Goal: Task Accomplishment & Management: Complete application form

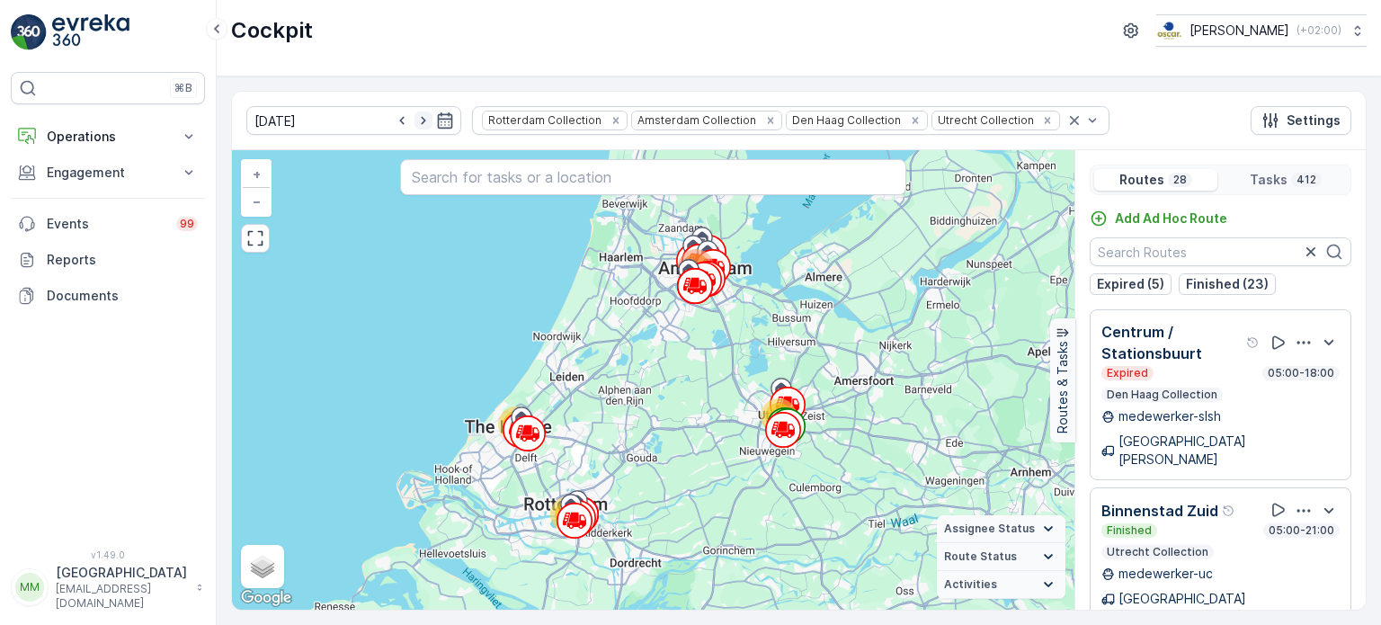
click at [414, 117] on icon "button" at bounding box center [423, 120] width 18 height 18
type input "[DATE]"
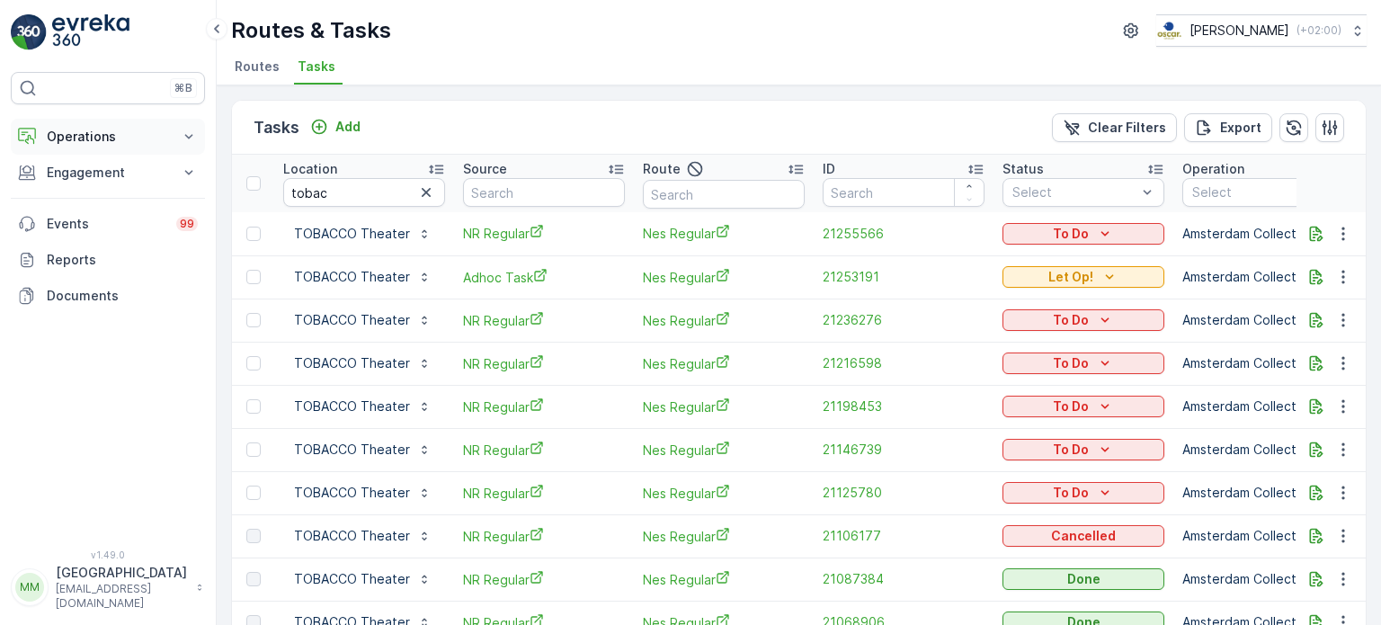
click at [128, 137] on p "Operations" at bounding box center [108, 137] width 122 height 18
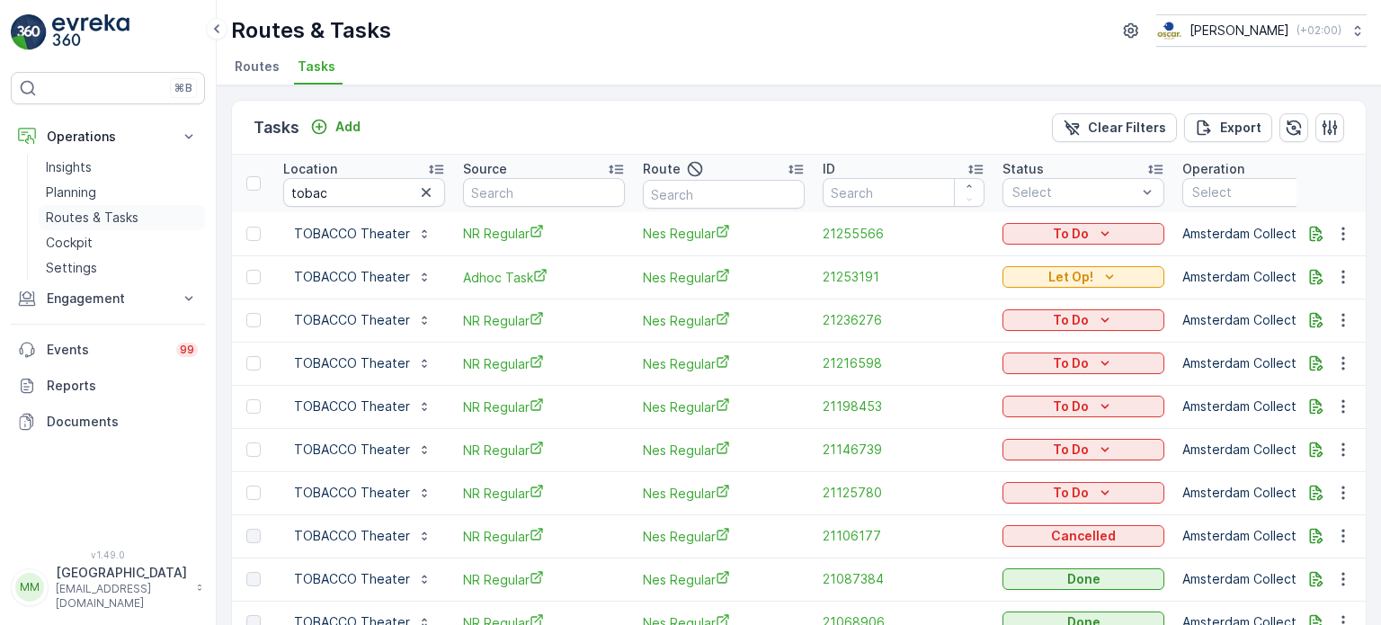
click at [108, 222] on p "Routes & Tasks" at bounding box center [92, 218] width 93 height 18
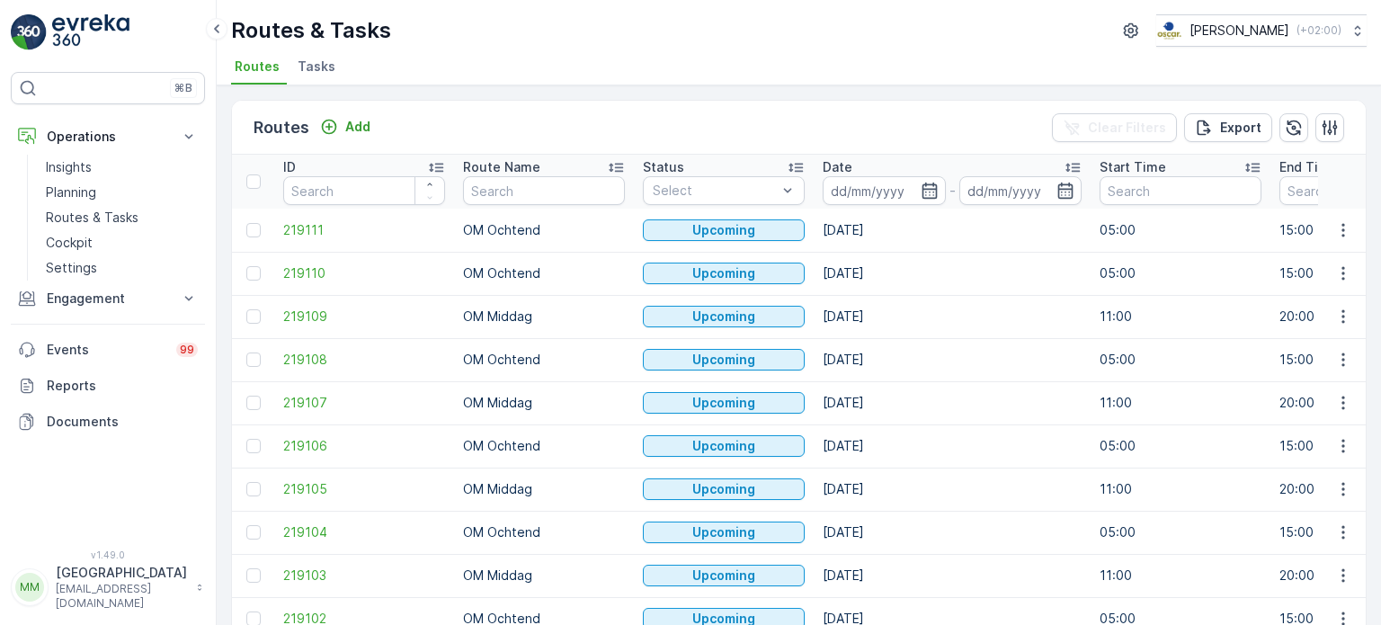
click at [313, 67] on span "Tasks" at bounding box center [317, 67] width 38 height 18
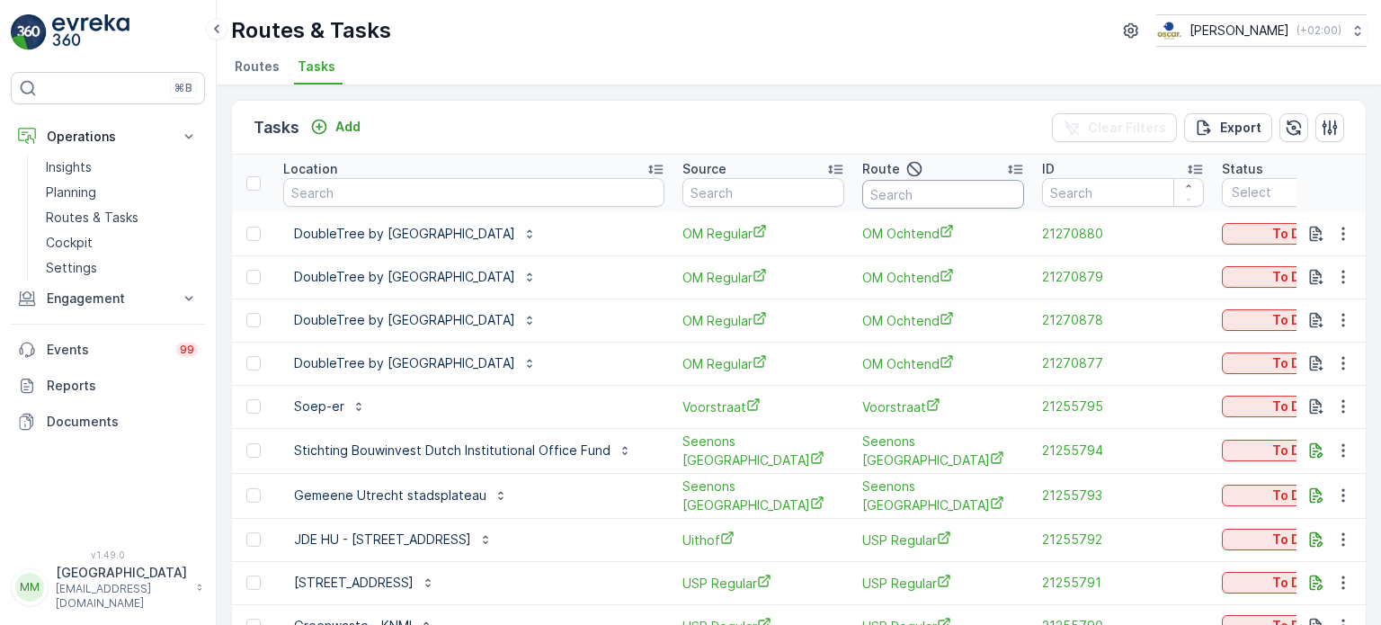
click at [899, 193] on input "text" at bounding box center [943, 194] width 162 height 29
click at [927, 224] on span "OM Ochtend" at bounding box center [943, 233] width 162 height 19
click at [927, 199] on input "text" at bounding box center [943, 194] width 162 height 29
type input "SL &"
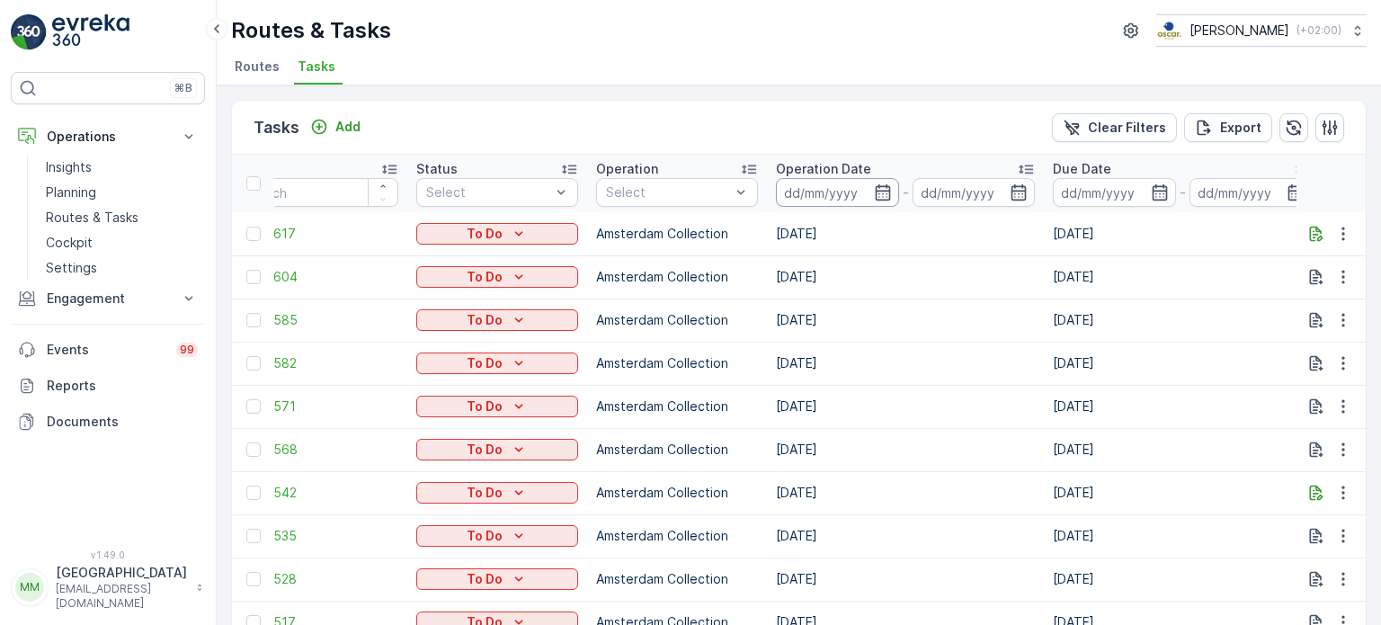
click at [797, 197] on input at bounding box center [837, 192] width 123 height 29
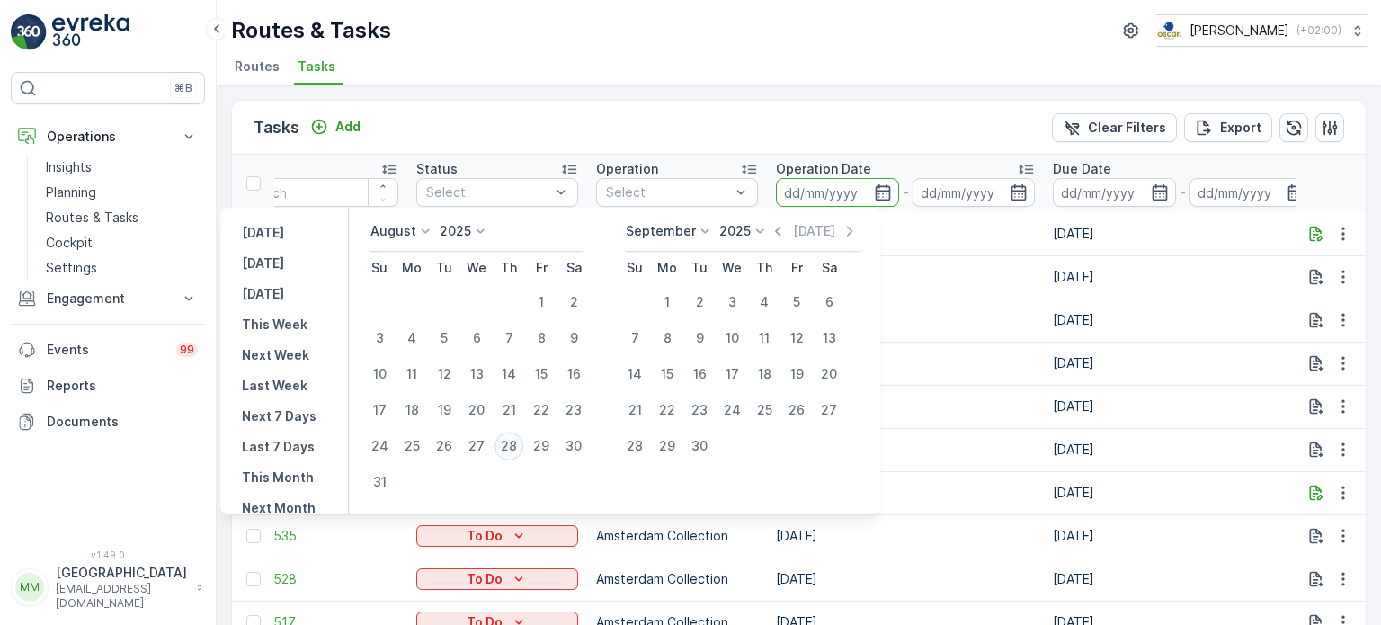
click at [507, 449] on div "28" at bounding box center [509, 446] width 29 height 29
type input "[DATE]"
click at [507, 449] on div "28" at bounding box center [509, 446] width 29 height 29
type input "[DATE]"
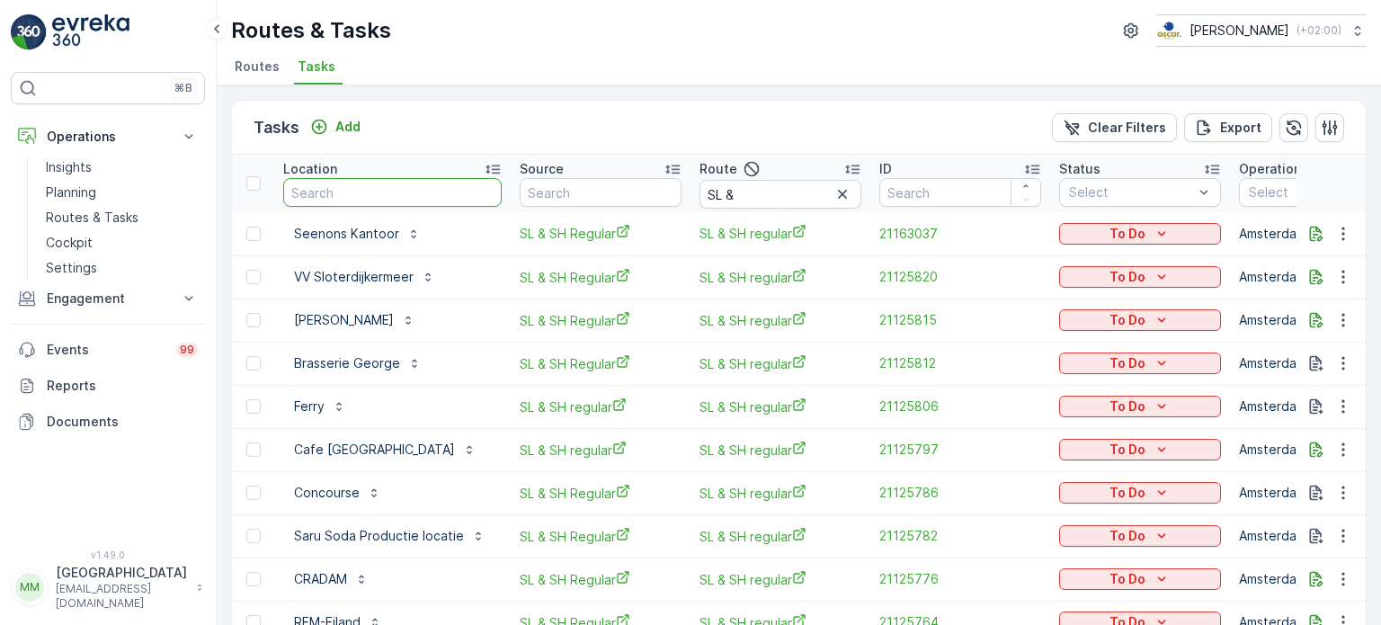
click at [355, 200] on input "text" at bounding box center [392, 192] width 218 height 29
type input "de d"
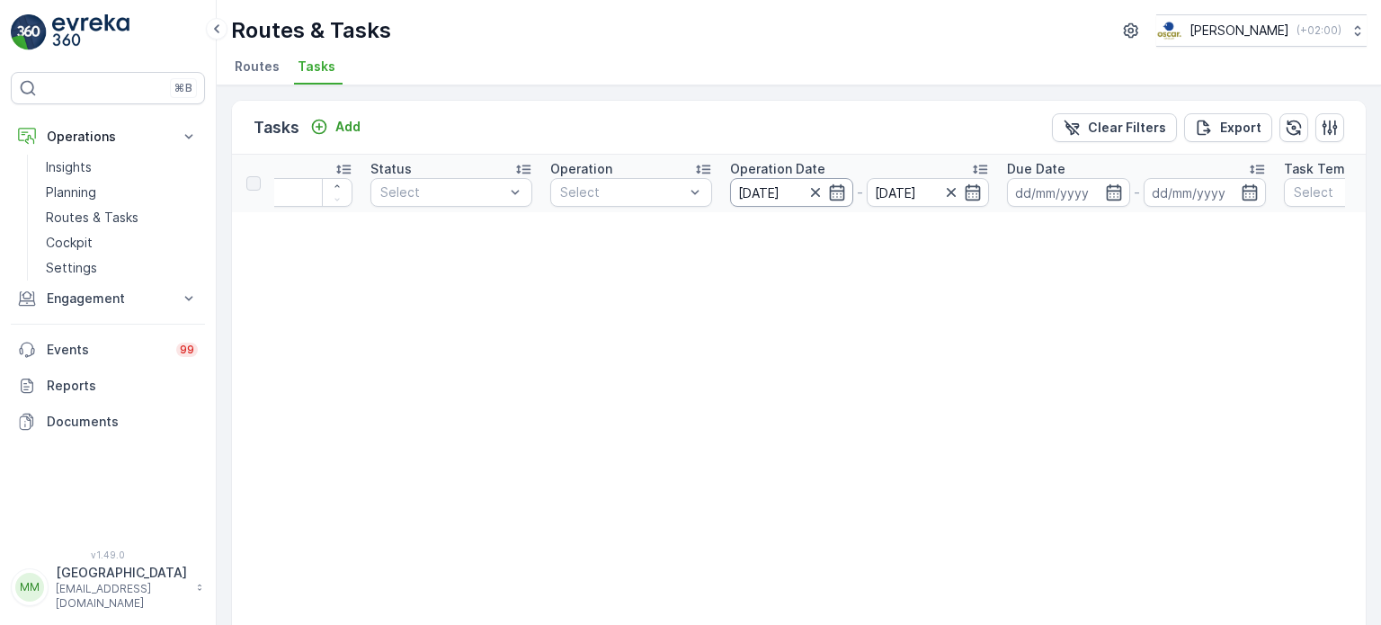
click at [771, 194] on input "[DATE]" at bounding box center [791, 192] width 123 height 29
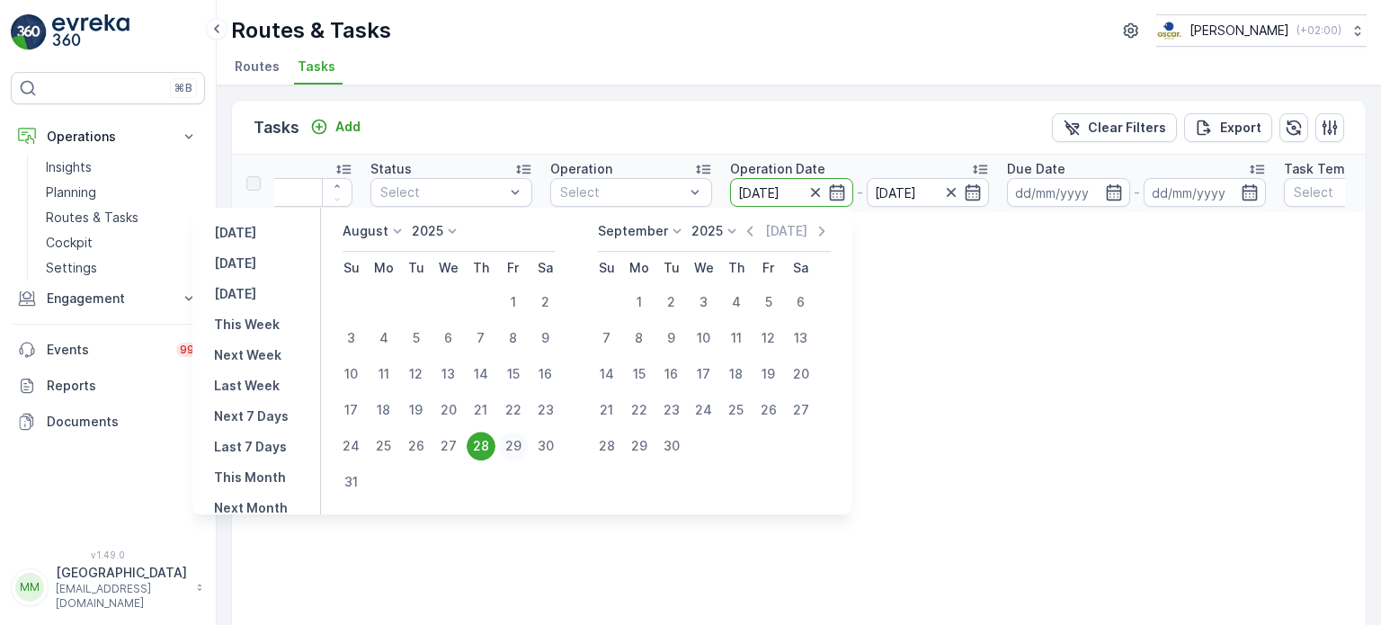
click at [522, 452] on div "29" at bounding box center [513, 446] width 29 height 29
type input "29.08.2025"
click at [523, 451] on div "29" at bounding box center [513, 446] width 29 height 29
type input "29.08.2025"
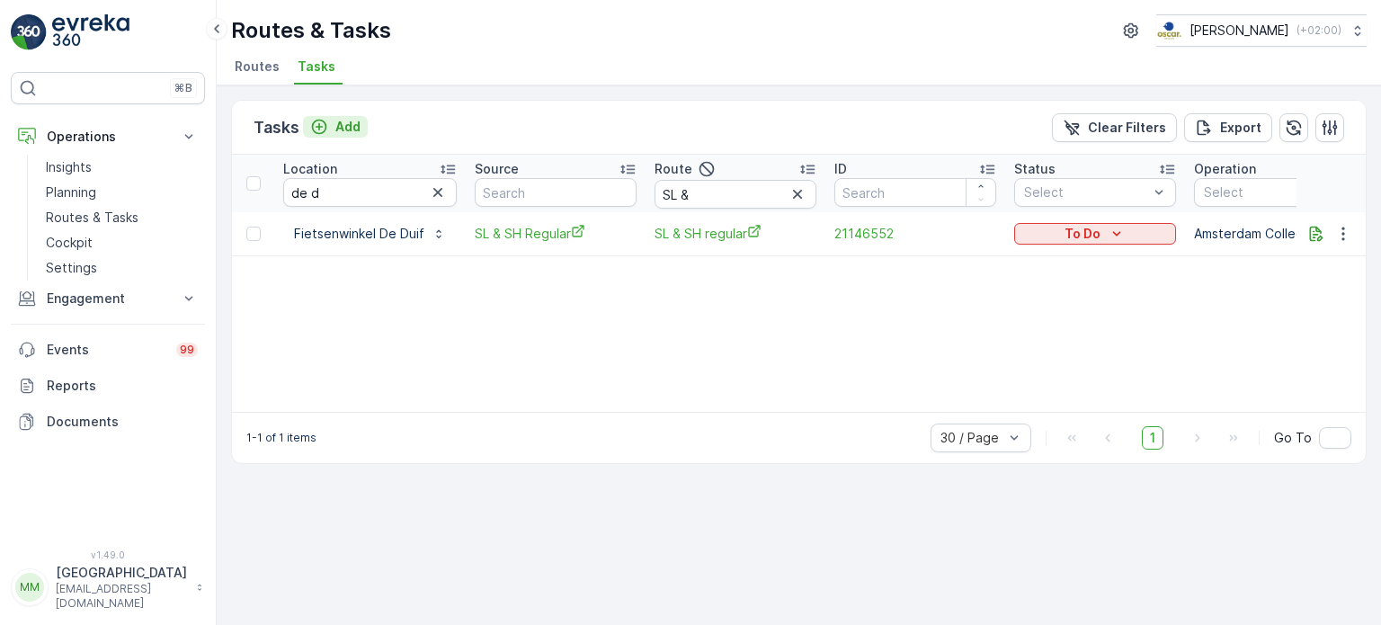
click at [352, 118] on p "Add" at bounding box center [347, 127] width 25 height 18
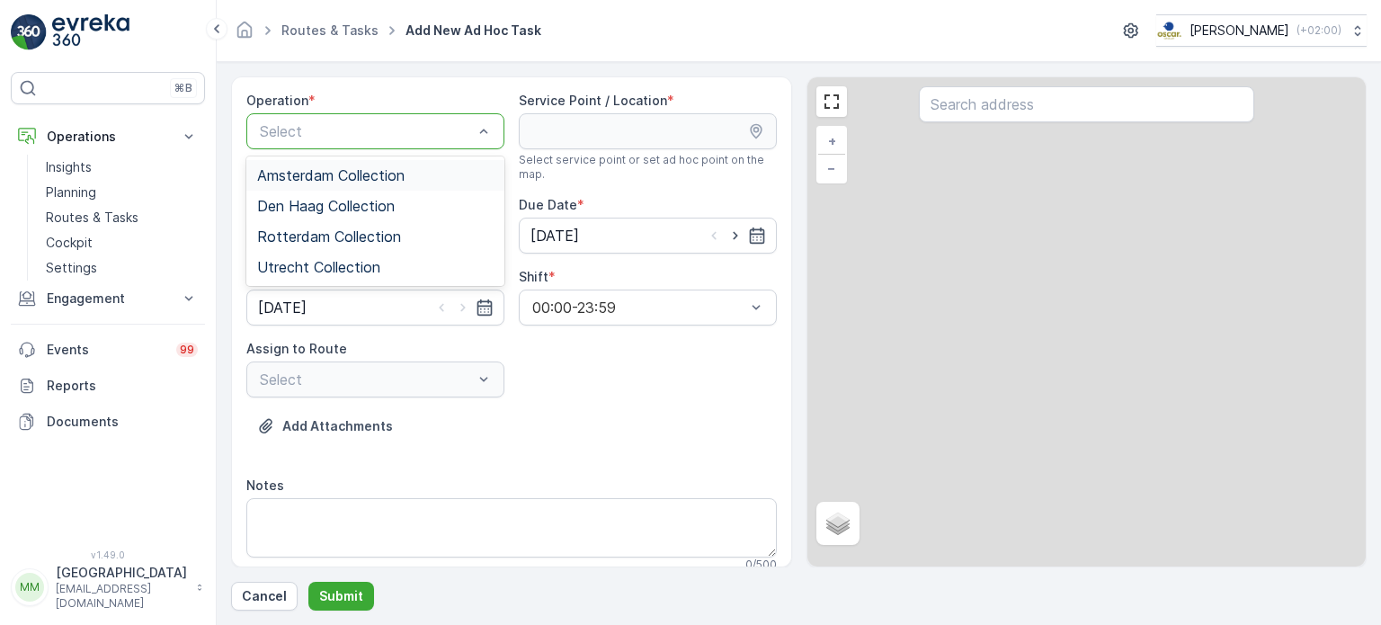
drag, startPoint x: 363, startPoint y: 128, endPoint x: 350, endPoint y: 146, distance: 22.5
click at [362, 128] on div at bounding box center [366, 131] width 217 height 16
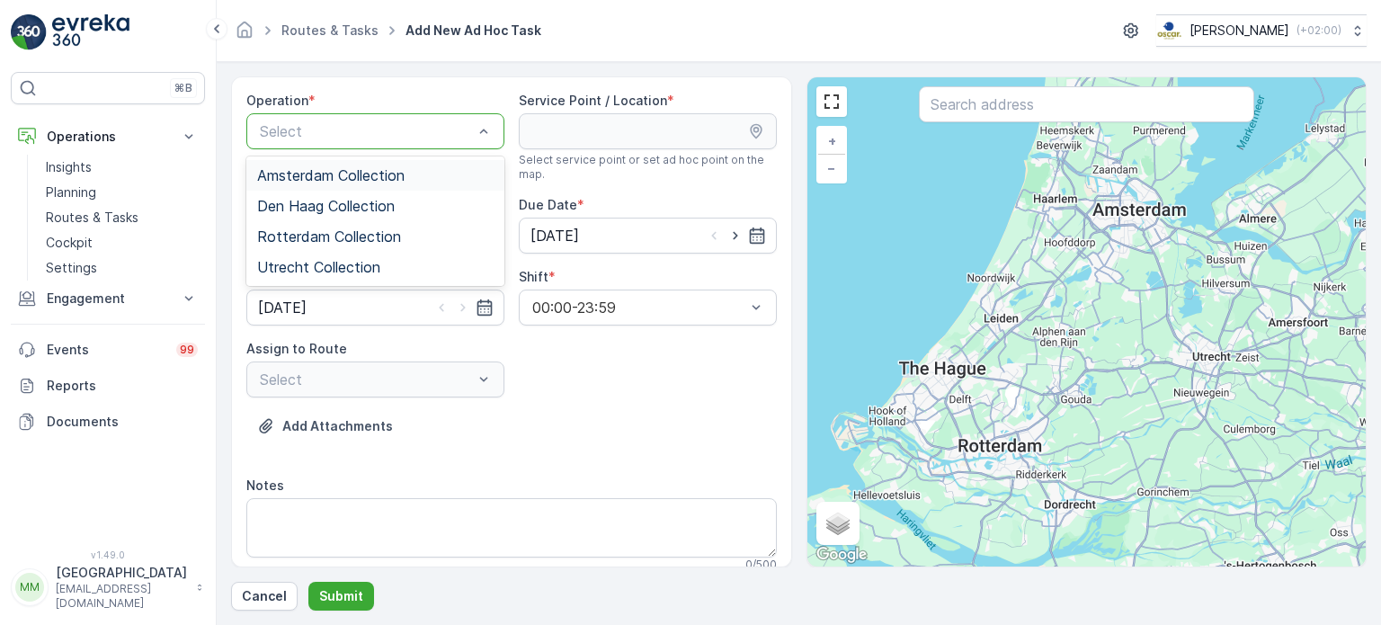
click at [333, 174] on span "Amsterdam Collection" at bounding box center [330, 175] width 147 height 16
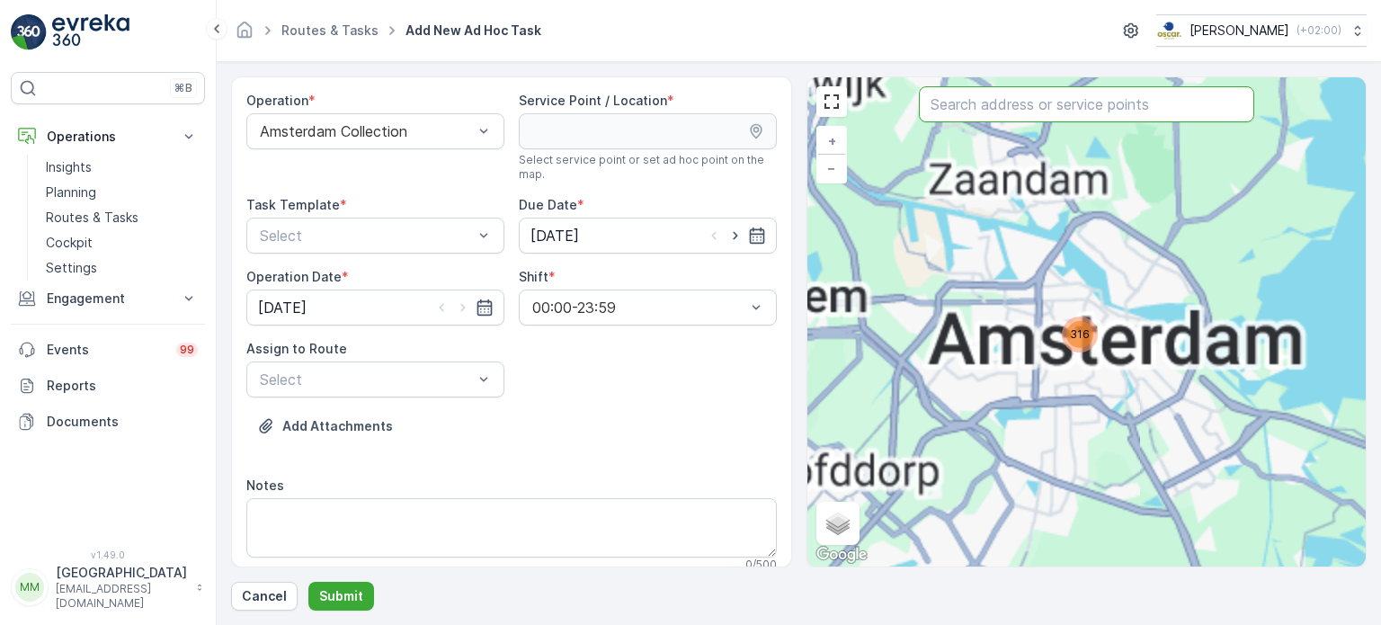
click at [960, 106] on input "text" at bounding box center [1086, 104] width 335 height 36
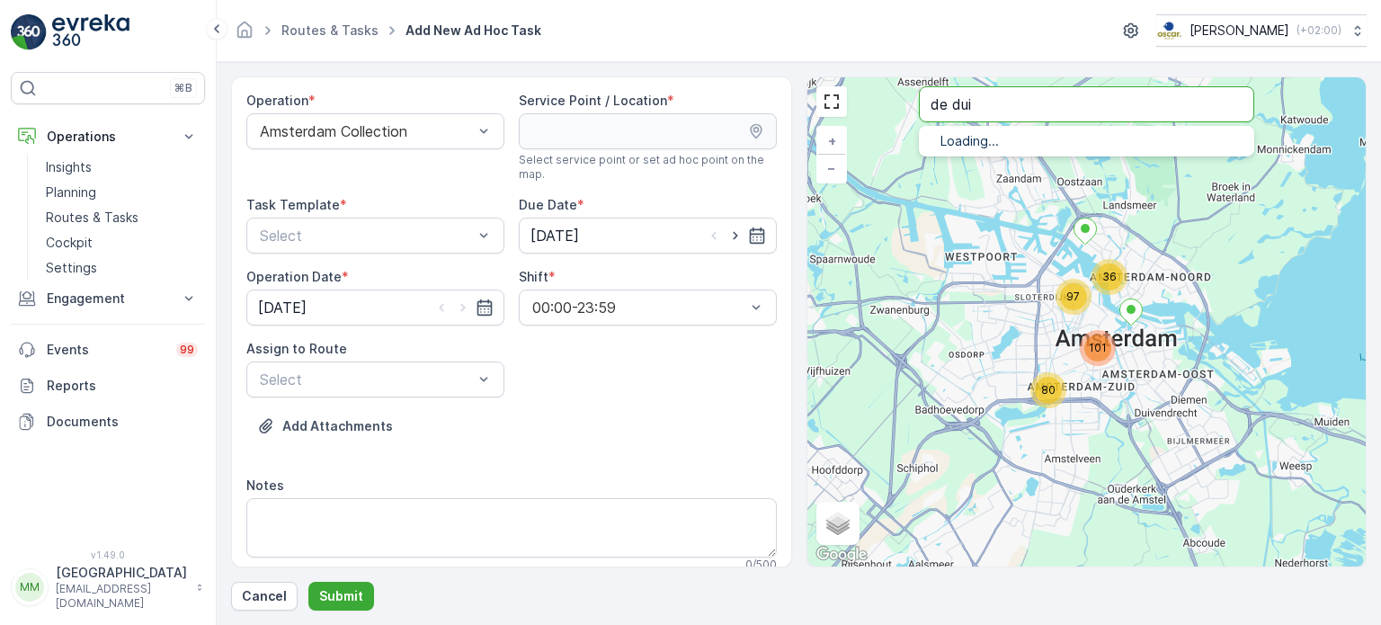
type input "de dui"
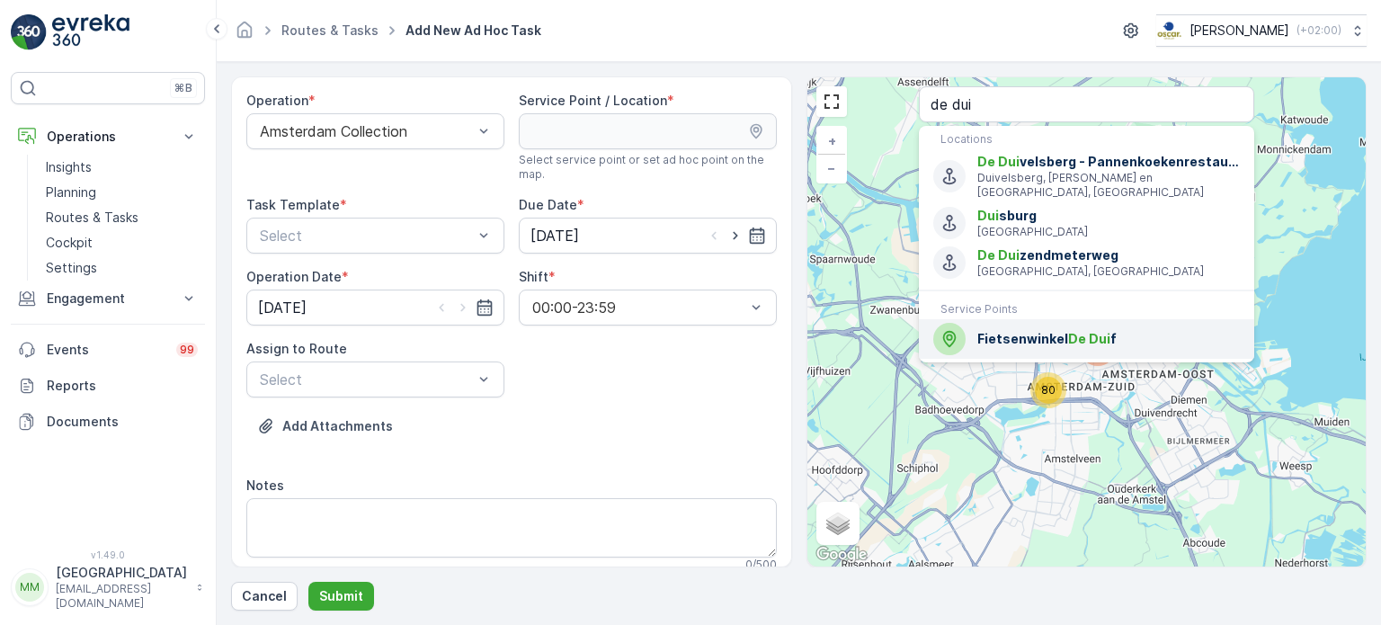
click at [970, 323] on div "Fietsenwinkel De Dui f" at bounding box center [1086, 339] width 307 height 32
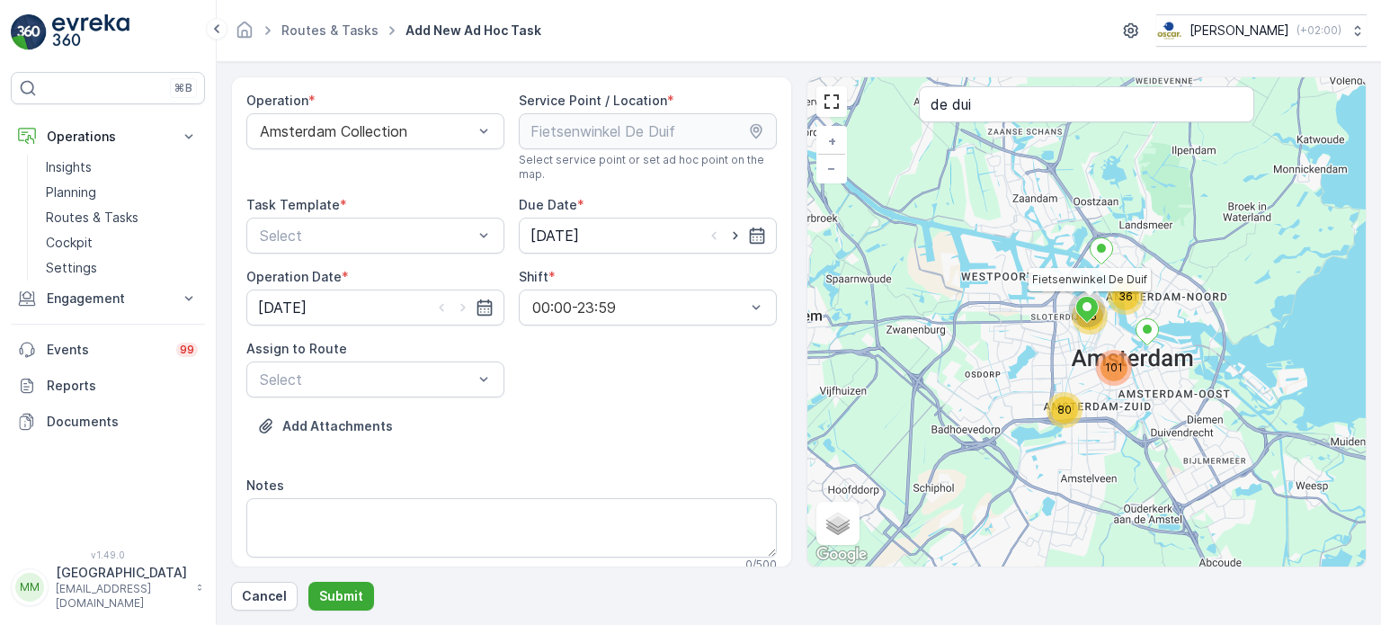
click at [111, 27] on img at bounding box center [90, 32] width 77 height 36
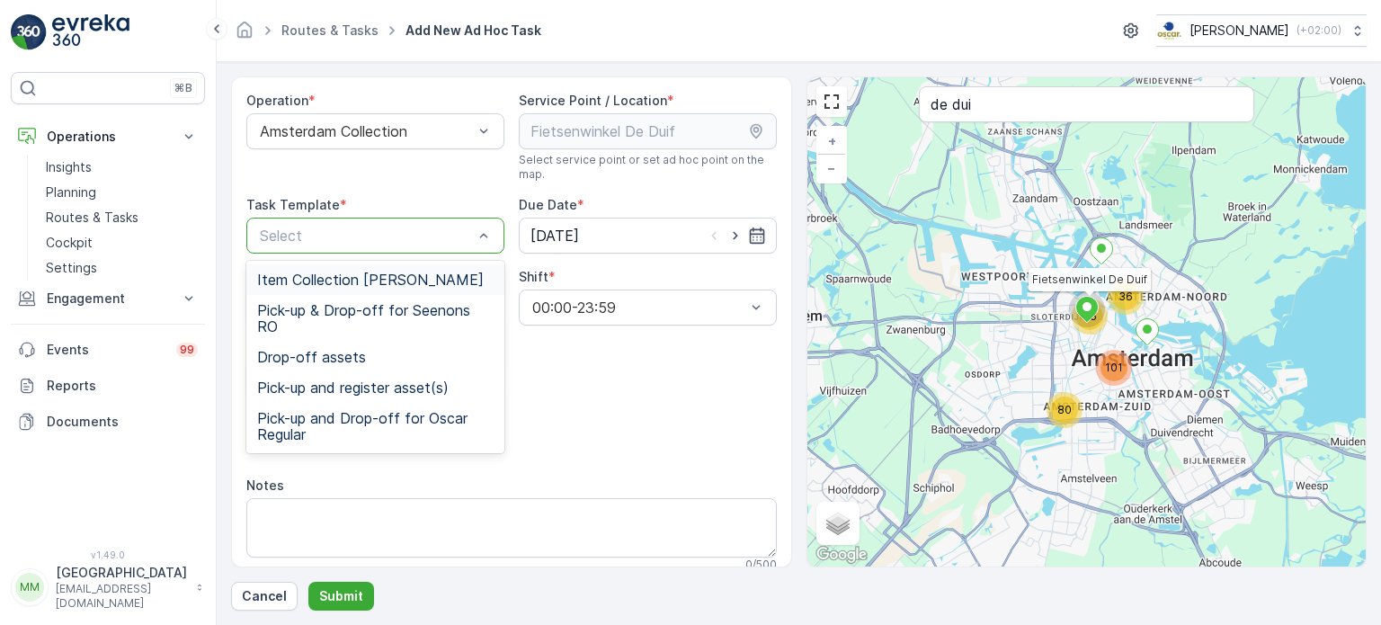
click at [398, 236] on div at bounding box center [366, 235] width 217 height 16
click at [364, 276] on span "Item Collection Oscar Regulier" at bounding box center [370, 280] width 227 height 16
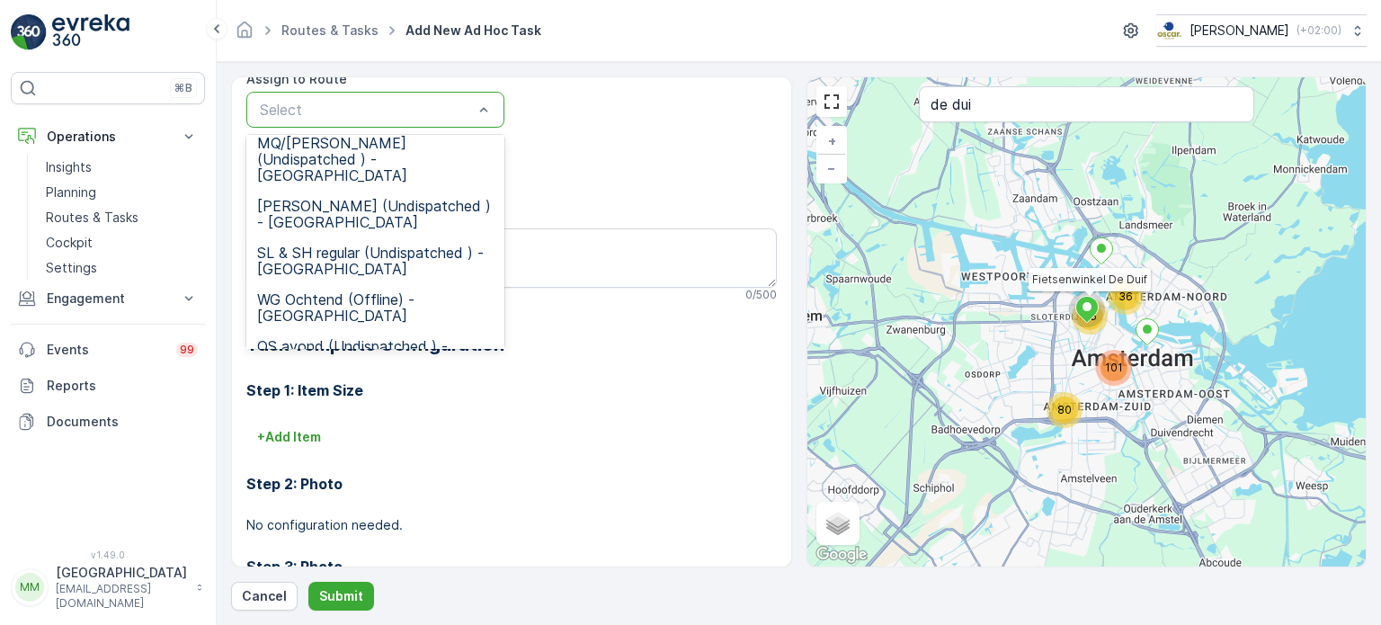
scroll to position [180, 0]
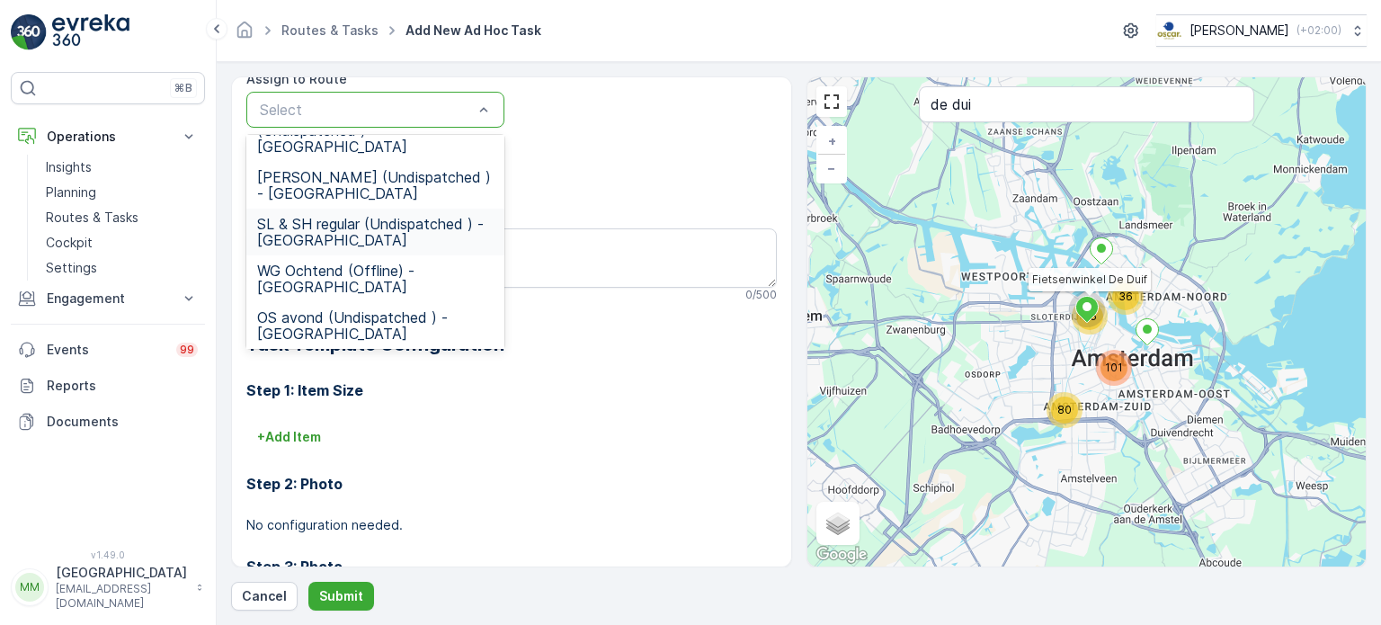
click at [370, 216] on span "SL & SH regular (Undispatched ) - Amsterdam" at bounding box center [375, 232] width 236 height 32
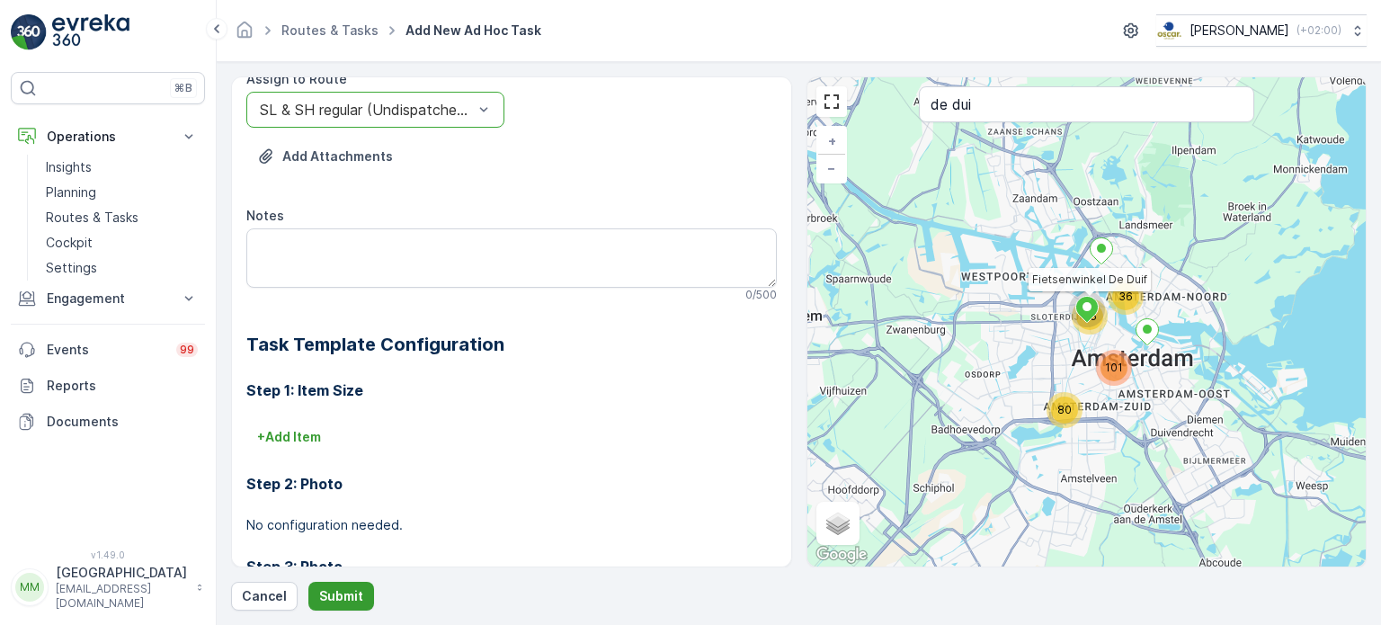
click at [346, 599] on p "Submit" at bounding box center [341, 596] width 44 height 18
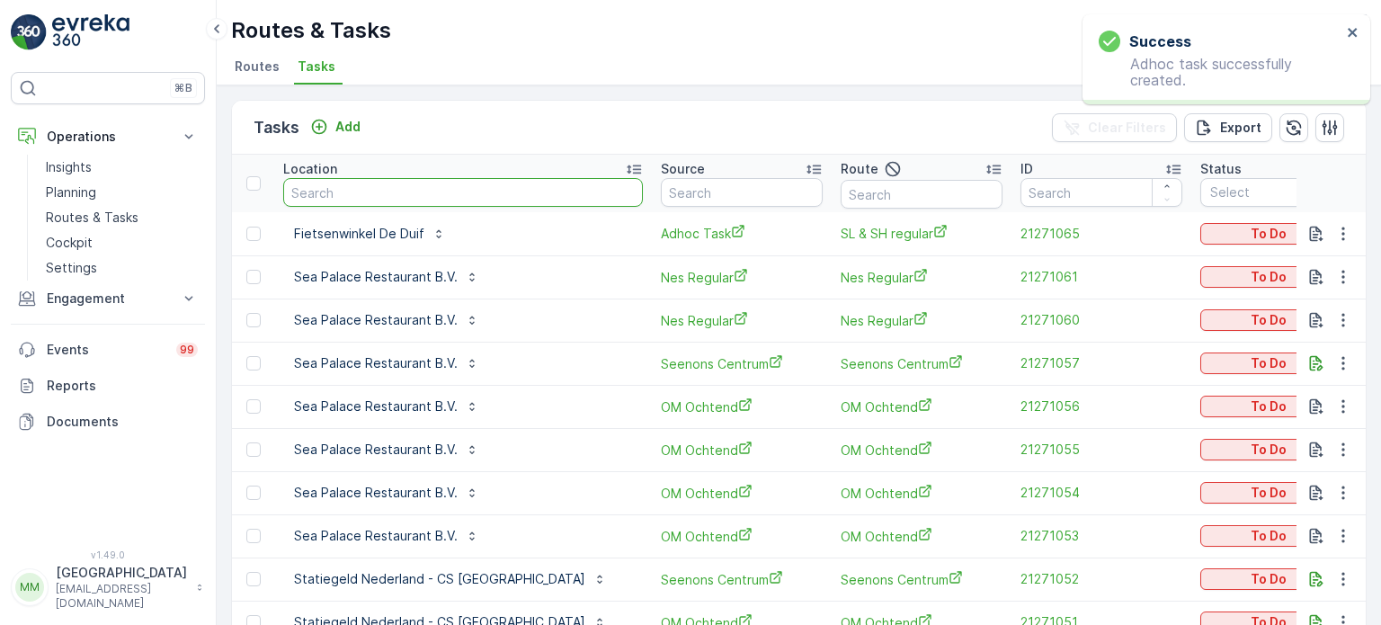
click at [441, 190] on input "text" at bounding box center [463, 192] width 360 height 29
type input "rino"
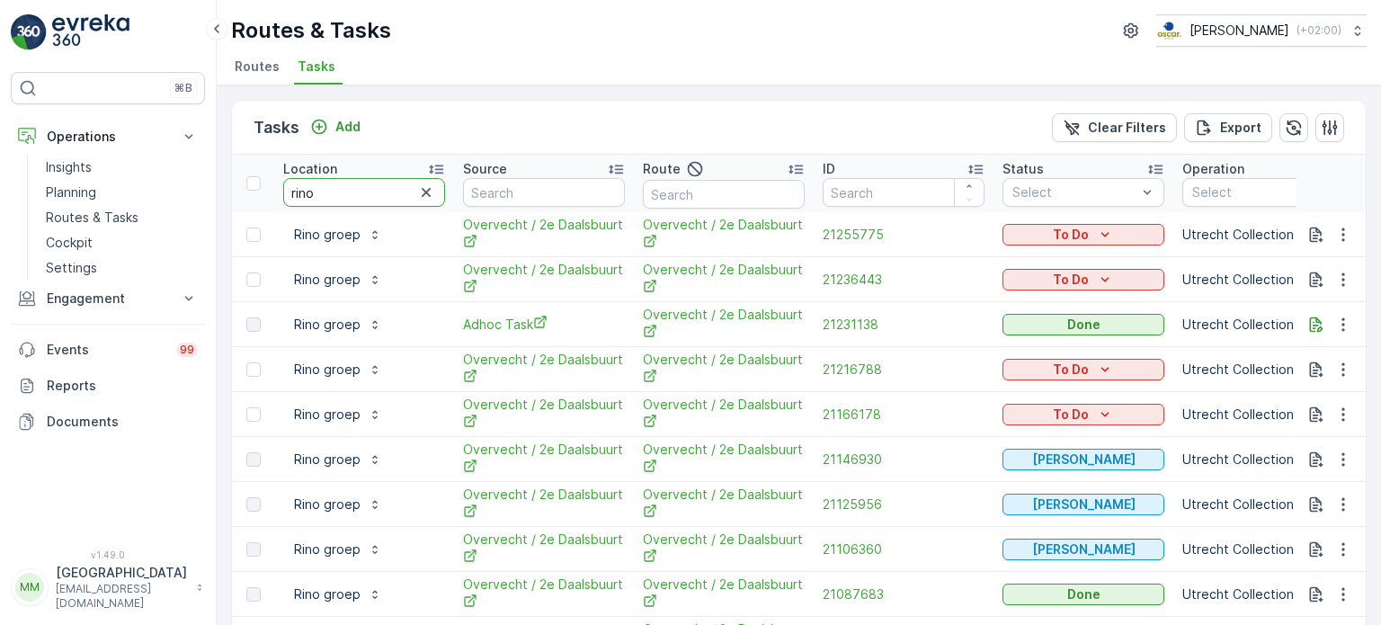
drag, startPoint x: 358, startPoint y: 197, endPoint x: 244, endPoint y: 184, distance: 114.9
type input "jamestown"
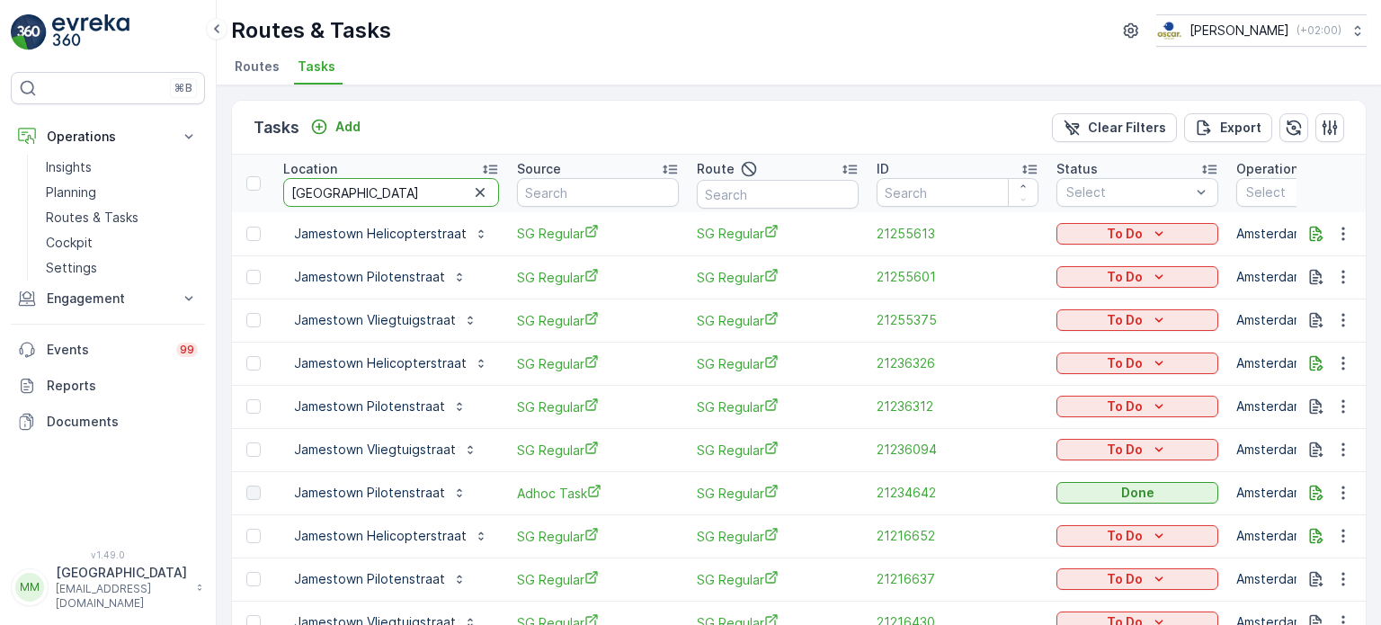
click at [389, 201] on input "jamestown" at bounding box center [391, 192] width 216 height 29
type input "jamestown pil"
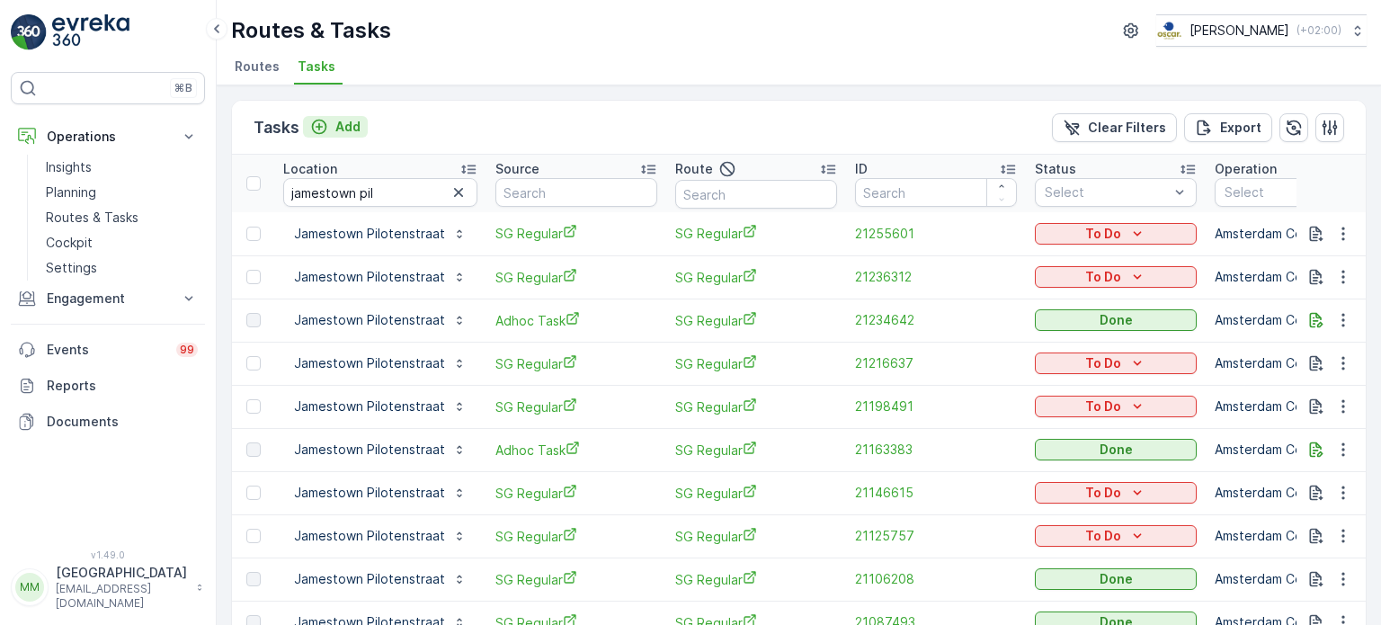
click at [354, 120] on p "Add" at bounding box center [347, 127] width 25 height 18
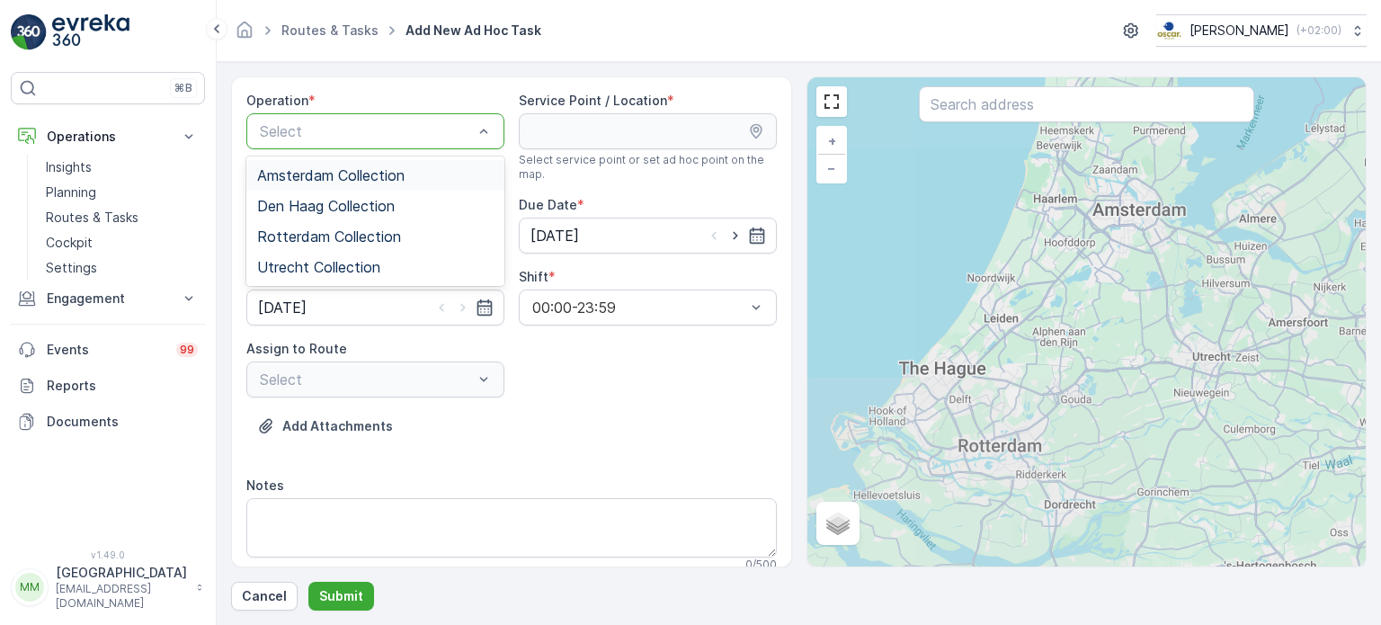
drag, startPoint x: 350, startPoint y: 183, endPoint x: 488, endPoint y: 184, distance: 138.5
click at [350, 183] on div "Amsterdam Collection" at bounding box center [375, 175] width 258 height 31
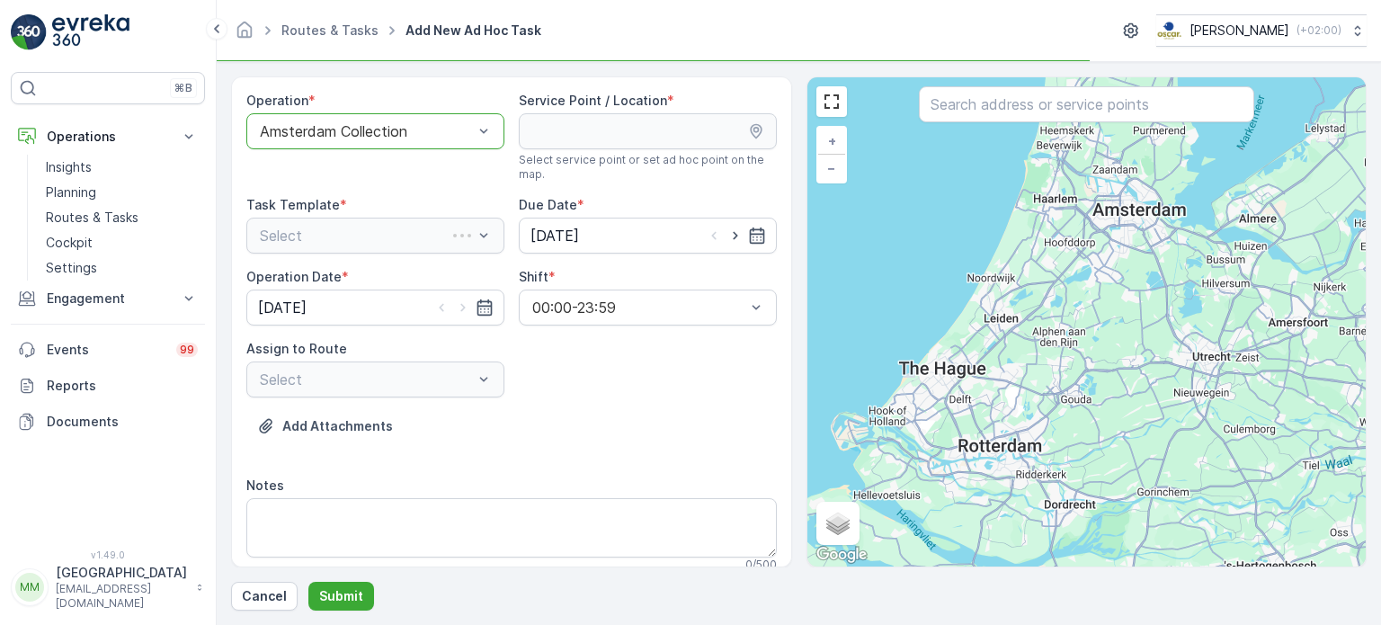
click at [1001, 103] on input "text" at bounding box center [1086, 104] width 335 height 36
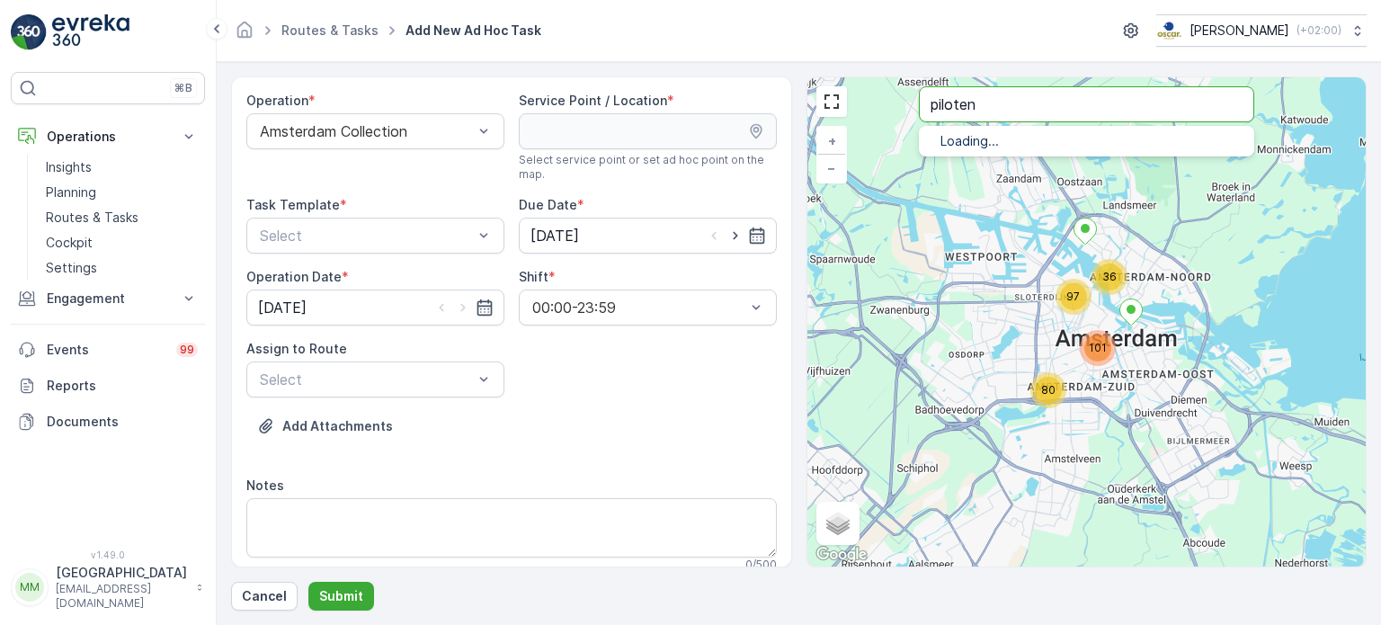
type input "piloten"
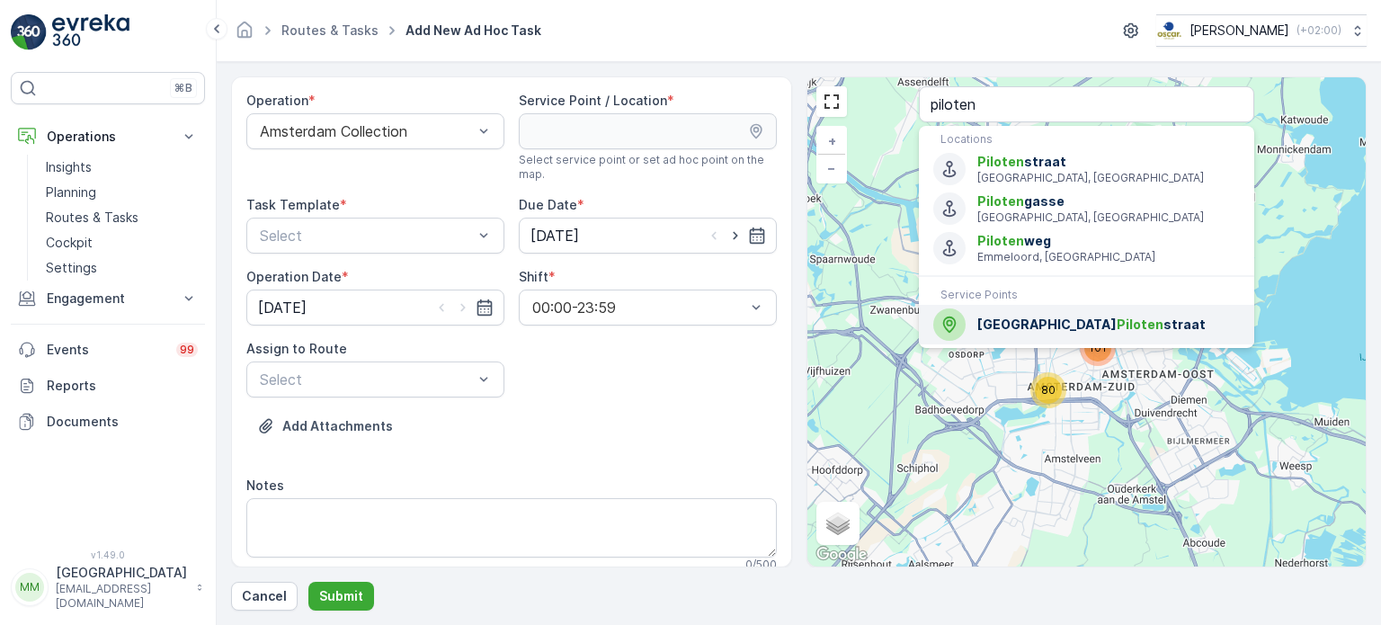
drag, startPoint x: 977, startPoint y: 327, endPoint x: 597, endPoint y: 143, distance: 422.6
click at [977, 327] on span "Jamestown Piloten straat" at bounding box center [1108, 325] width 263 height 18
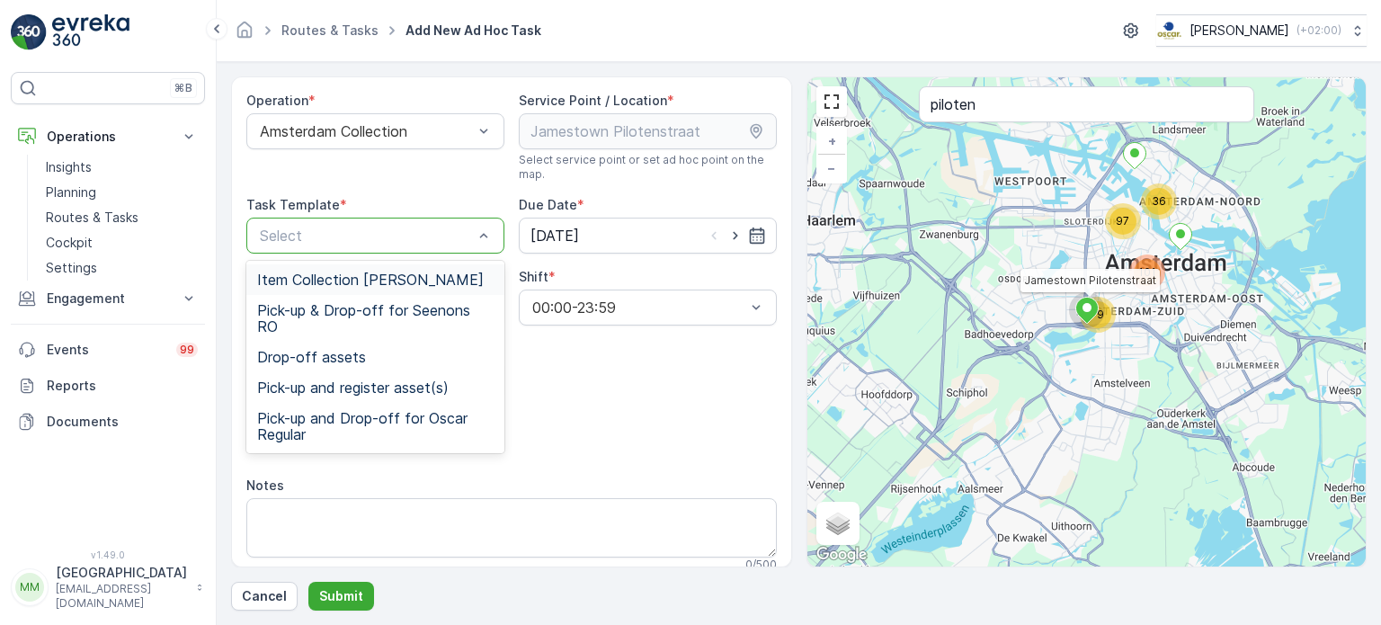
click at [336, 218] on div "Select" at bounding box center [375, 236] width 258 height 36
drag, startPoint x: 343, startPoint y: 272, endPoint x: 559, endPoint y: 249, distance: 217.0
click at [345, 272] on span "Item Collection Oscar Regulier" at bounding box center [370, 280] width 227 height 16
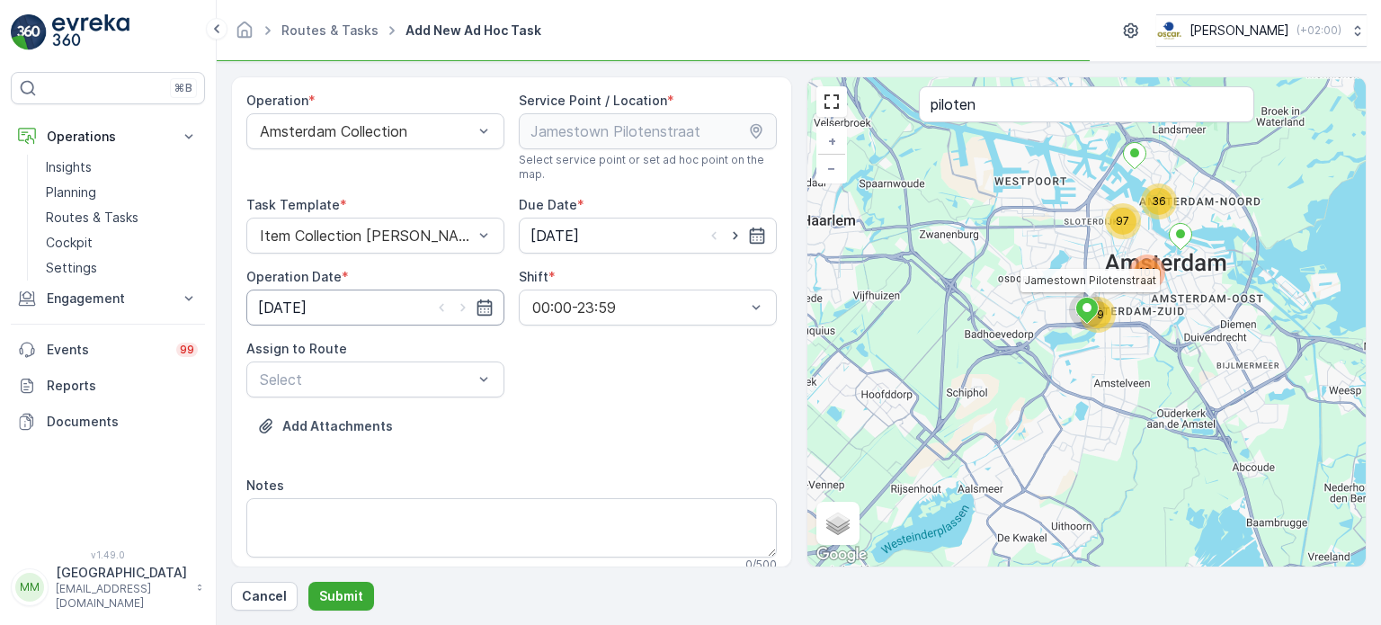
drag, startPoint x: 723, startPoint y: 236, endPoint x: 492, endPoint y: 316, distance: 244.5
click at [719, 237] on div at bounding box center [735, 236] width 61 height 18
drag, startPoint x: 731, startPoint y: 232, endPoint x: 701, endPoint y: 245, distance: 32.6
click at [732, 232] on icon "button" at bounding box center [735, 236] width 18 height 18
type input "29.08.2025"
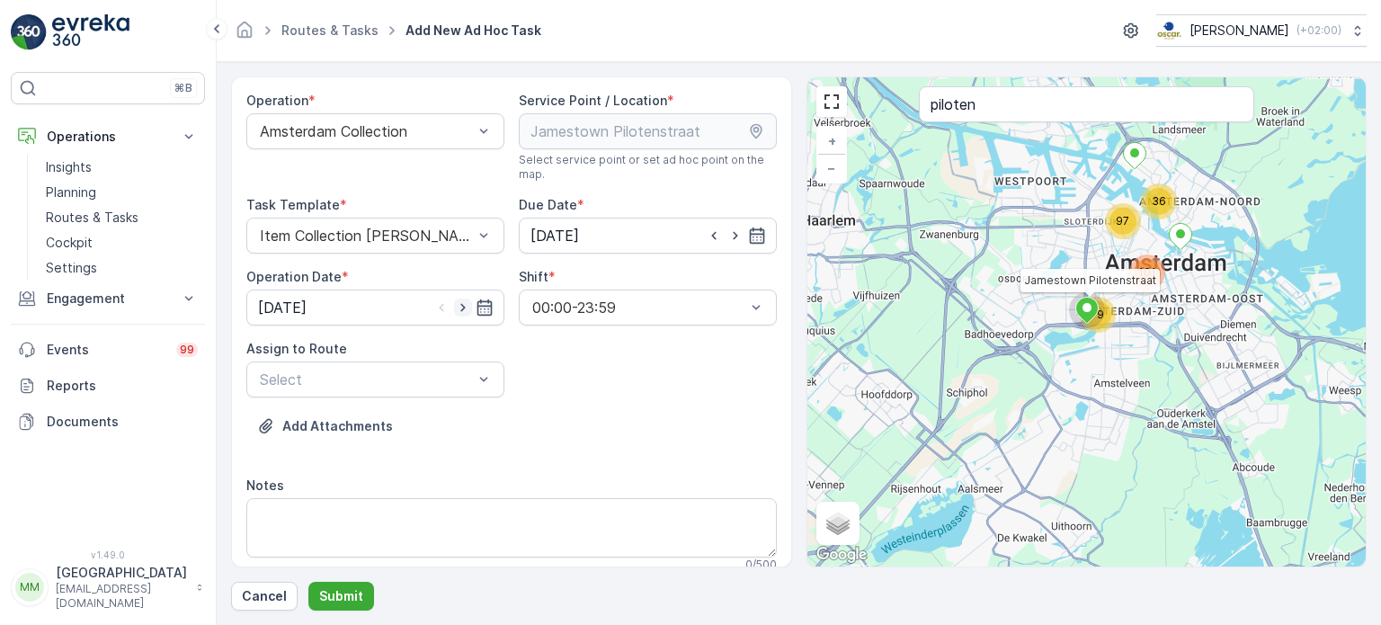
click at [460, 307] on icon "button" at bounding box center [463, 308] width 18 height 18
type input "29.08.2025"
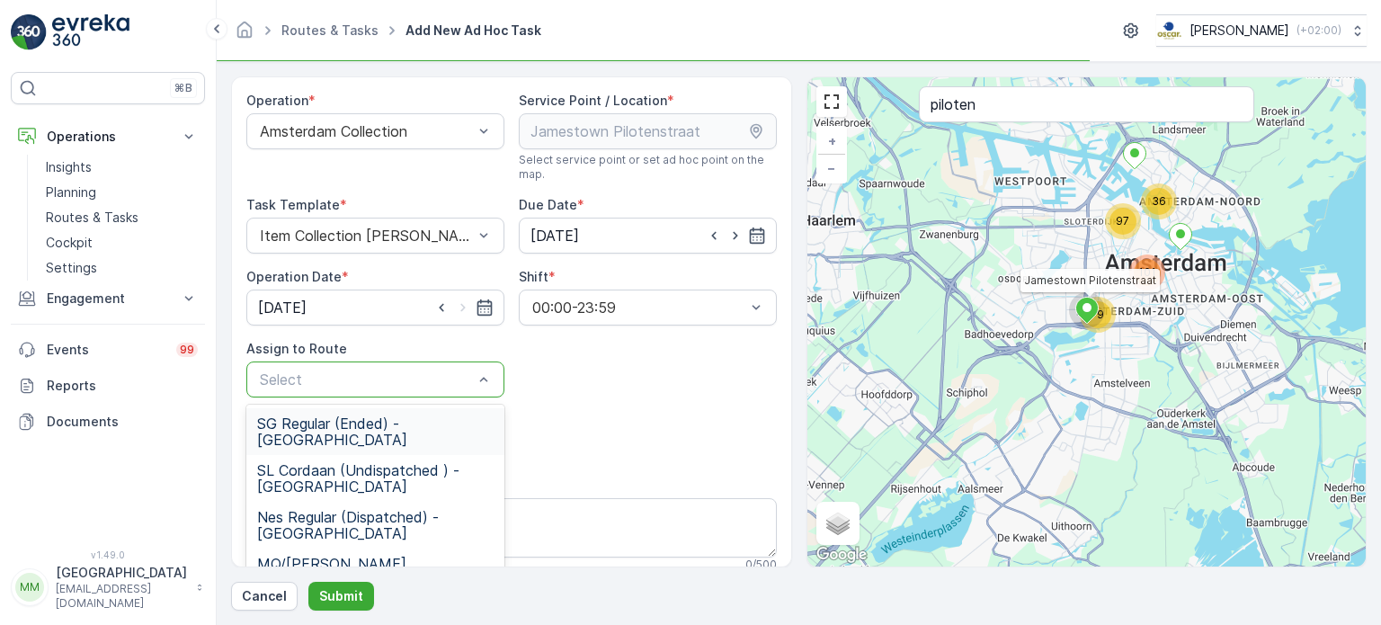
click at [439, 376] on div at bounding box center [366, 379] width 217 height 16
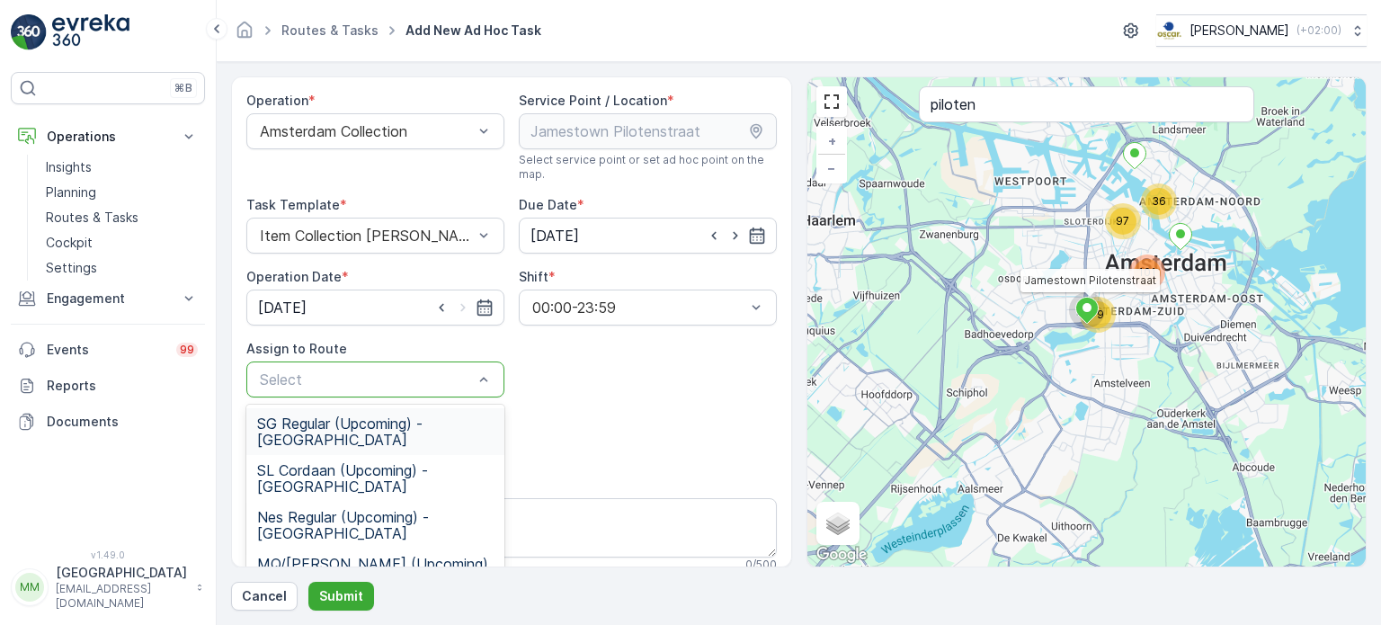
click at [411, 413] on div "SG Regular (Upcoming) - Amsterdam" at bounding box center [375, 431] width 258 height 47
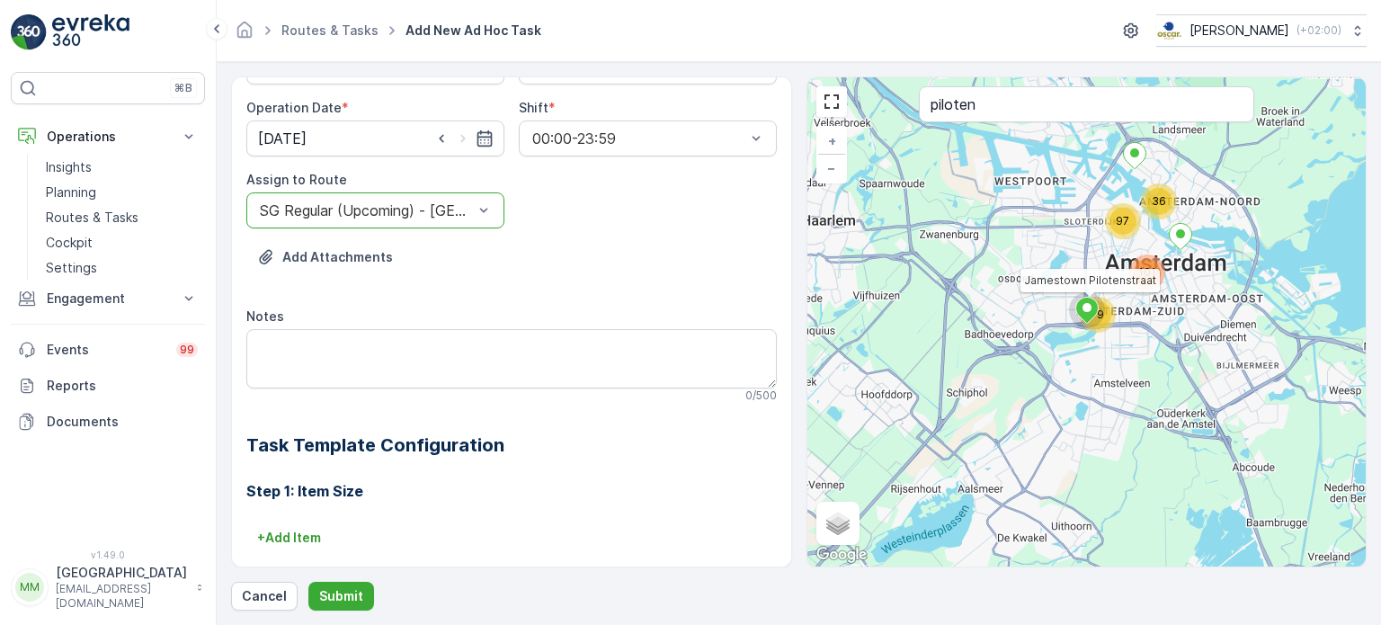
scroll to position [270, 0]
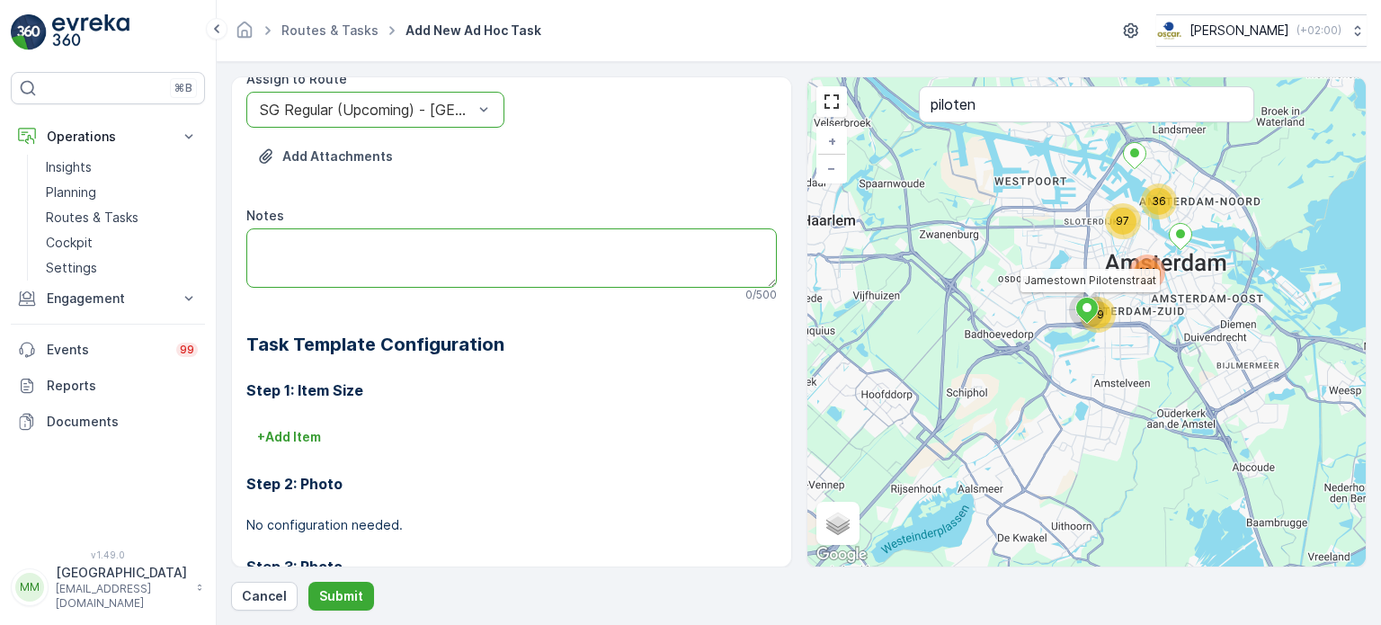
click at [424, 245] on textarea "Notes" at bounding box center [511, 257] width 530 height 59
type textarea "graag karton meenemen"
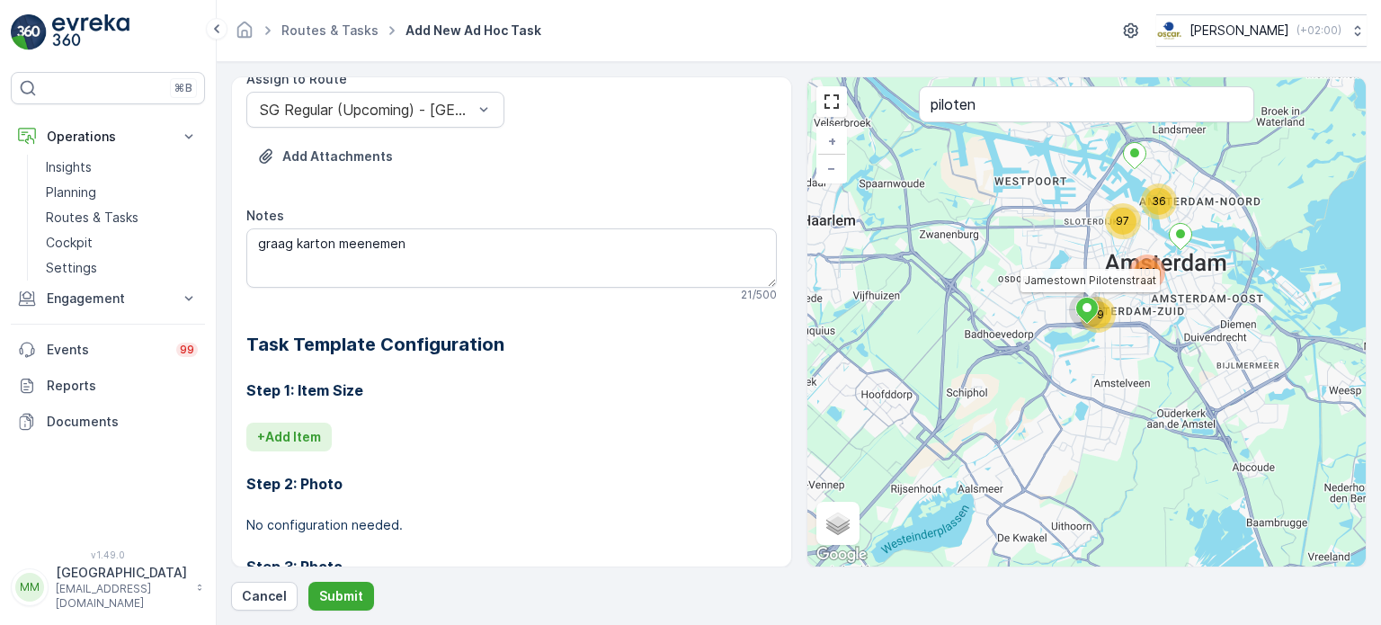
click at [300, 449] on button "+ Add Item" at bounding box center [288, 437] width 85 height 29
click at [427, 465] on div at bounding box center [459, 462] width 403 height 16
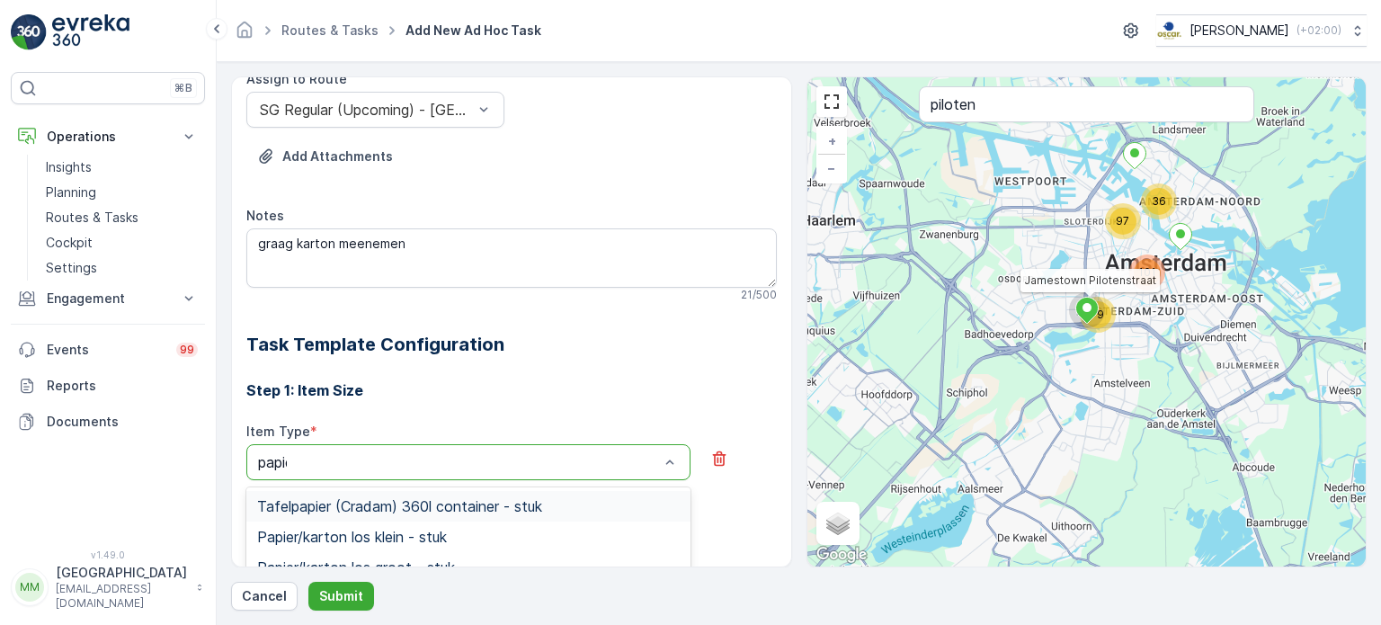
type input "papier"
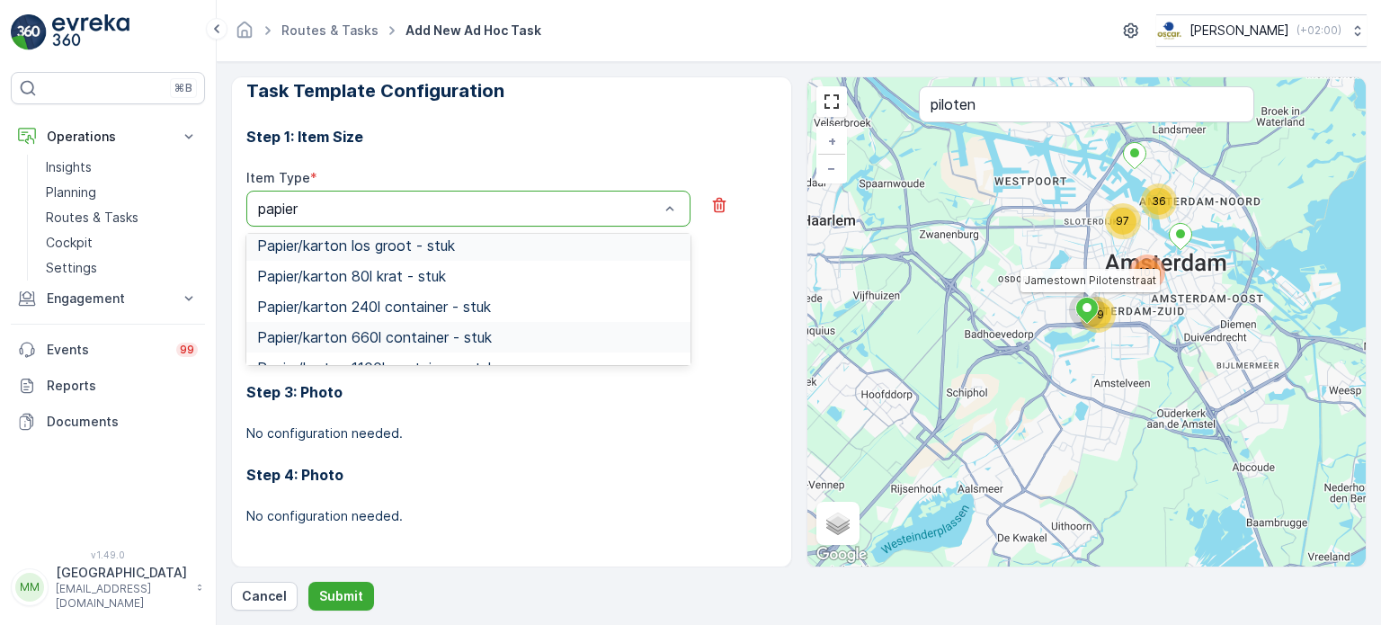
scroll to position [90, 0]
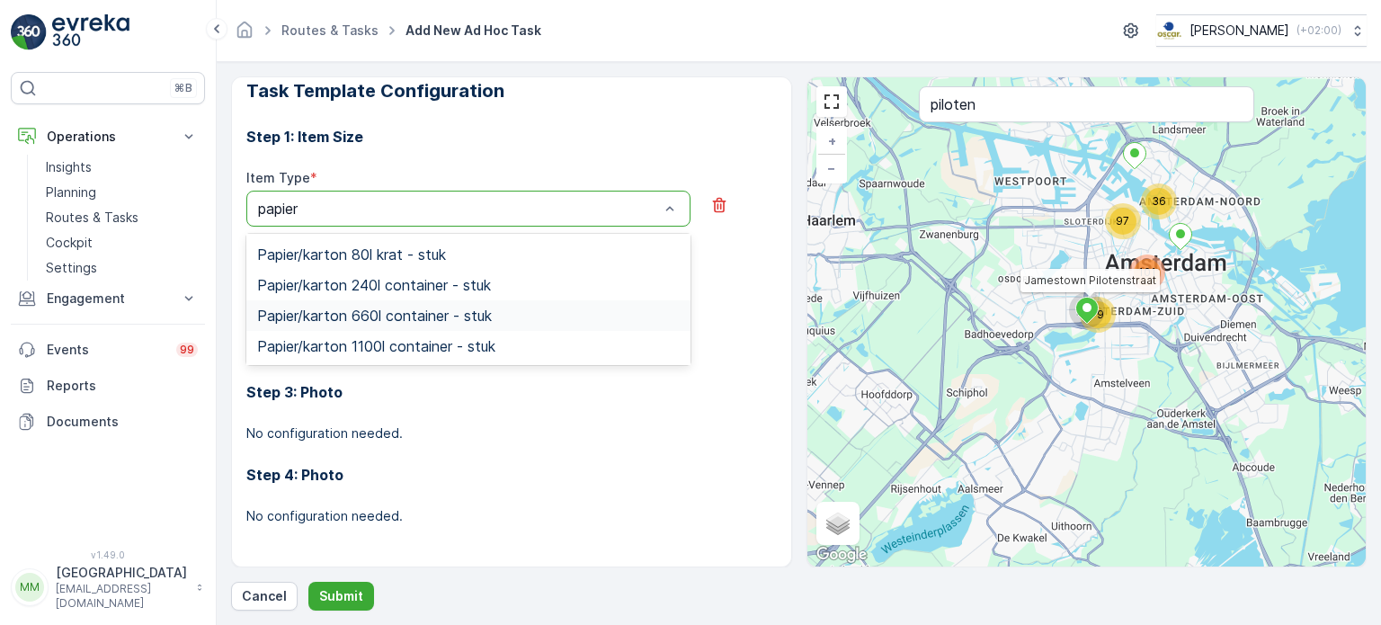
click at [425, 312] on span "Papier/karton 660l container - stuk" at bounding box center [374, 315] width 235 height 16
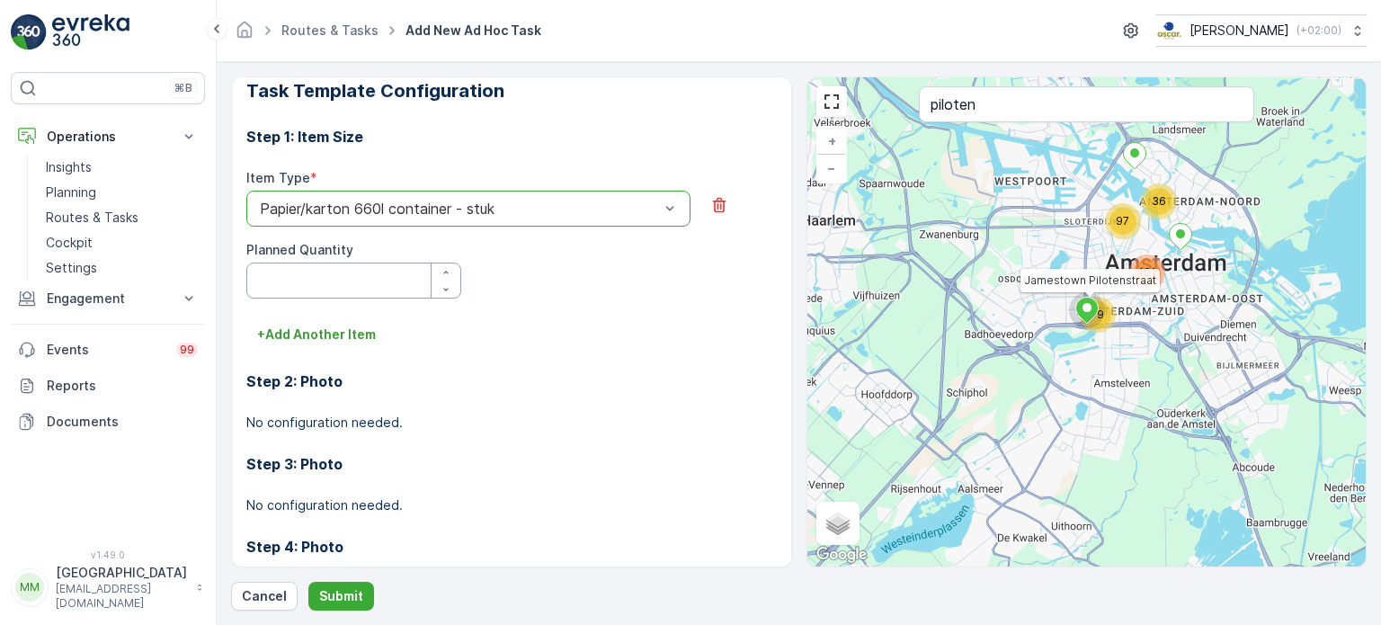
click at [387, 281] on Quantity "Planned Quantity" at bounding box center [353, 281] width 215 height 36
type Quantity "1"
click at [333, 593] on p "Submit" at bounding box center [341, 596] width 44 height 18
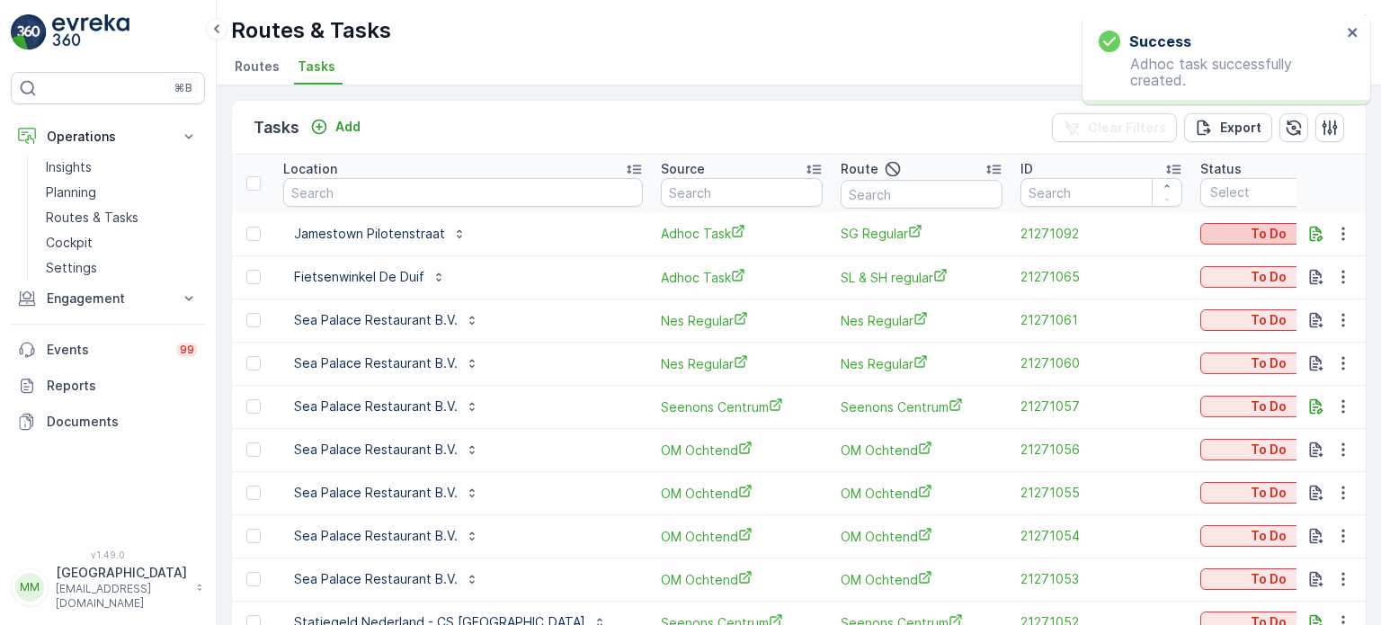
click at [1243, 242] on button "To Do" at bounding box center [1281, 234] width 162 height 22
click at [1237, 258] on span "Let Op!" at bounding box center [1247, 259] width 45 height 18
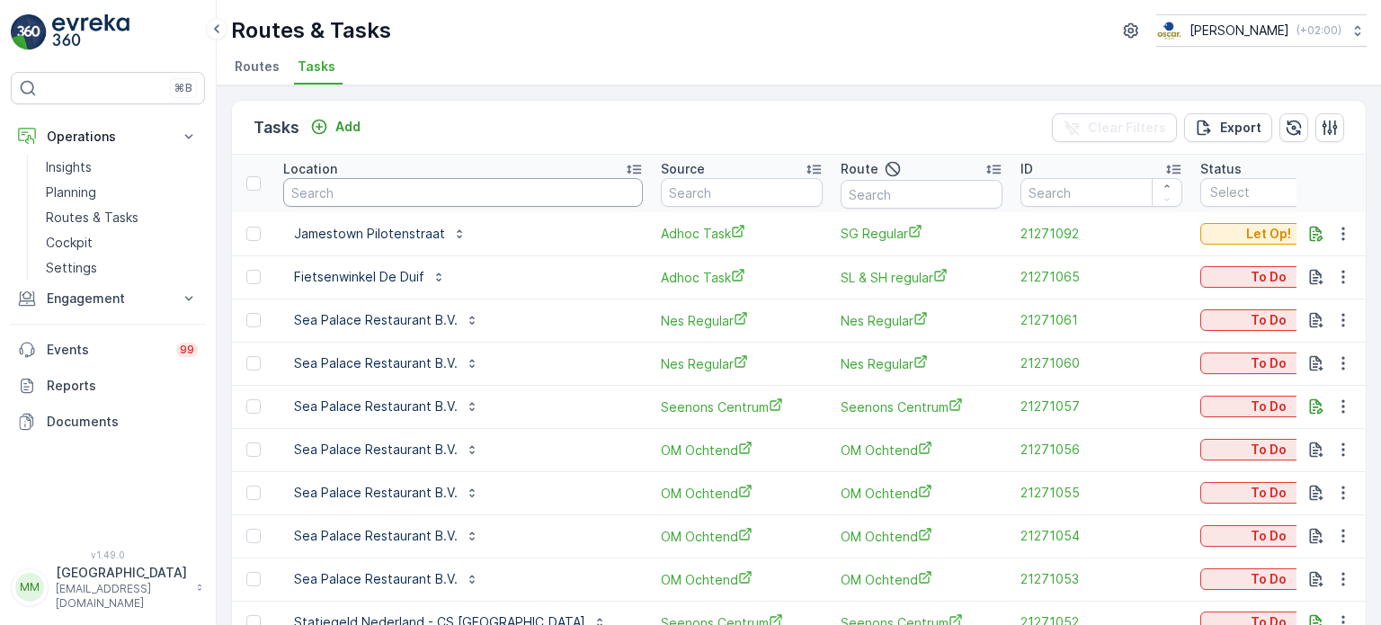
click at [466, 186] on input "text" at bounding box center [463, 192] width 360 height 29
type input "kleppiere"
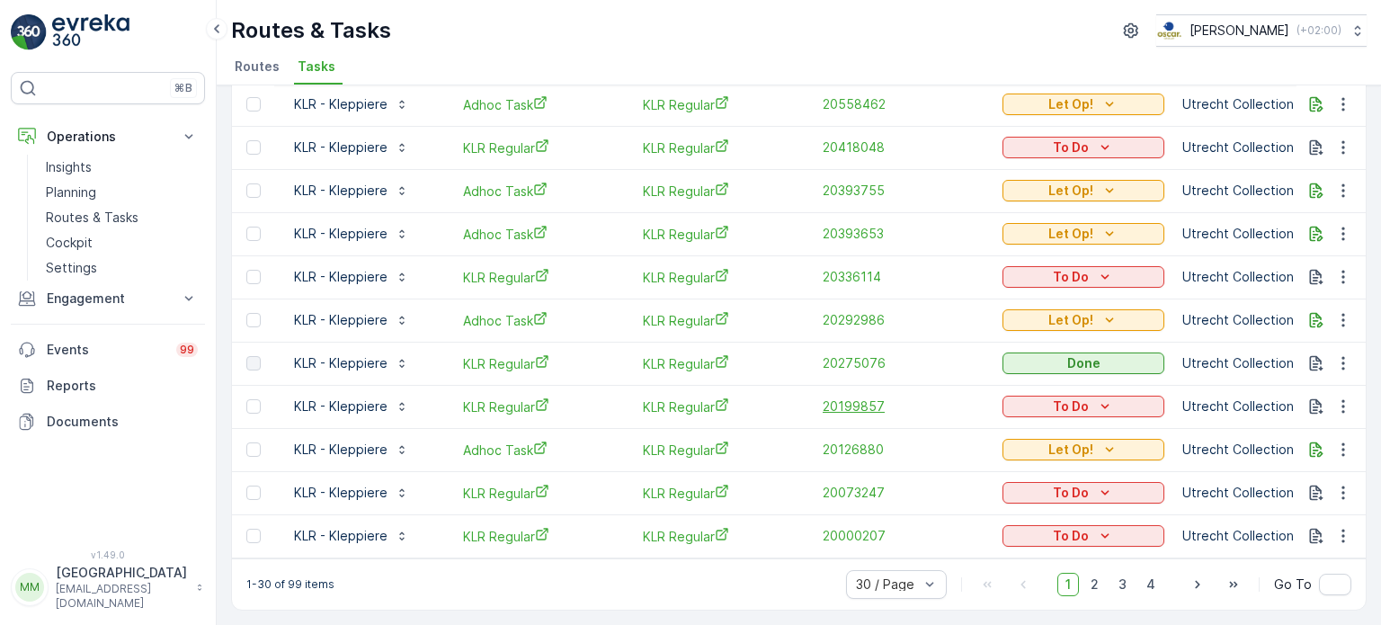
scroll to position [956, 0]
drag, startPoint x: 644, startPoint y: 549, endPoint x: 726, endPoint y: 549, distance: 82.7
click at [781, 531] on td "KLR Regular" at bounding box center [724, 535] width 180 height 43
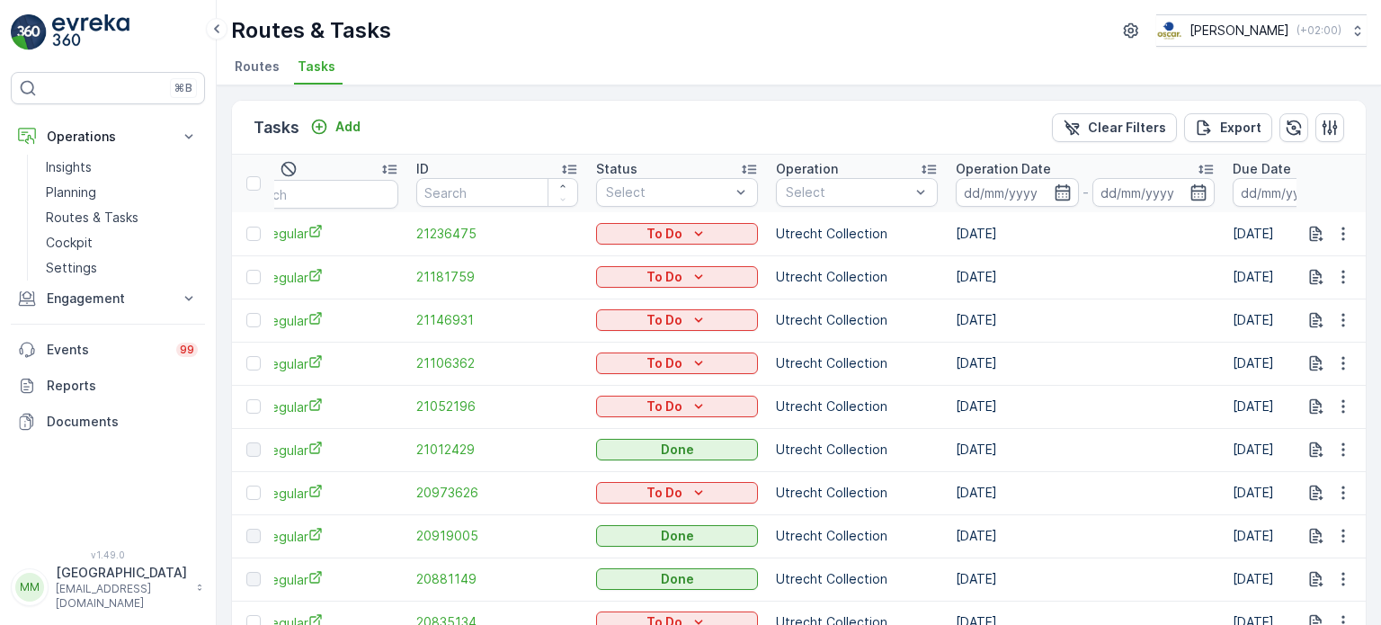
scroll to position [90, 0]
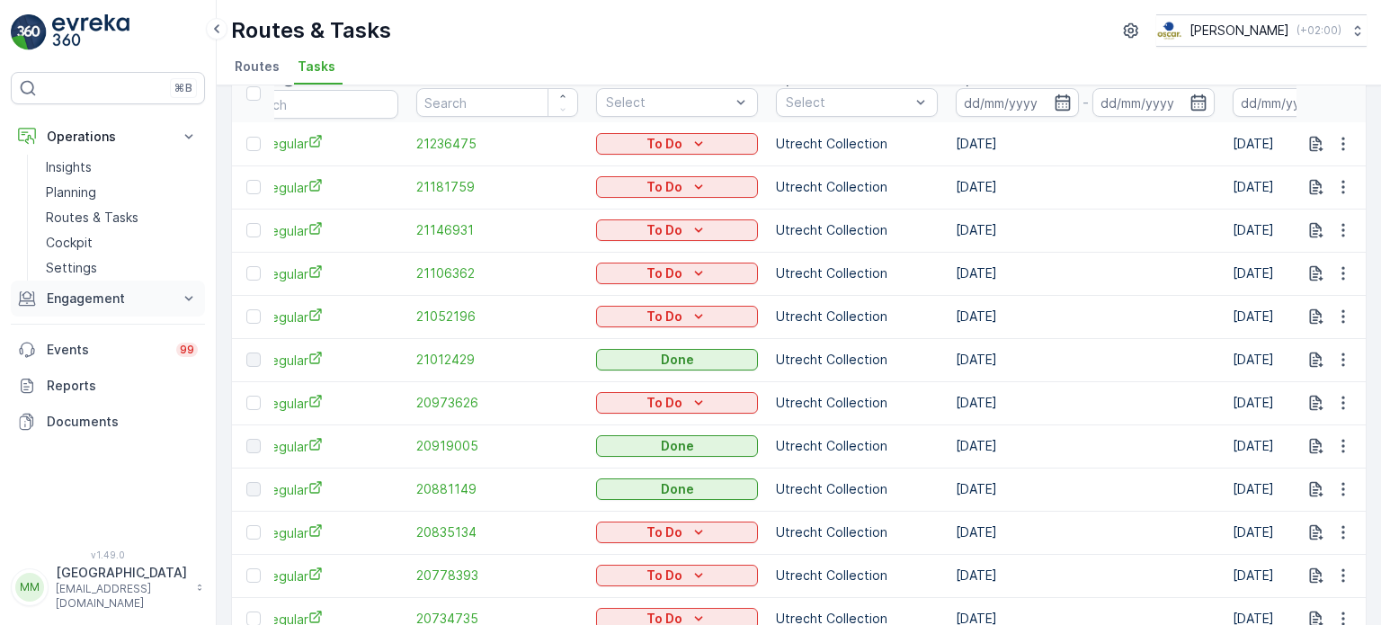
click at [83, 295] on p "Engagement" at bounding box center [108, 299] width 122 height 18
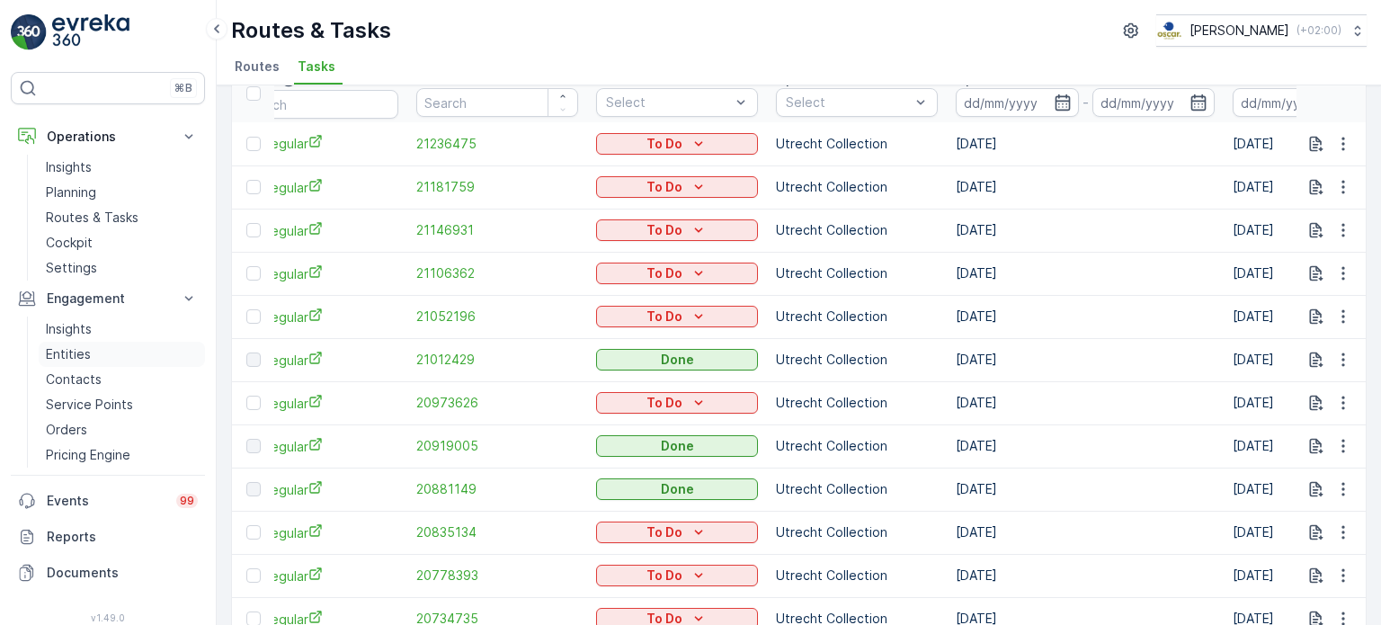
click at [68, 348] on p "Entities" at bounding box center [68, 354] width 45 height 18
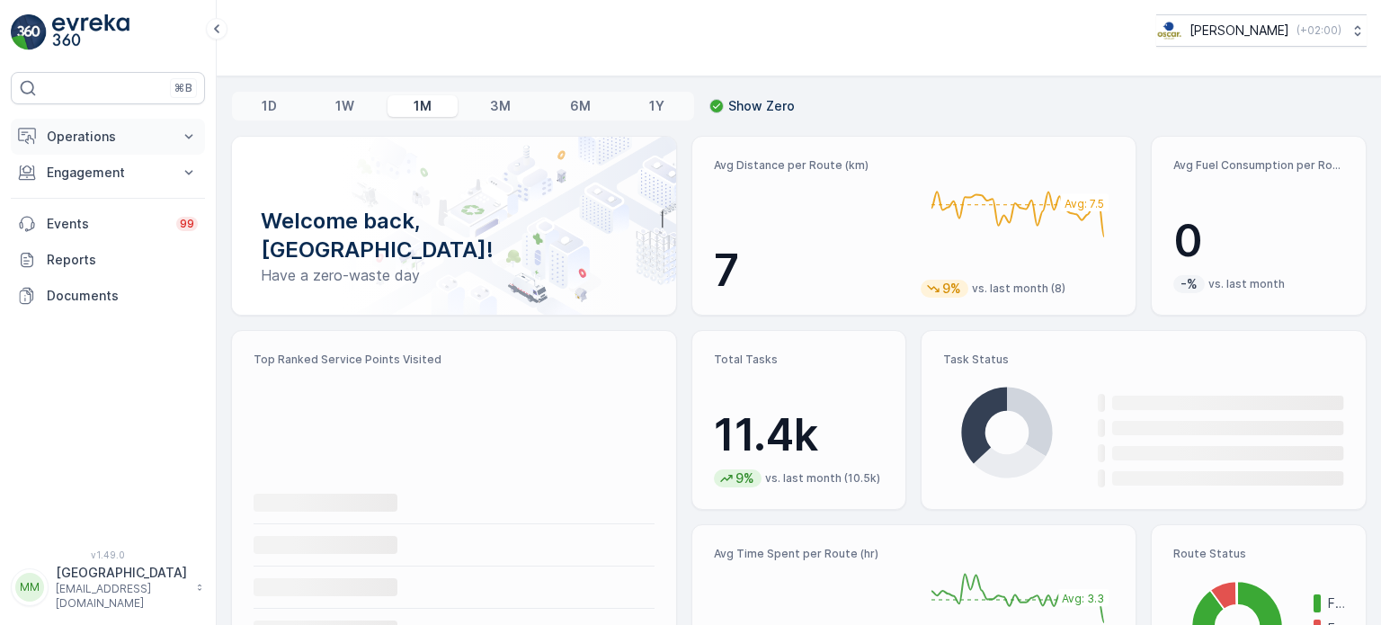
click at [142, 133] on p "Operations" at bounding box center [108, 137] width 122 height 18
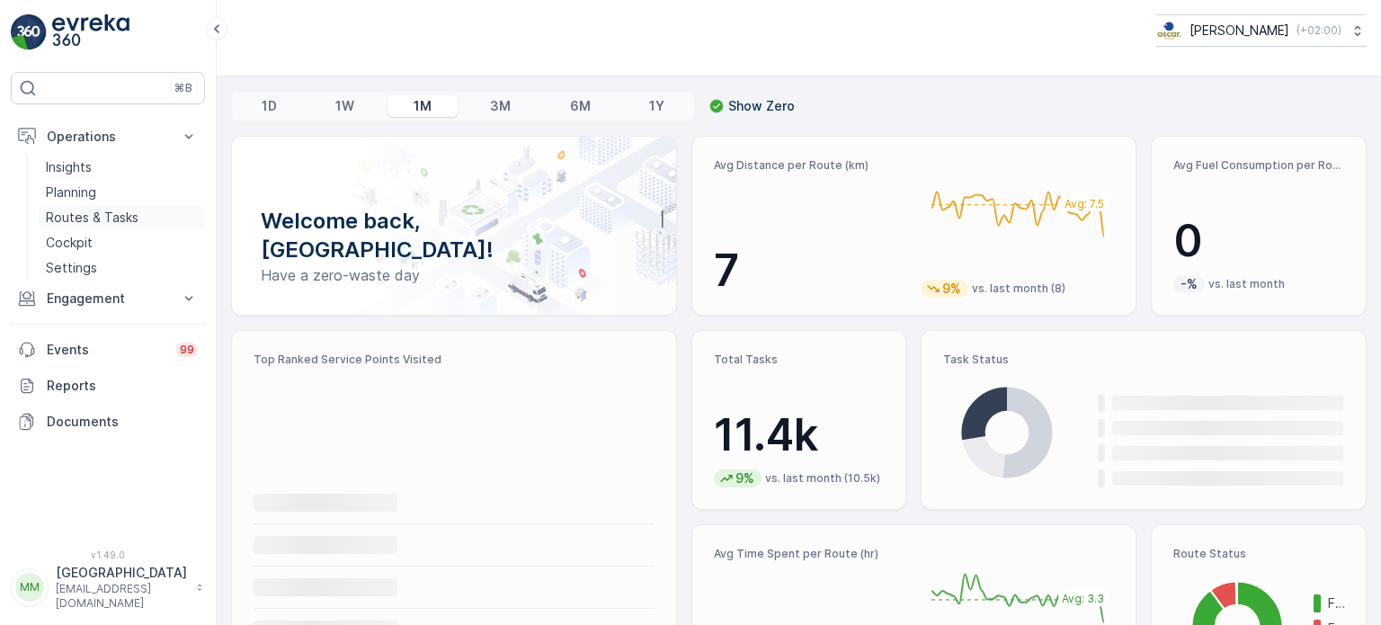
click at [133, 216] on p "Routes & Tasks" at bounding box center [92, 218] width 93 height 18
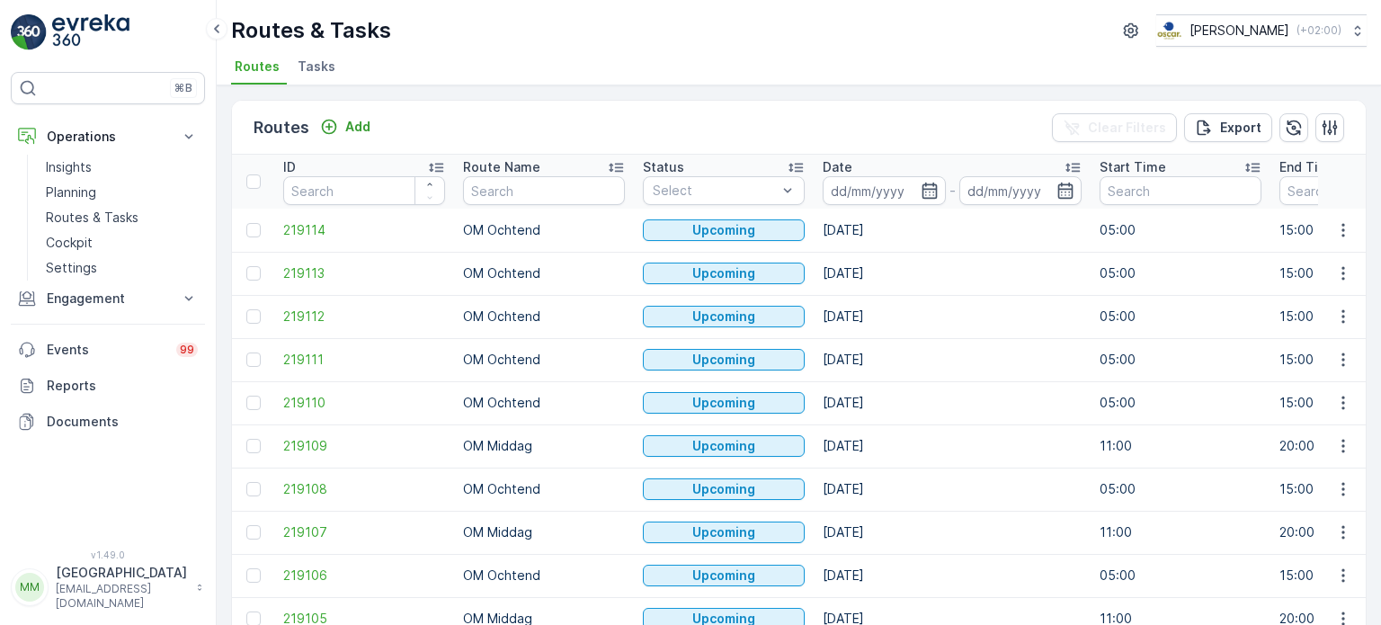
click at [324, 75] on span "Tasks" at bounding box center [317, 67] width 38 height 18
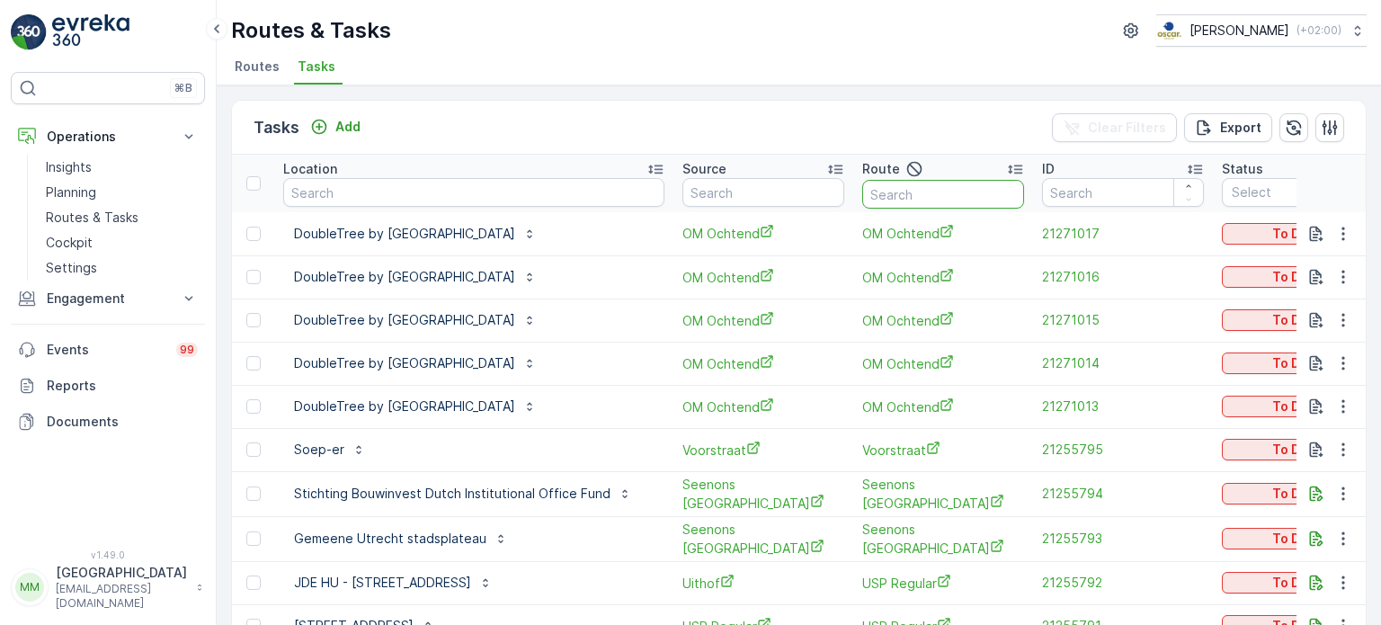
click at [887, 197] on input "text" at bounding box center [943, 194] width 162 height 29
type input "seenons c"
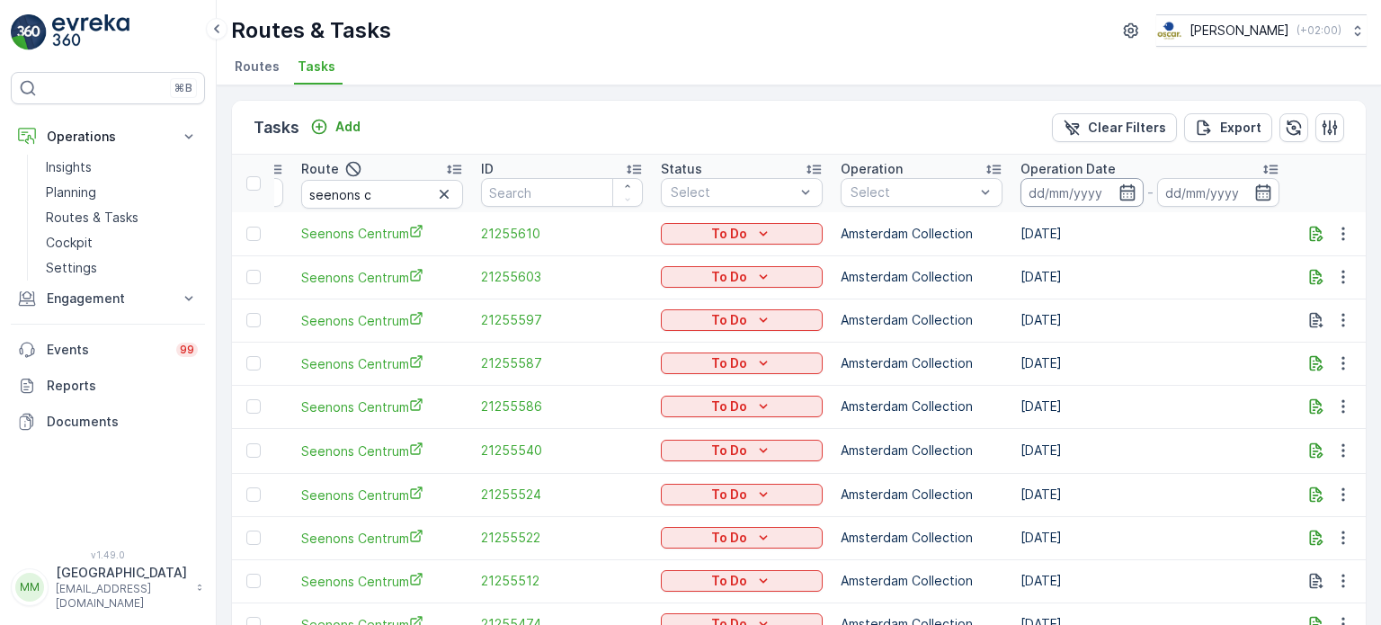
click at [1020, 191] on input at bounding box center [1081, 192] width 123 height 29
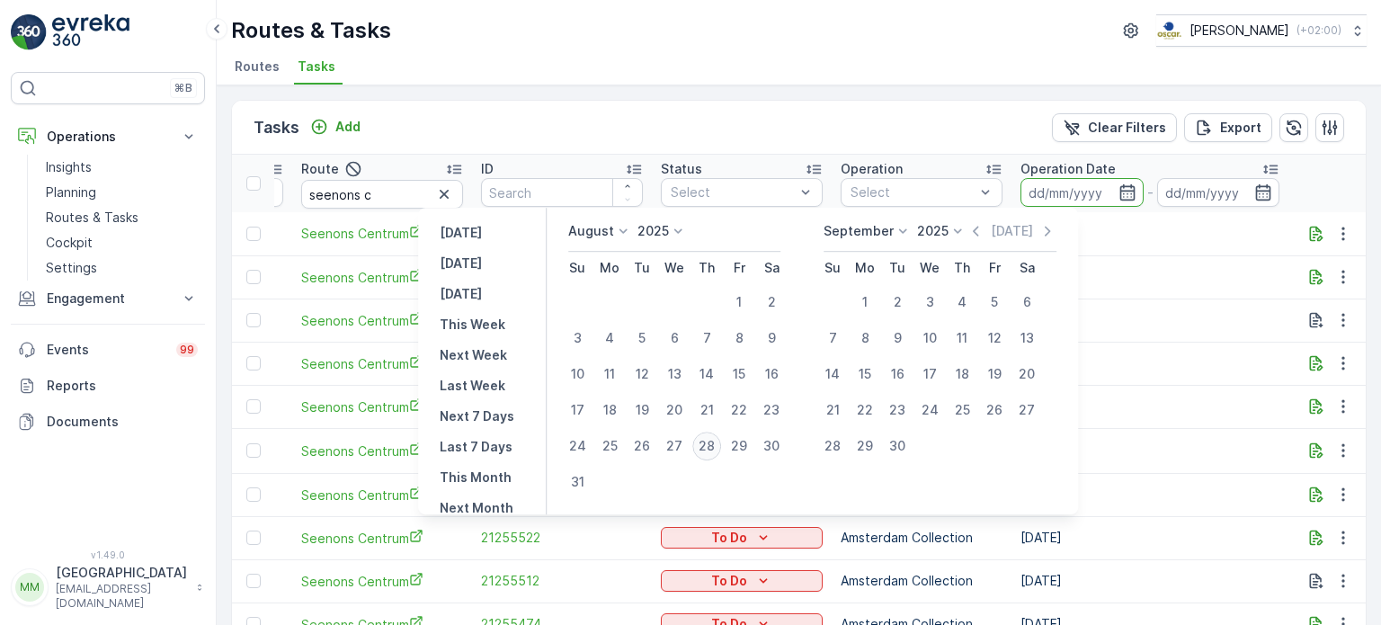
click at [721, 445] on div "28" at bounding box center [706, 446] width 29 height 29
type input "[DATE]"
click at [721, 447] on div "28" at bounding box center [706, 446] width 29 height 29
type input "[DATE]"
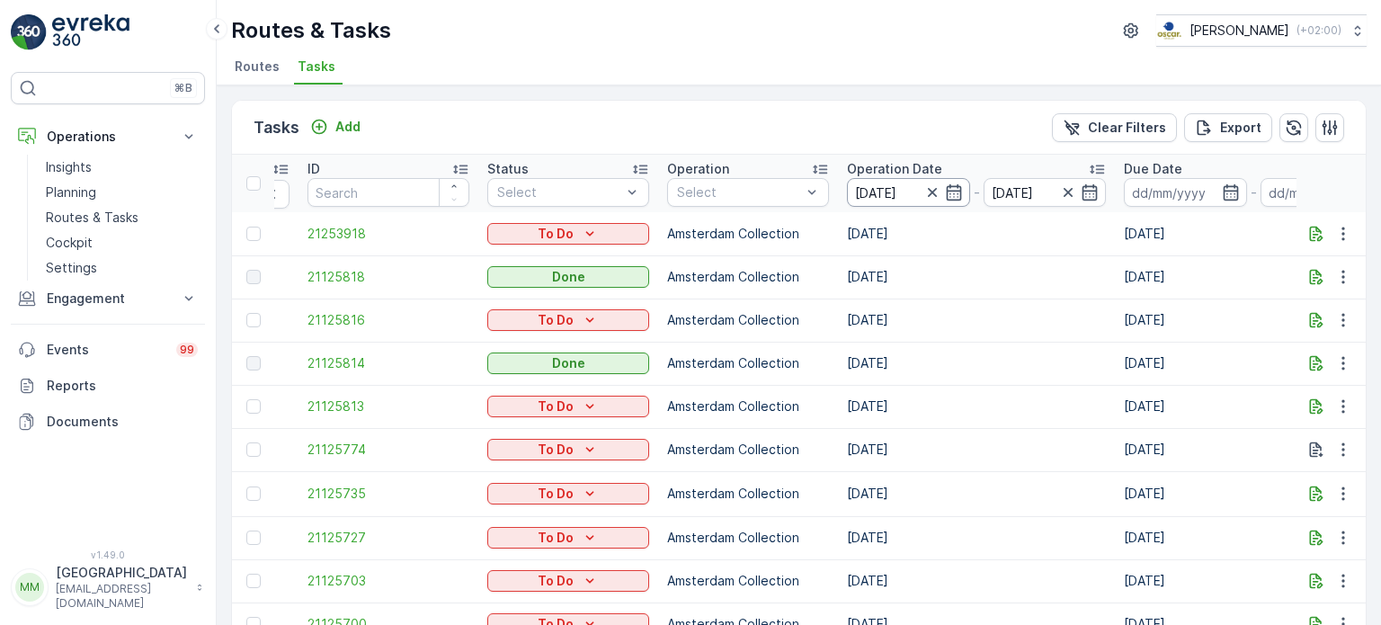
click at [847, 201] on input "[DATE]" at bounding box center [908, 192] width 123 height 29
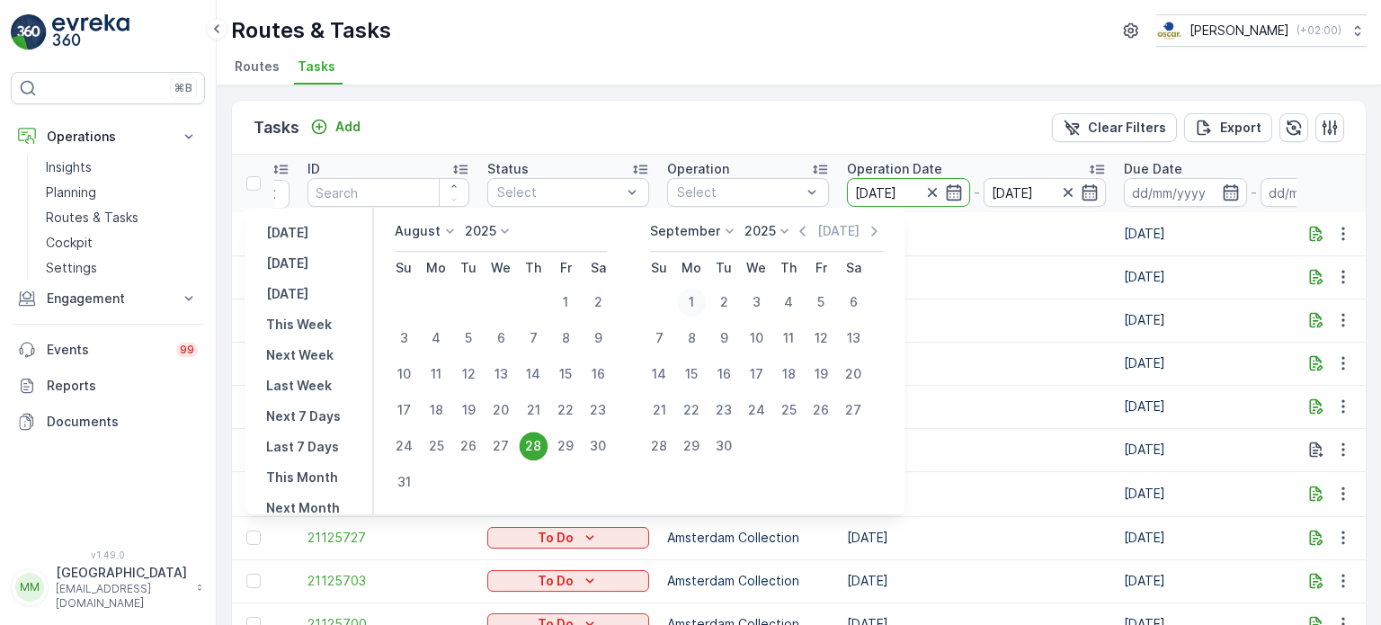
click at [699, 299] on div "1" at bounding box center [691, 302] width 29 height 29
type input "01.09.2025"
click at [699, 300] on div "1" at bounding box center [691, 302] width 29 height 29
type input "01.09.2025"
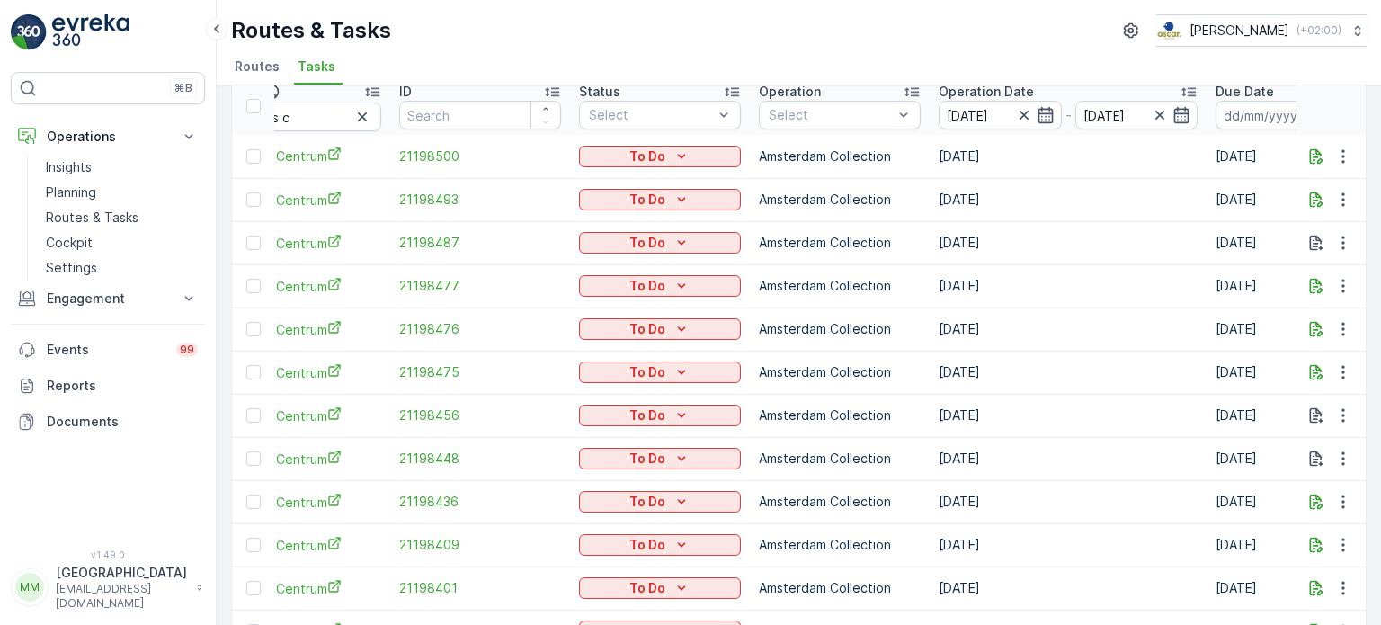
scroll to position [265, 0]
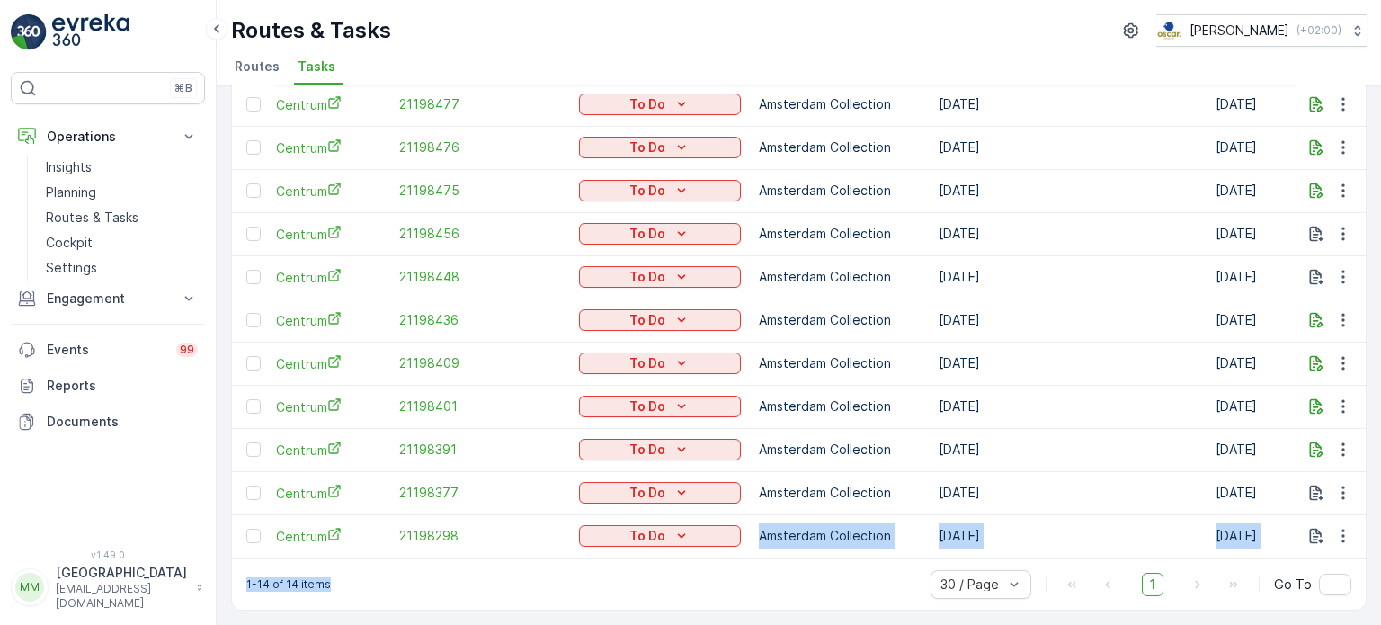
drag, startPoint x: 611, startPoint y: 552, endPoint x: 516, endPoint y: 555, distance: 95.3
click at [500, 557] on div "Location Source Route seenons c ID Status Select Operation Select Operation Dat…" at bounding box center [799, 227] width 1134 height 663
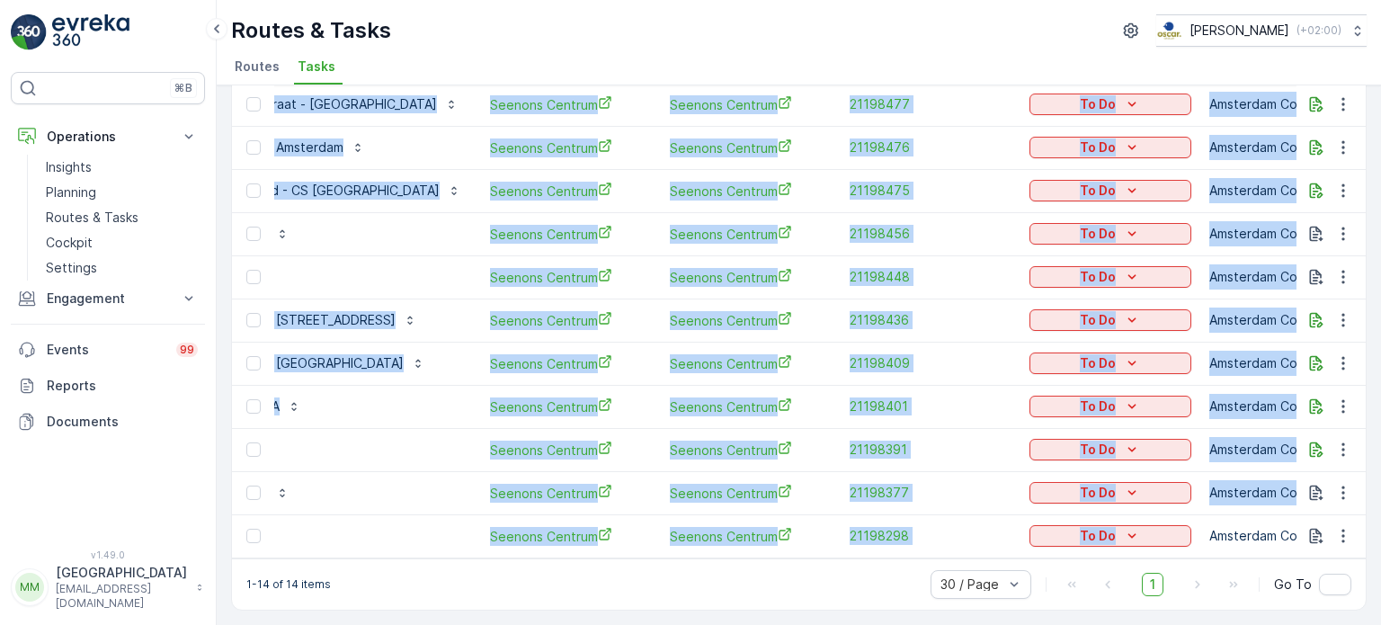
scroll to position [0, 98]
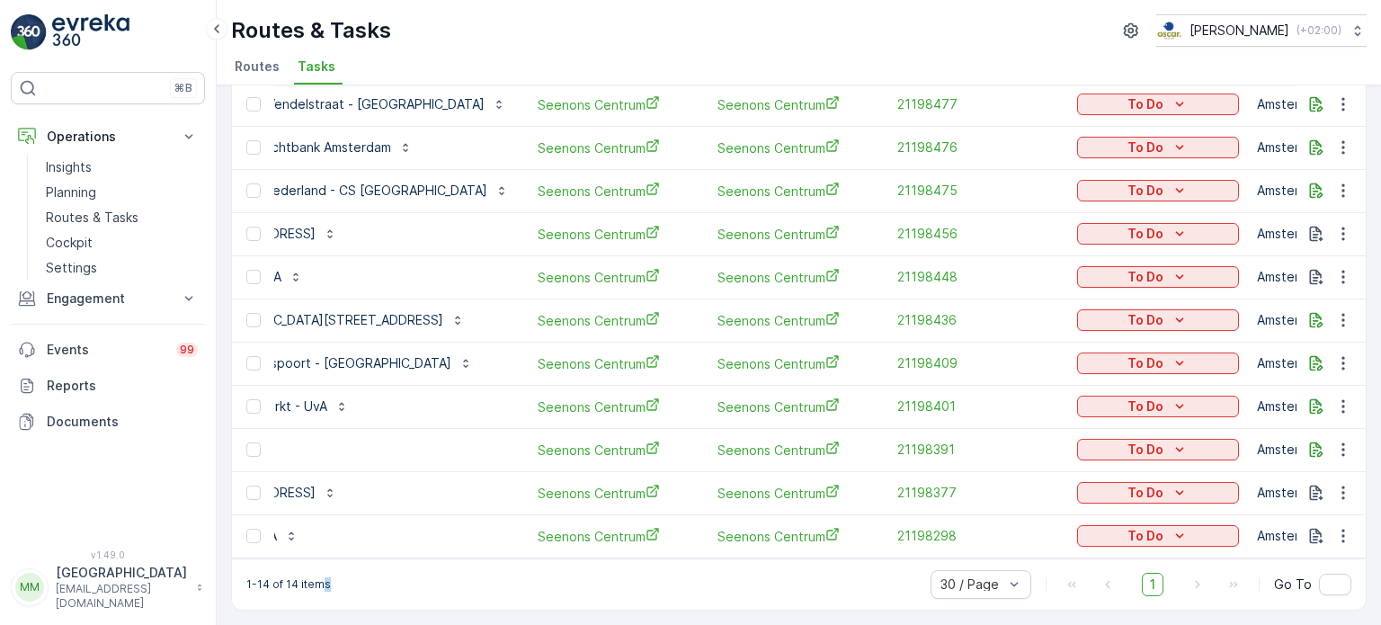
drag, startPoint x: 356, startPoint y: 561, endPoint x: 320, endPoint y: 564, distance: 36.1
click at [320, 564] on div "1-14 of 14 items 30 / Page 1 Go To" at bounding box center [799, 583] width 1134 height 51
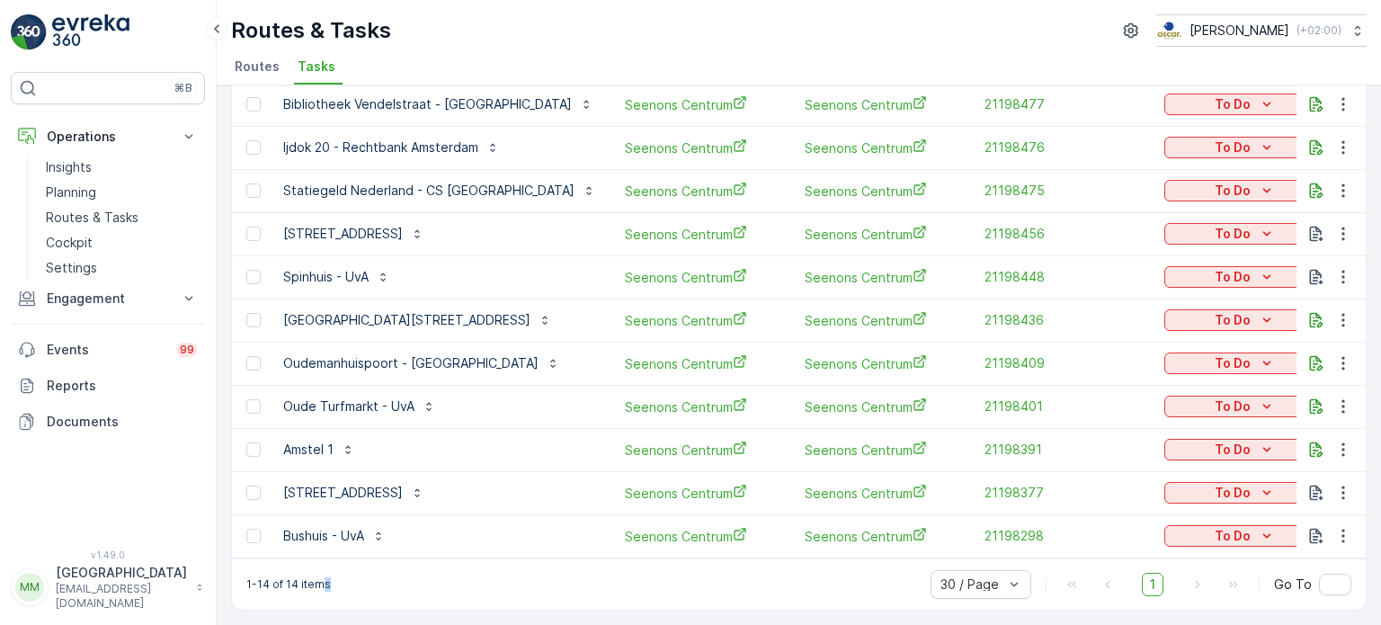
scroll to position [0, 0]
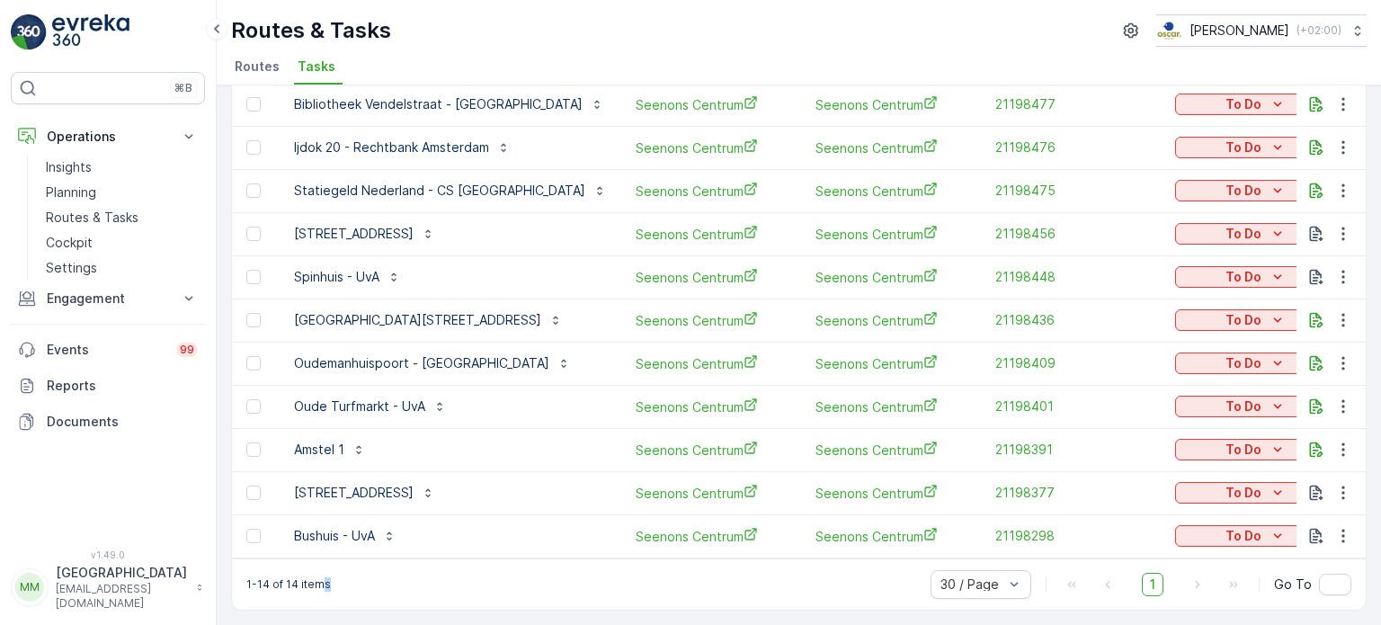
click at [373, 578] on div "1-14 of 14 items 30 / Page 1 Go To" at bounding box center [799, 583] width 1134 height 51
click at [462, 596] on div "1-14 of 14 items 30 / Page 1 Go To" at bounding box center [799, 583] width 1134 height 51
click at [500, 567] on div "1-14 of 14 items 30 / Page 1 Go To" at bounding box center [799, 583] width 1134 height 51
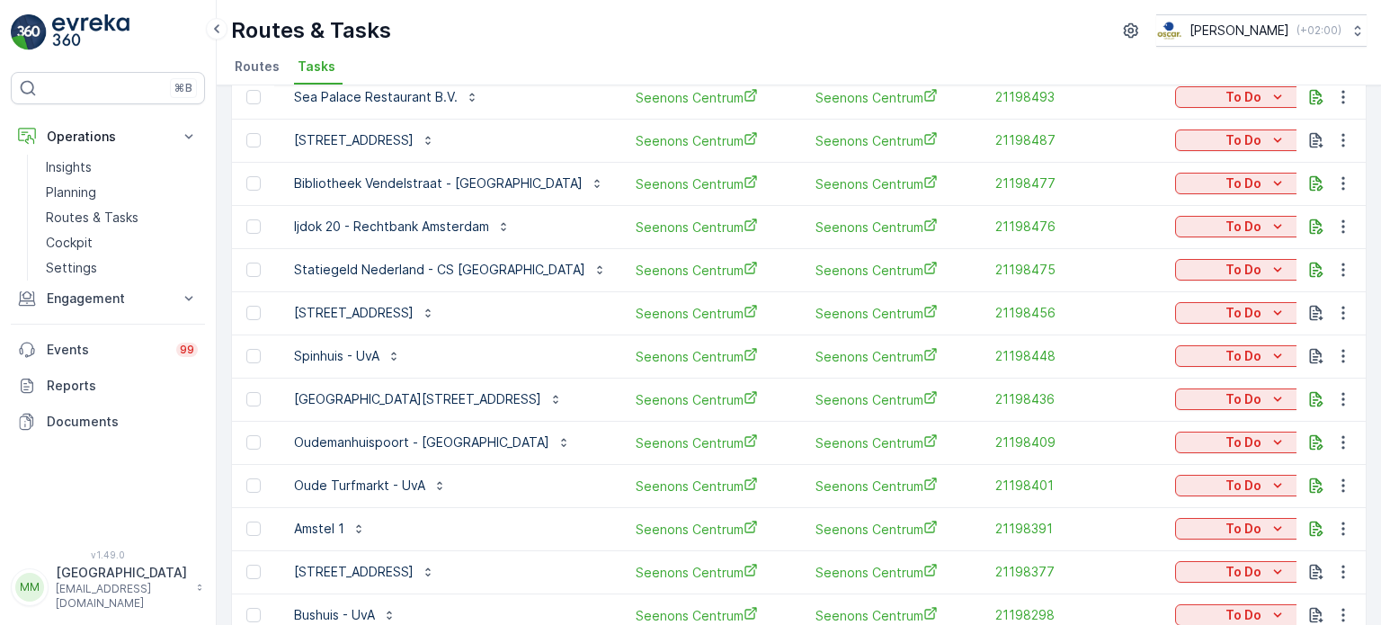
scroll to position [265, 0]
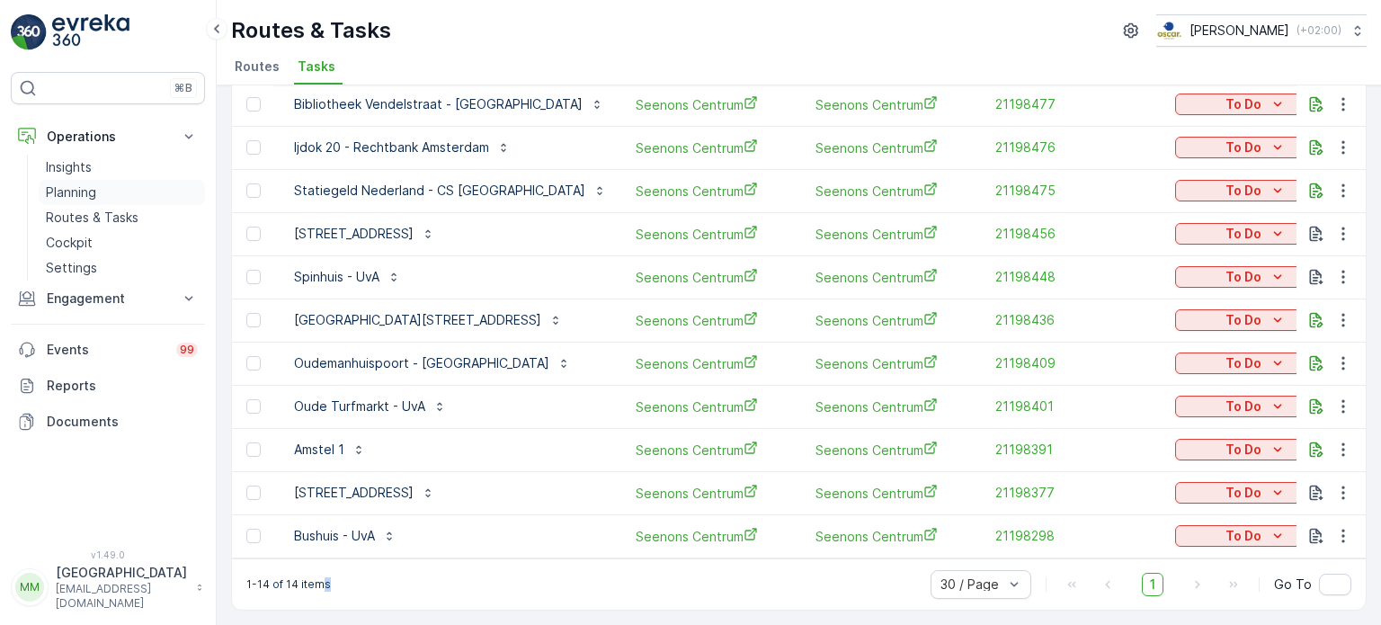
drag, startPoint x: 129, startPoint y: 204, endPoint x: 147, endPoint y: 193, distance: 21.0
click at [129, 205] on link "Routes & Tasks" at bounding box center [122, 217] width 166 height 25
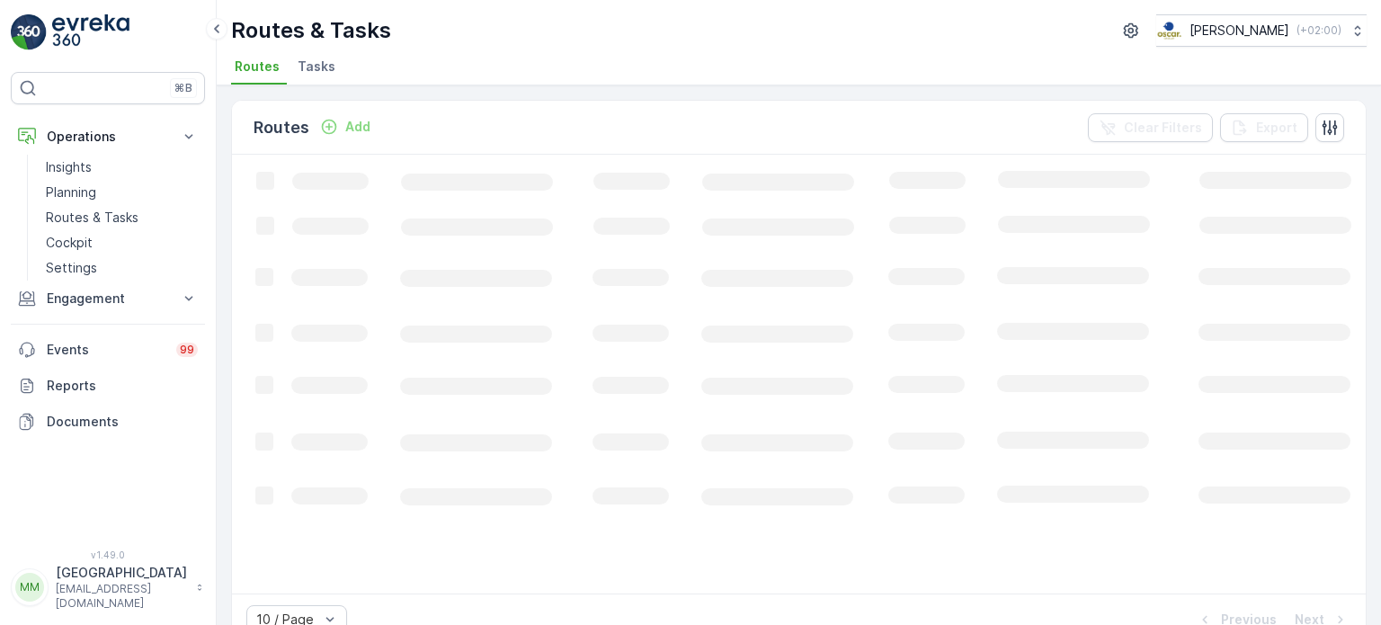
click at [298, 72] on span "Tasks" at bounding box center [317, 67] width 38 height 18
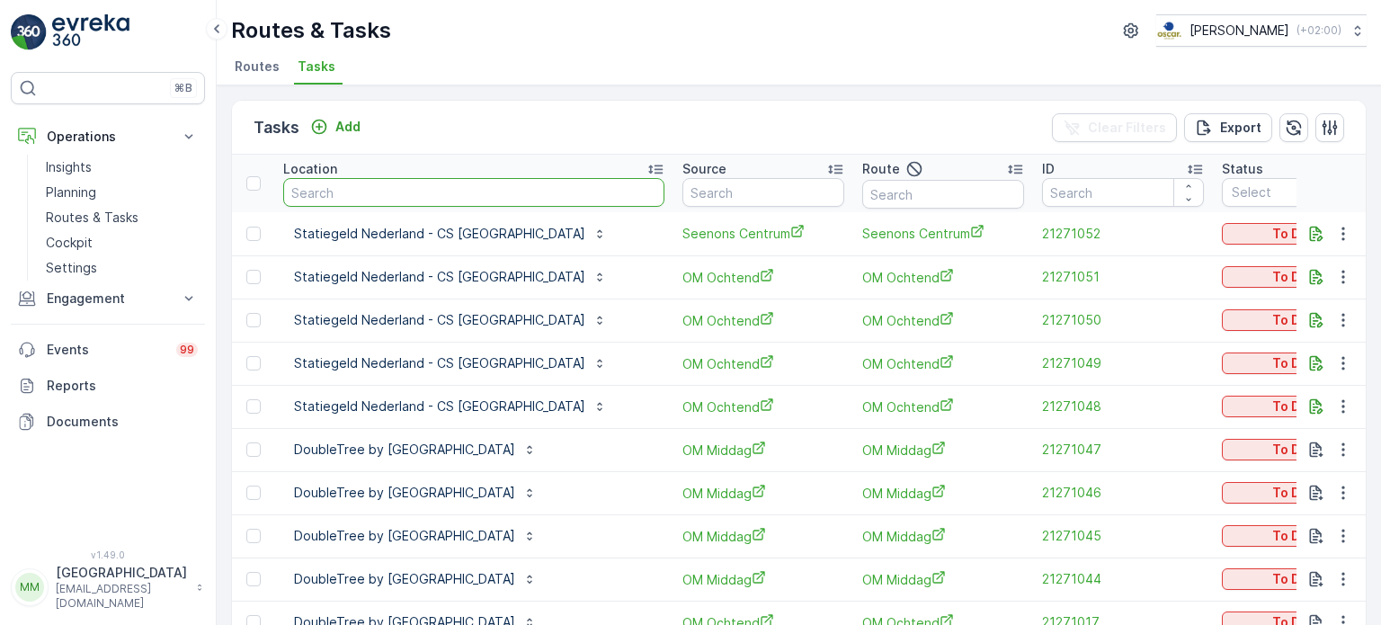
click at [375, 197] on input "text" at bounding box center [473, 192] width 381 height 29
type input "statiegeld"
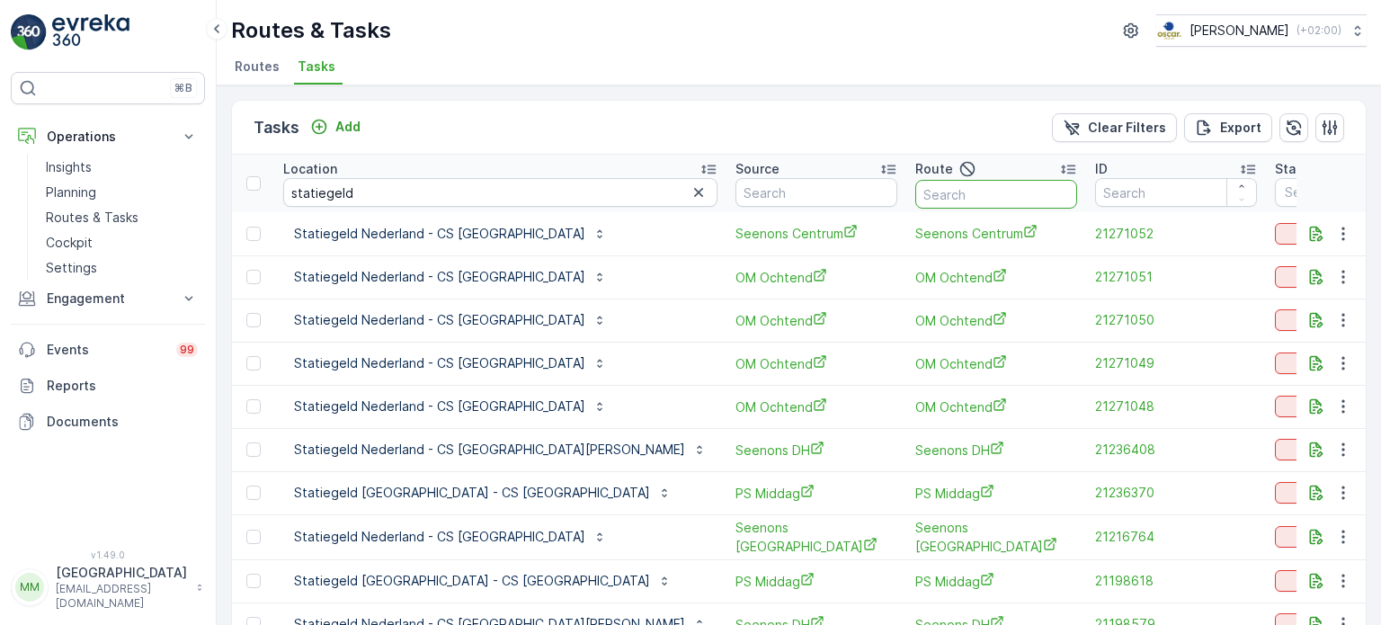
click at [915, 200] on input "text" at bounding box center [996, 194] width 162 height 29
type input "seenons c"
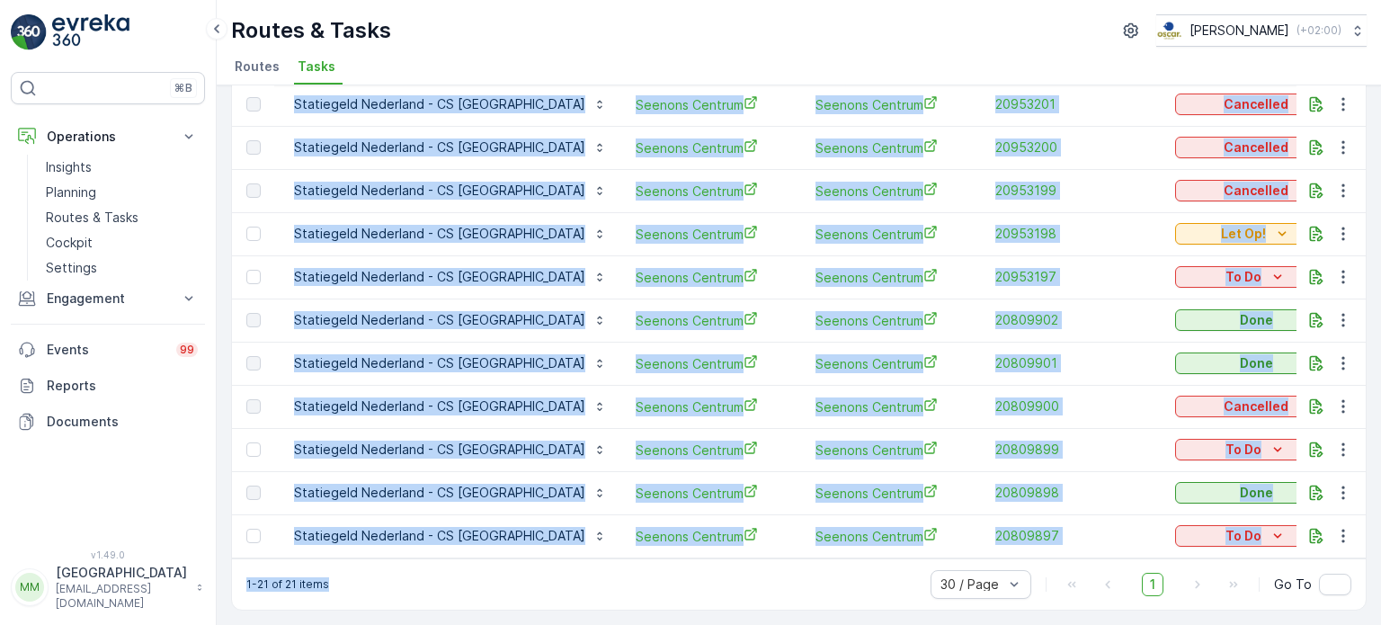
drag, startPoint x: 658, startPoint y: 559, endPoint x: 742, endPoint y: 553, distance: 83.9
click at [742, 553] on div "Tasks Add Clear Filters Export Location statiegeld Source Route seenons c ID St…" at bounding box center [799, 75] width 1136 height 1072
drag, startPoint x: 706, startPoint y: 585, endPoint x: 687, endPoint y: 609, distance: 30.0
click at [706, 586] on div "1-21 of 21 items 30 / Page 1 Go To" at bounding box center [799, 583] width 1134 height 51
drag, startPoint x: 680, startPoint y: 614, endPoint x: 621, endPoint y: 599, distance: 60.4
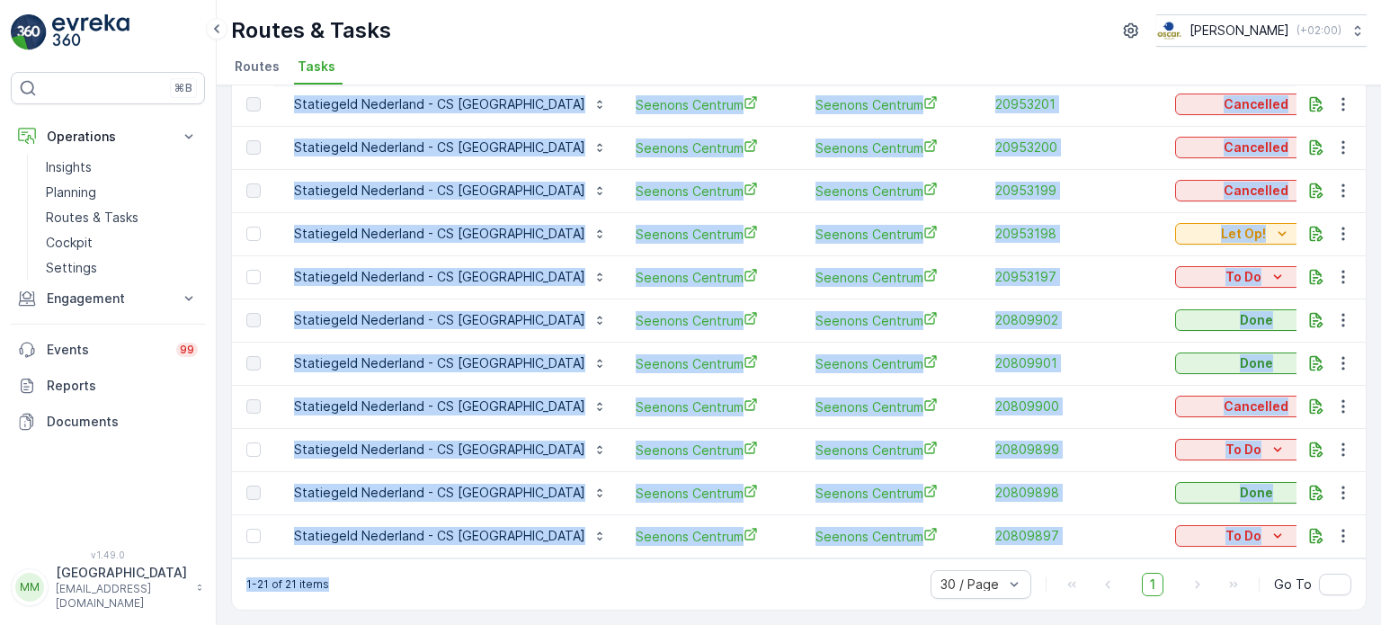
click at [677, 615] on div "Tasks Add Clear Filters Export Location statiegeld Source Route seenons c ID St…" at bounding box center [799, 354] width 1164 height 539
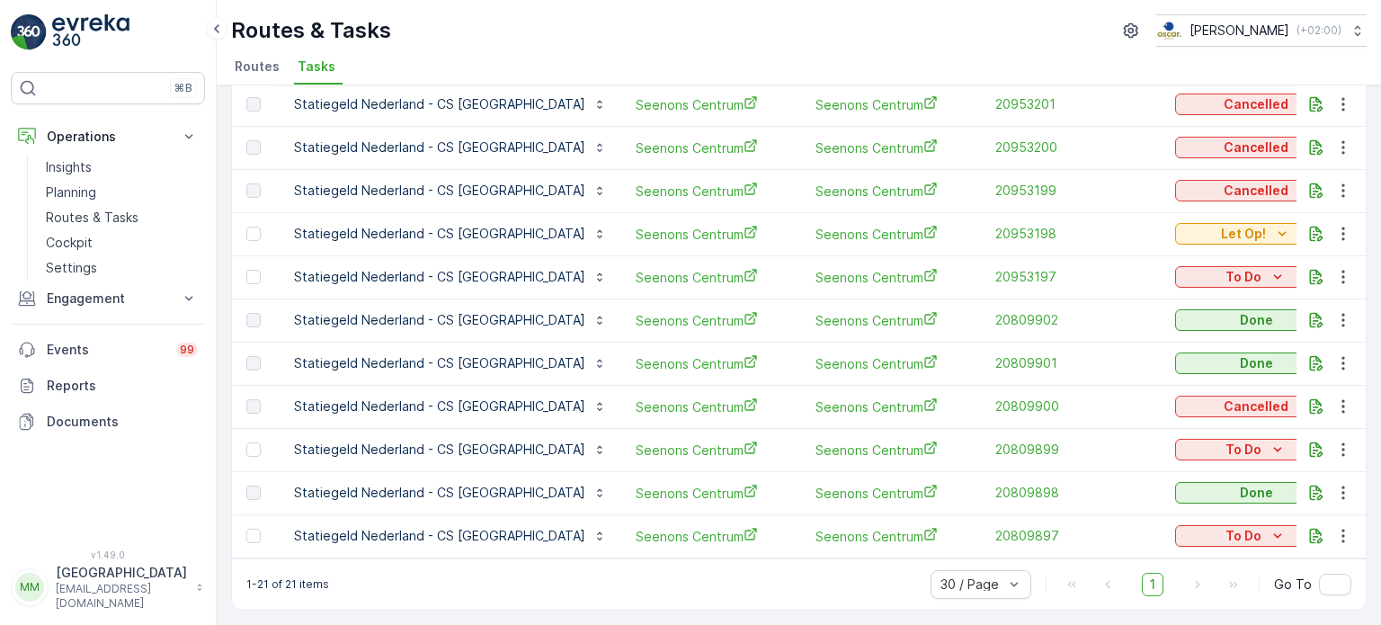
click at [452, 54] on ul "Routes Tasks" at bounding box center [791, 69] width 1121 height 31
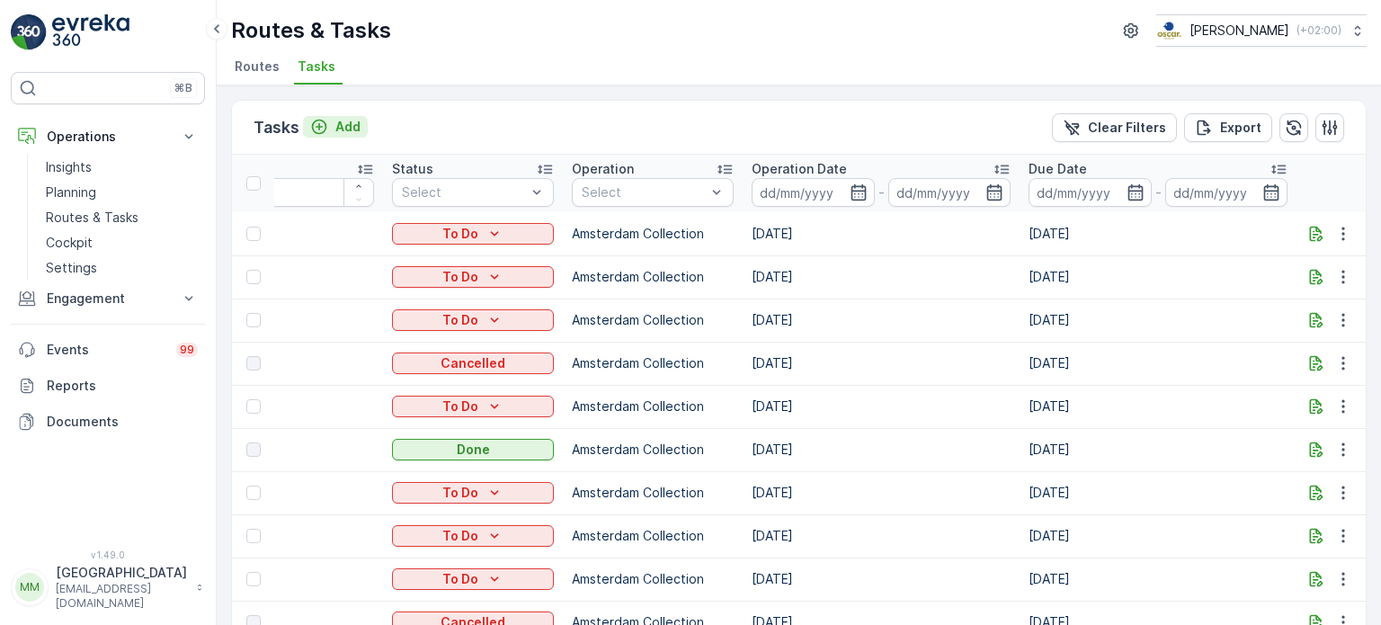
click at [343, 118] on p "Add" at bounding box center [347, 127] width 25 height 18
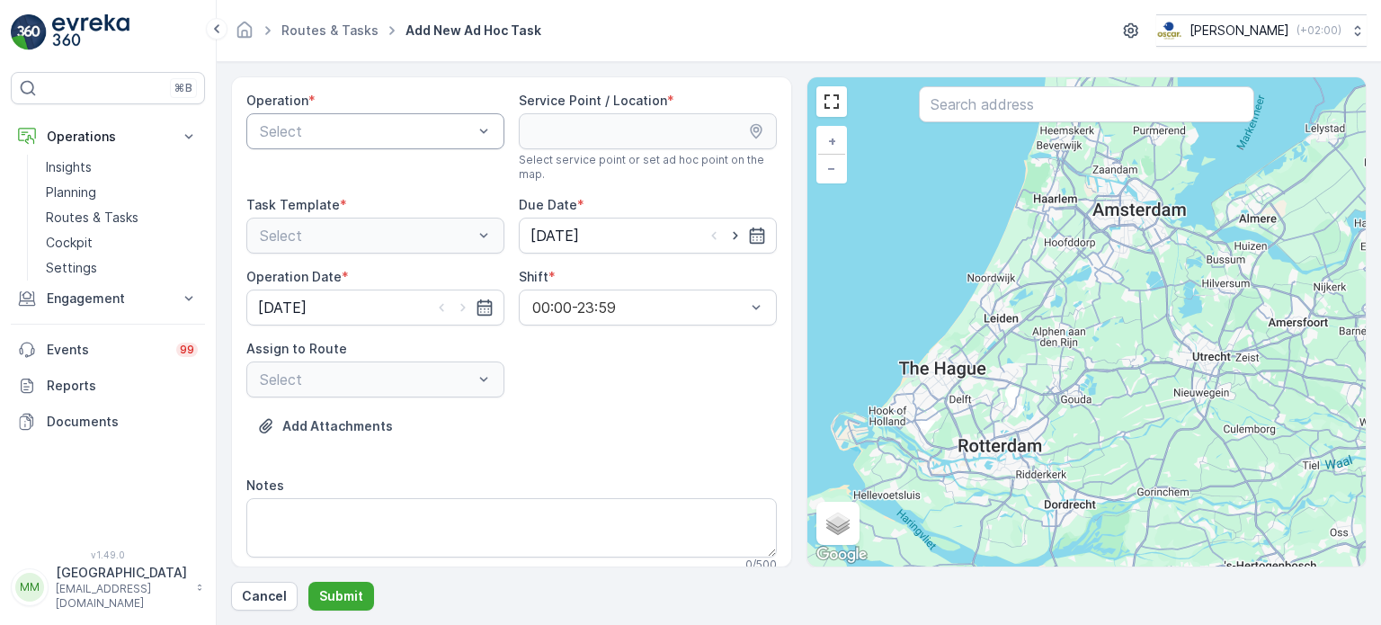
click at [307, 118] on div "Select" at bounding box center [375, 131] width 258 height 36
click at [332, 170] on span "Amsterdam Collection" at bounding box center [330, 175] width 147 height 16
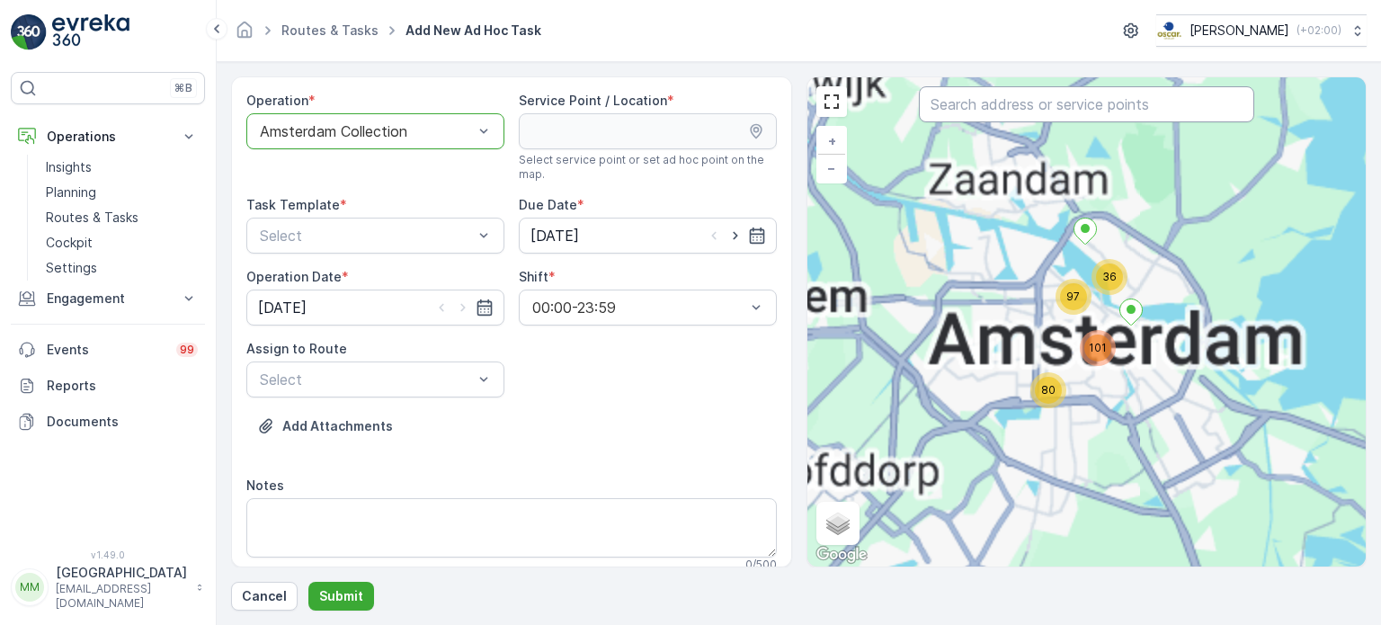
click at [995, 117] on input "text" at bounding box center [1086, 104] width 335 height 36
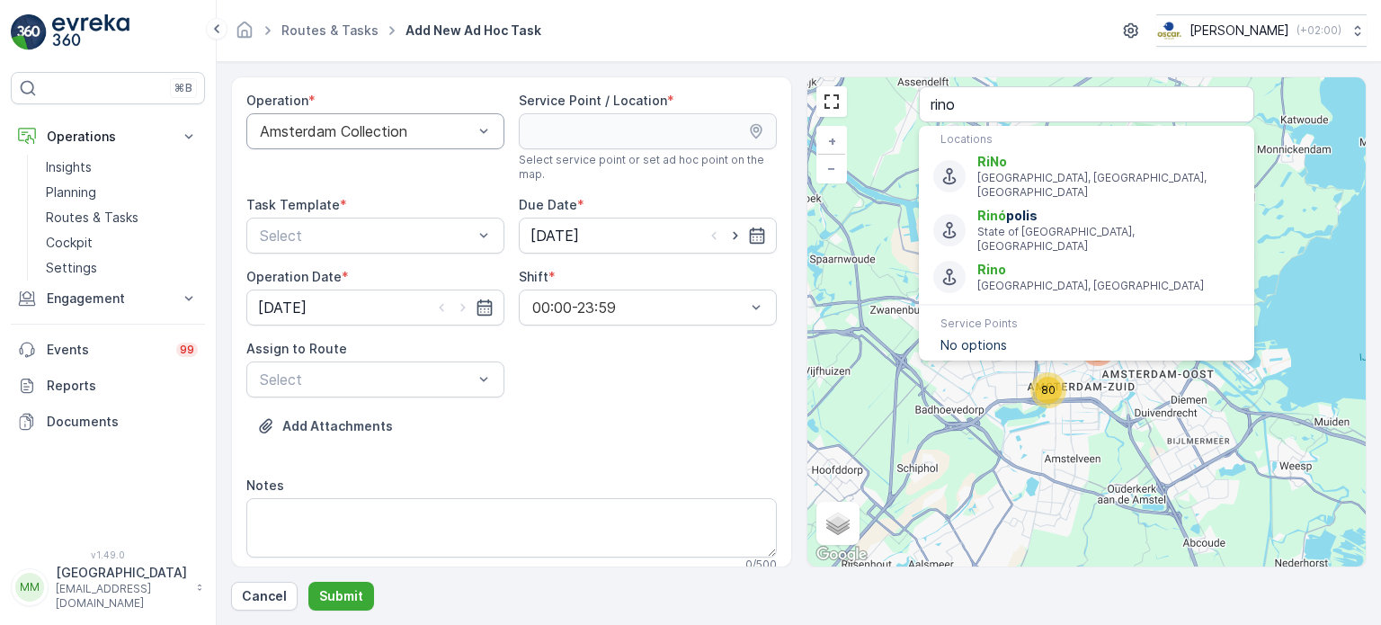
click at [316, 128] on div at bounding box center [366, 131] width 217 height 16
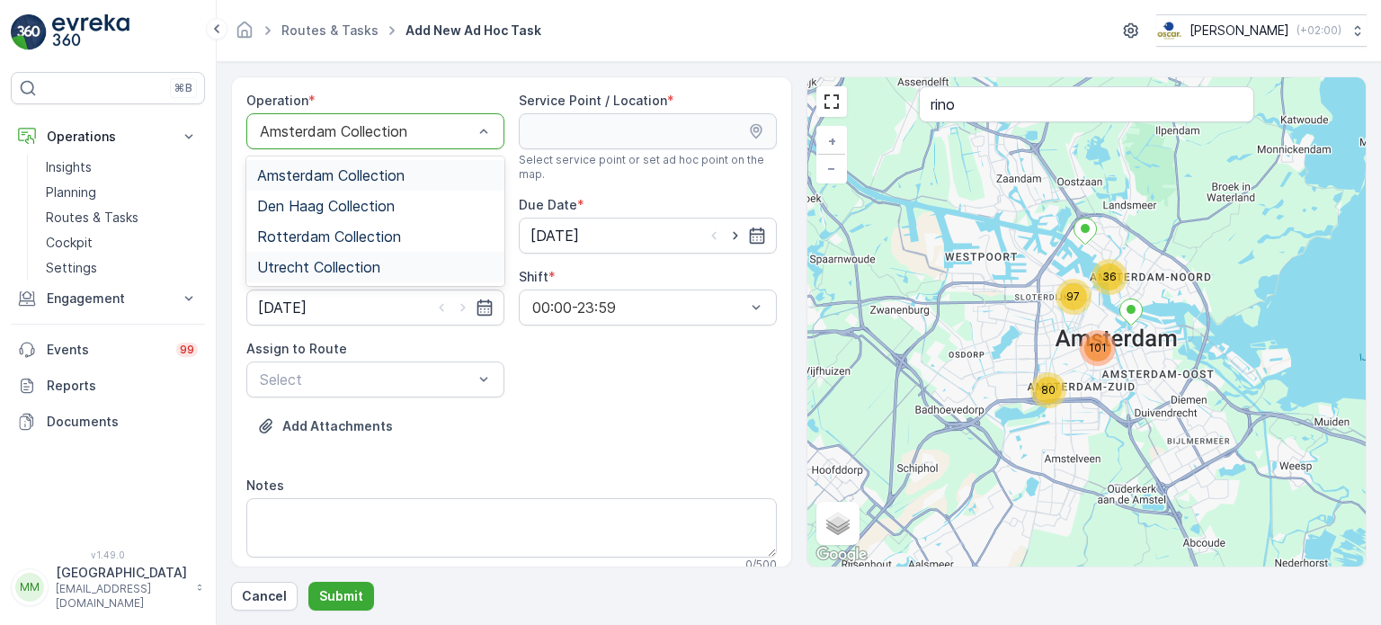
click at [330, 271] on span "Utrecht Collection" at bounding box center [318, 267] width 123 height 16
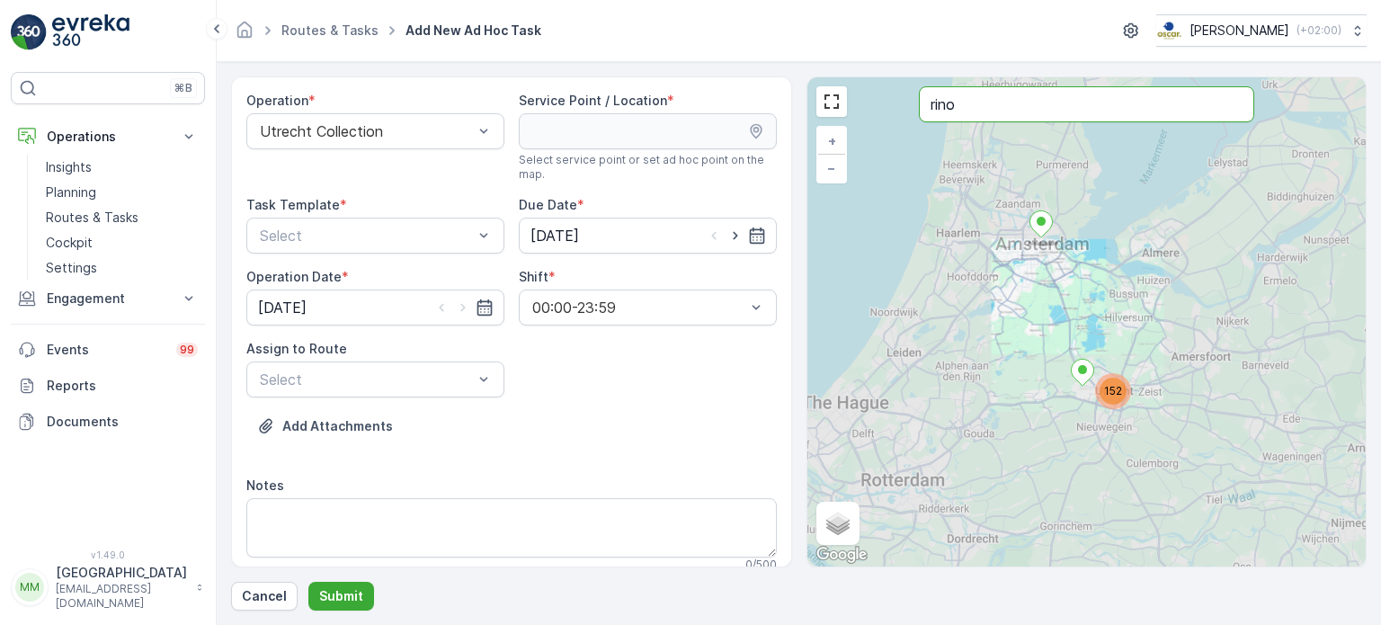
click at [993, 104] on input "rino" at bounding box center [1086, 104] width 335 height 36
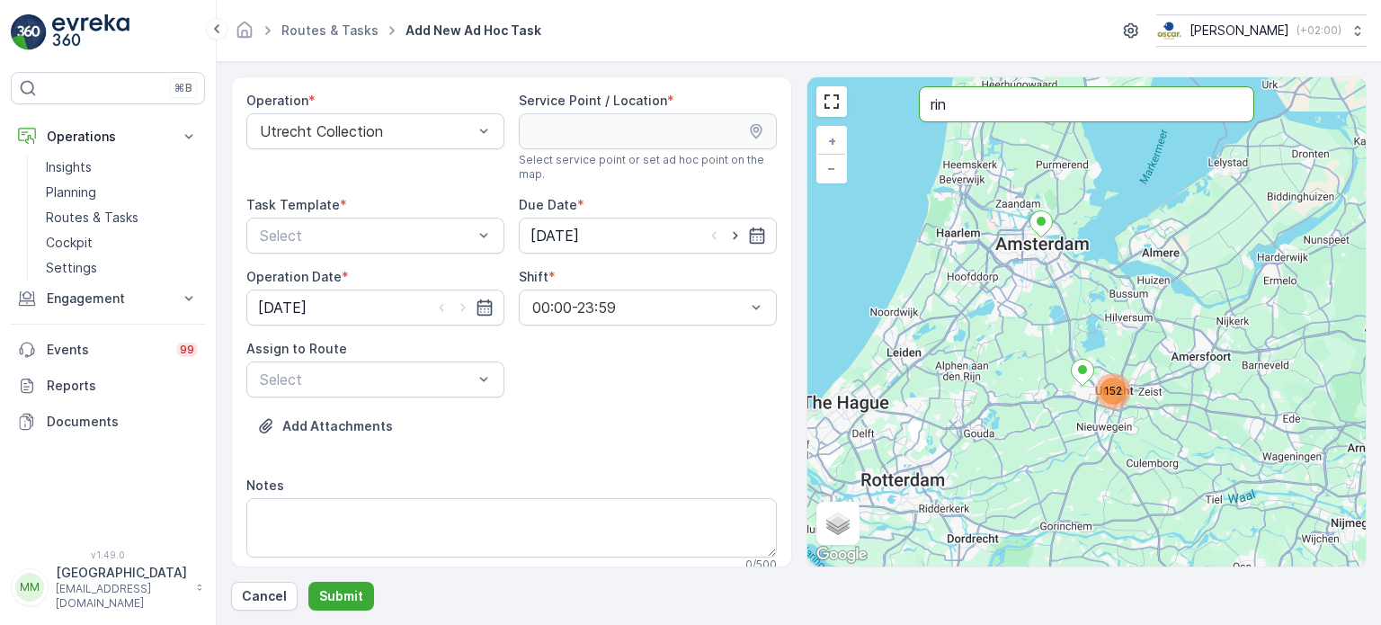
type input "rin"
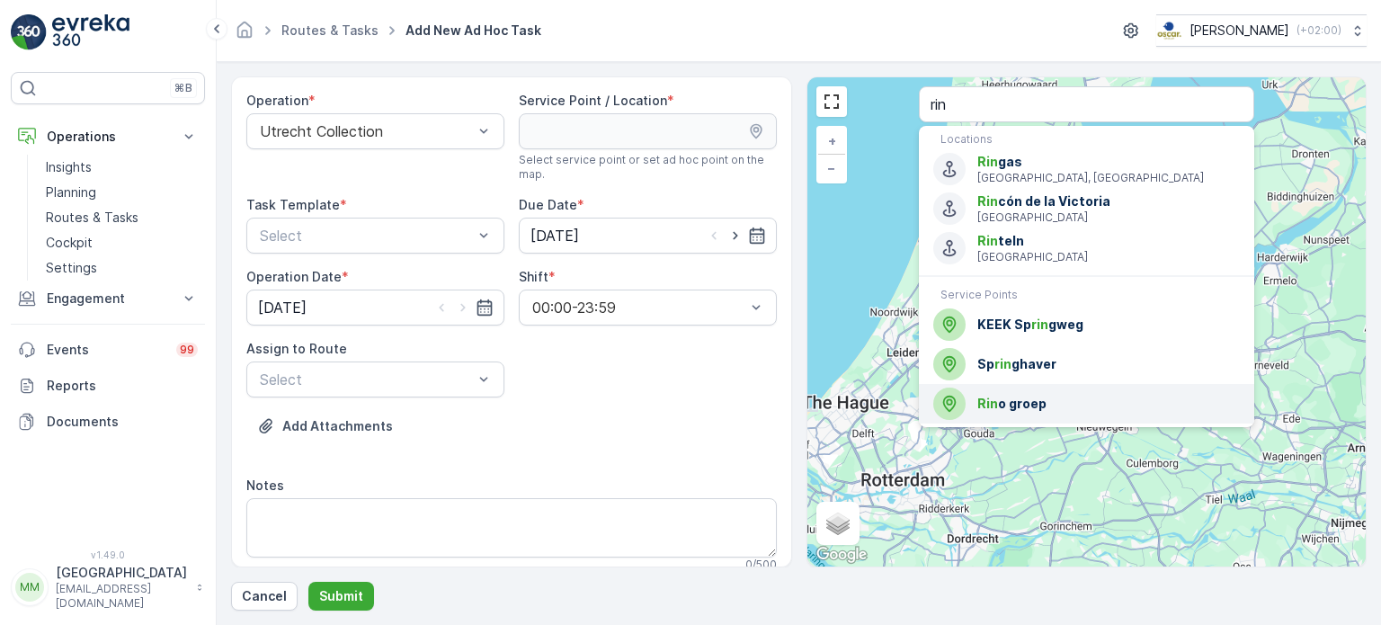
click at [967, 400] on div "Rin o groep" at bounding box center [1086, 404] width 307 height 32
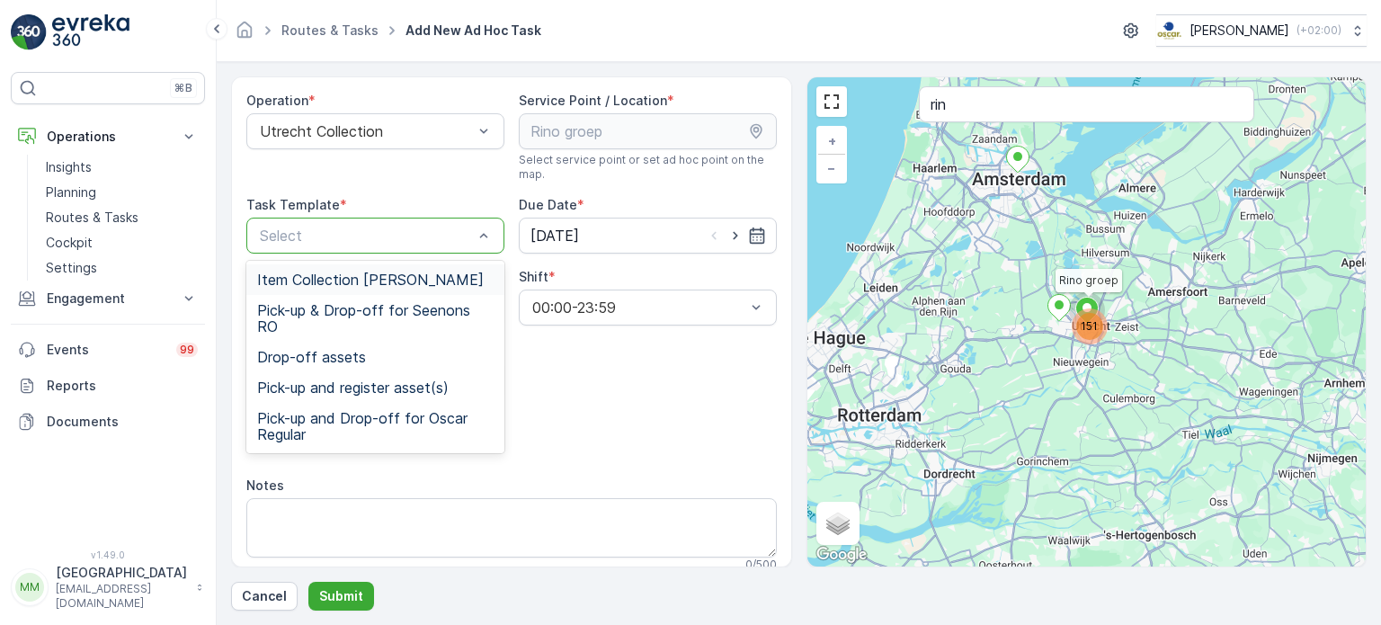
click at [334, 232] on div at bounding box center [366, 235] width 217 height 16
drag, startPoint x: 338, startPoint y: 272, endPoint x: 627, endPoint y: 236, distance: 290.8
click at [374, 262] on div "Item Collection Oscar Regulier Pick-up & Drop-off for Seenons RO Drop-off asset…" at bounding box center [375, 357] width 258 height 192
click at [735, 232] on icon "button" at bounding box center [735, 236] width 18 height 18
type input "29.08.2025"
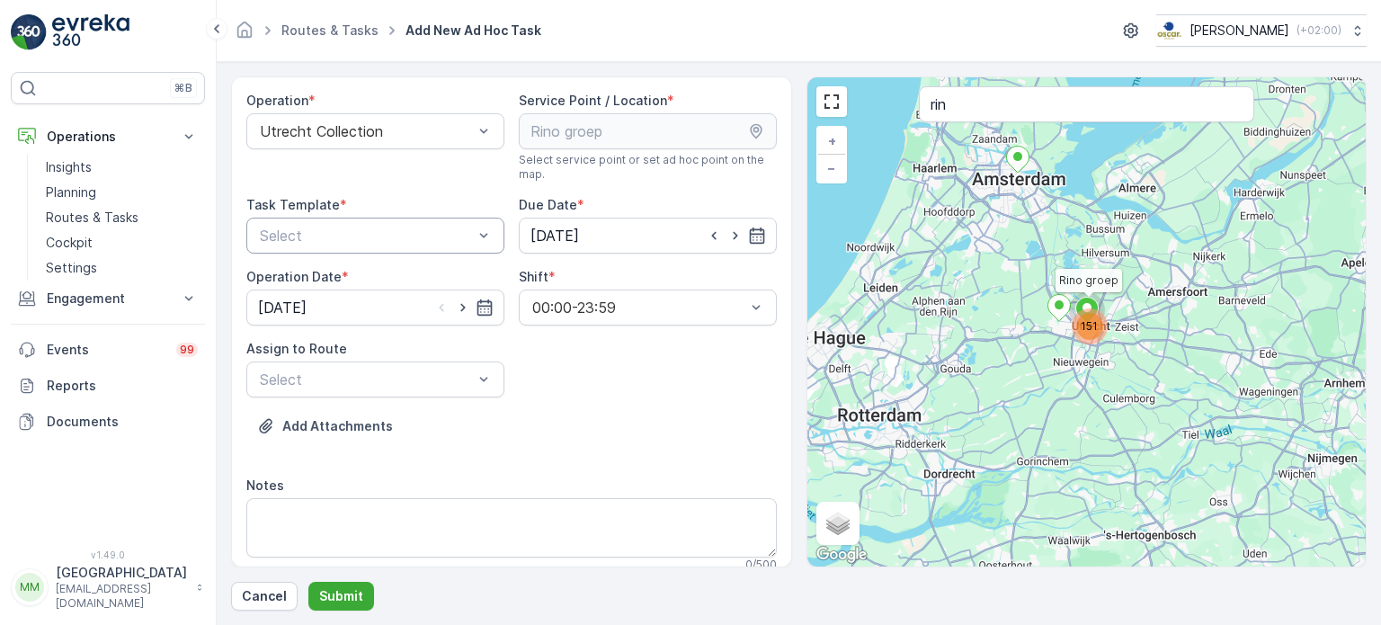
click at [417, 245] on div "Select" at bounding box center [375, 236] width 258 height 36
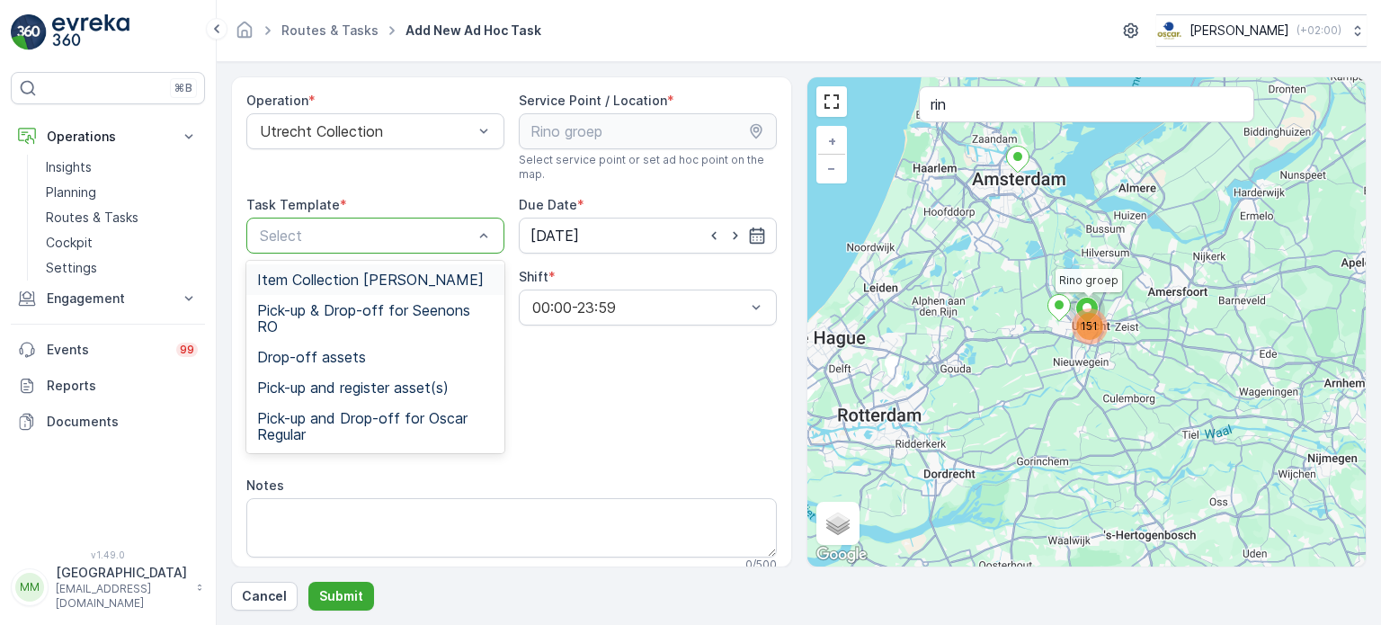
click at [402, 283] on span "Item Collection Oscar Regulier" at bounding box center [370, 280] width 227 height 16
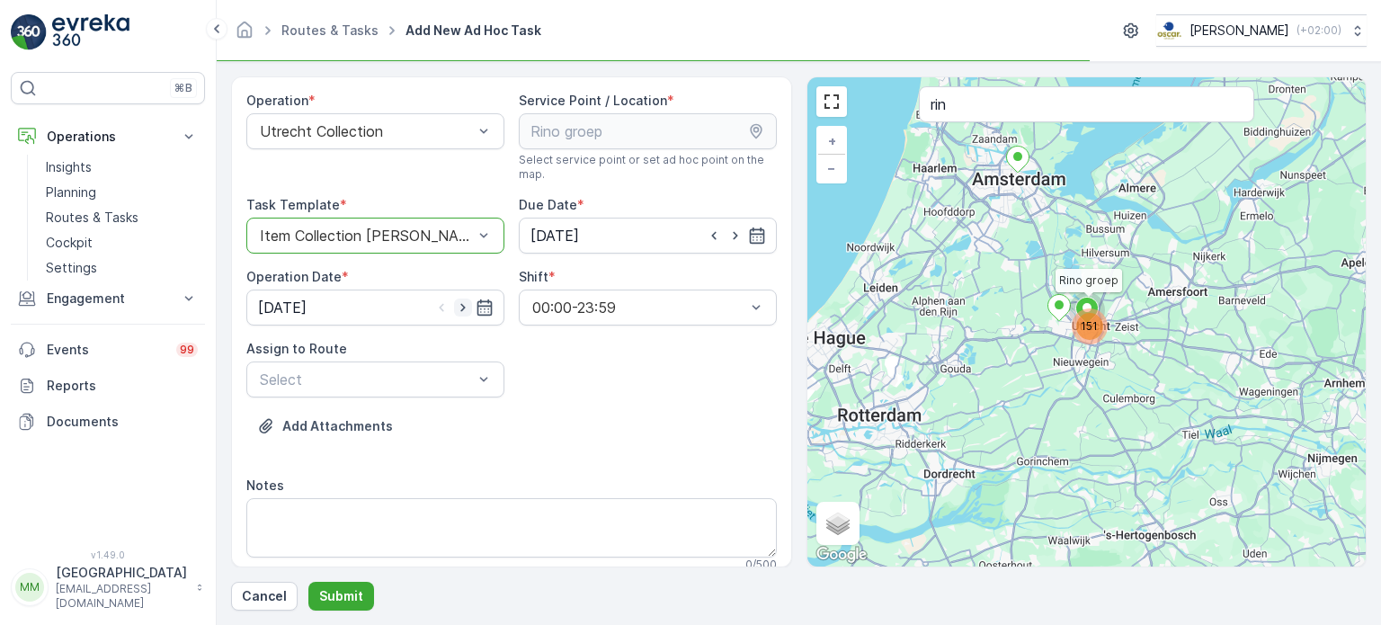
click at [457, 300] on icon "button" at bounding box center [463, 308] width 18 height 18
type input "29.08.2025"
click at [385, 376] on div at bounding box center [366, 379] width 217 height 16
